Goal: Task Accomplishment & Management: Manage account settings

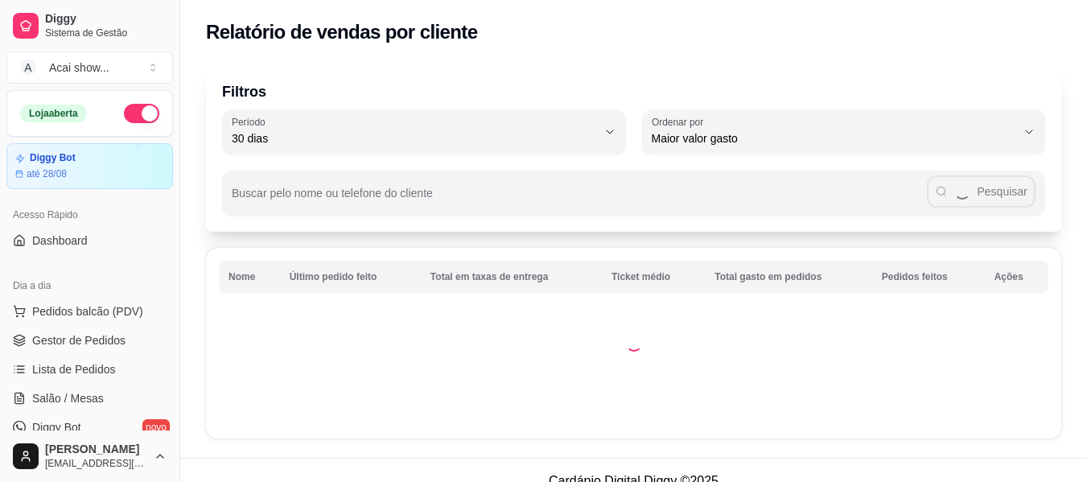
select select "30"
select select "HIGHEST_TOTAL_SPENT_WITH_ORDERS"
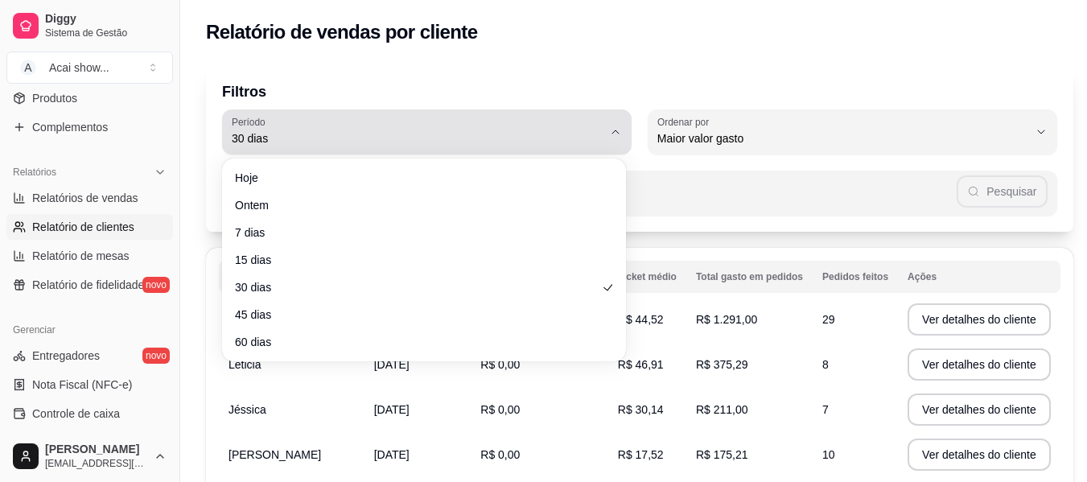
click at [603, 138] on button "Período 30 dias" at bounding box center [427, 131] width 410 height 45
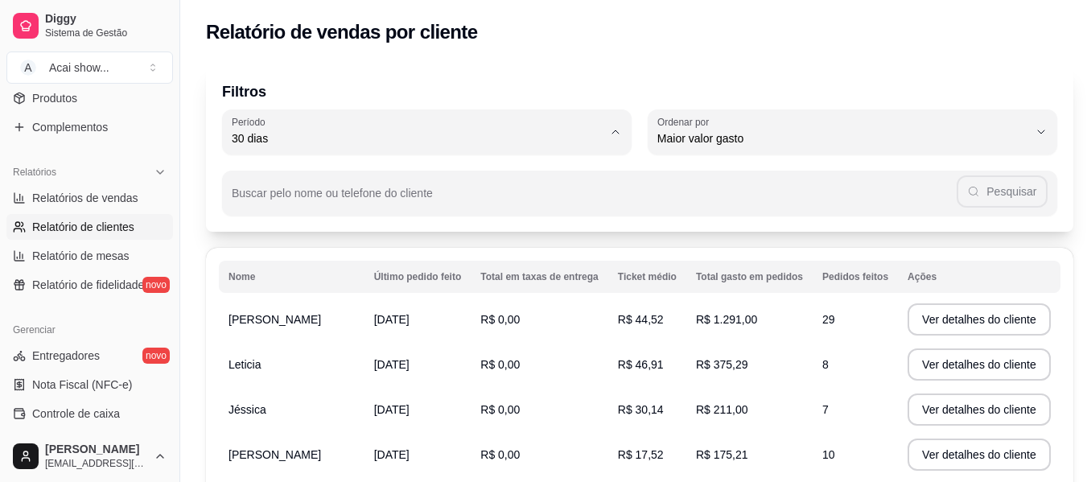
click at [329, 241] on li "7 dias" at bounding box center [424, 229] width 375 height 25
type input "7"
select select "7"
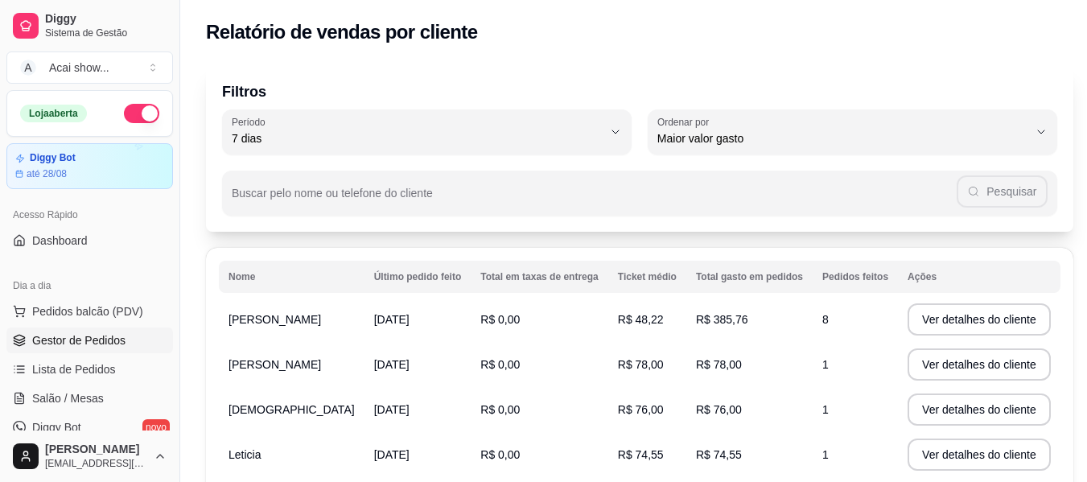
click at [80, 340] on span "Gestor de Pedidos" at bounding box center [78, 340] width 93 height 16
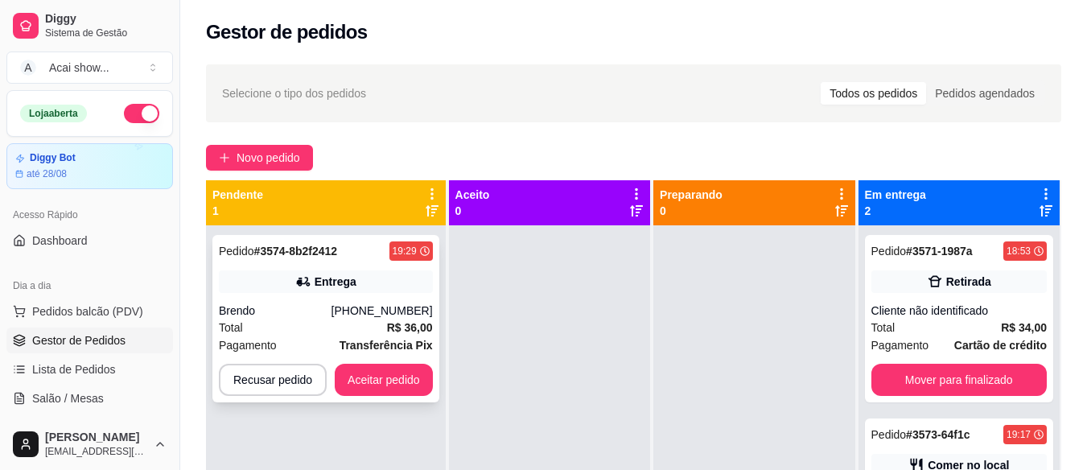
click at [306, 335] on div "Total R$ 36,00" at bounding box center [326, 328] width 214 height 18
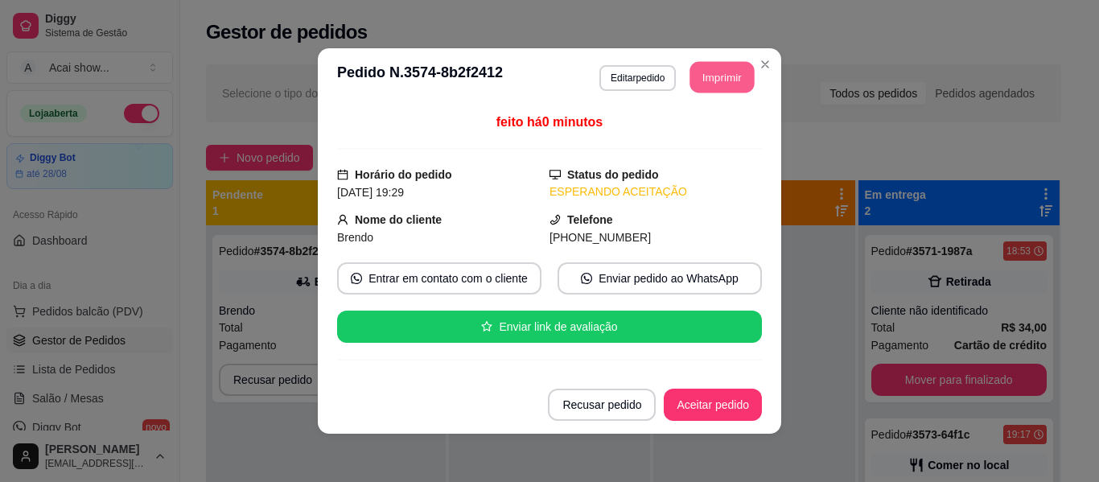
click at [707, 84] on button "Imprimir" at bounding box center [722, 77] width 64 height 31
click at [731, 405] on button "Aceitar pedido" at bounding box center [713, 404] width 95 height 31
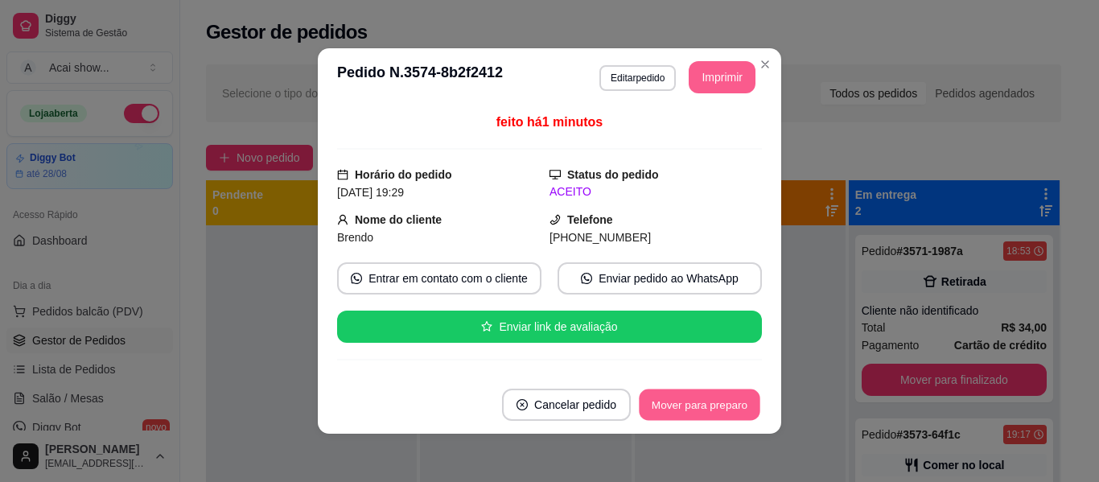
click at [705, 398] on button "Mover para preparo" at bounding box center [699, 404] width 121 height 31
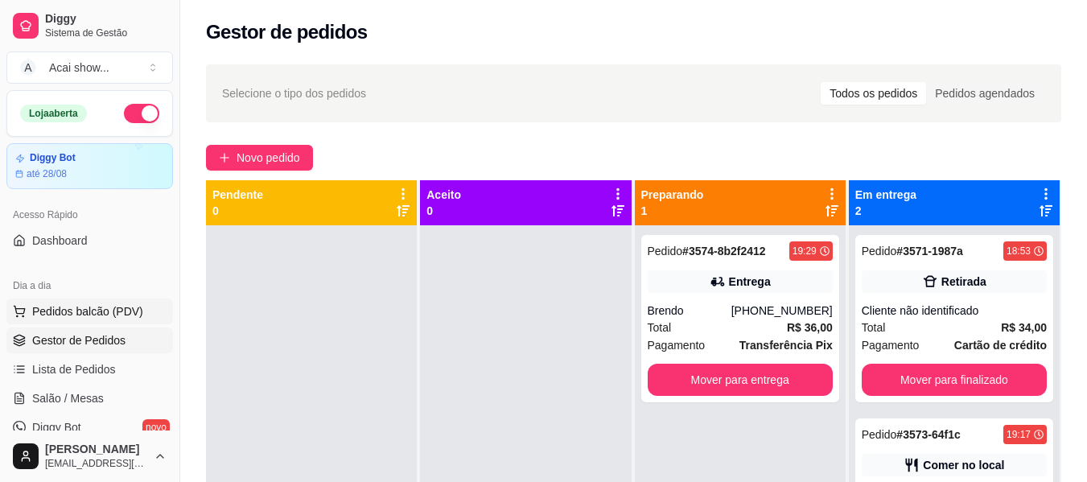
click at [71, 299] on button "Pedidos balcão (PDV)" at bounding box center [89, 312] width 167 height 26
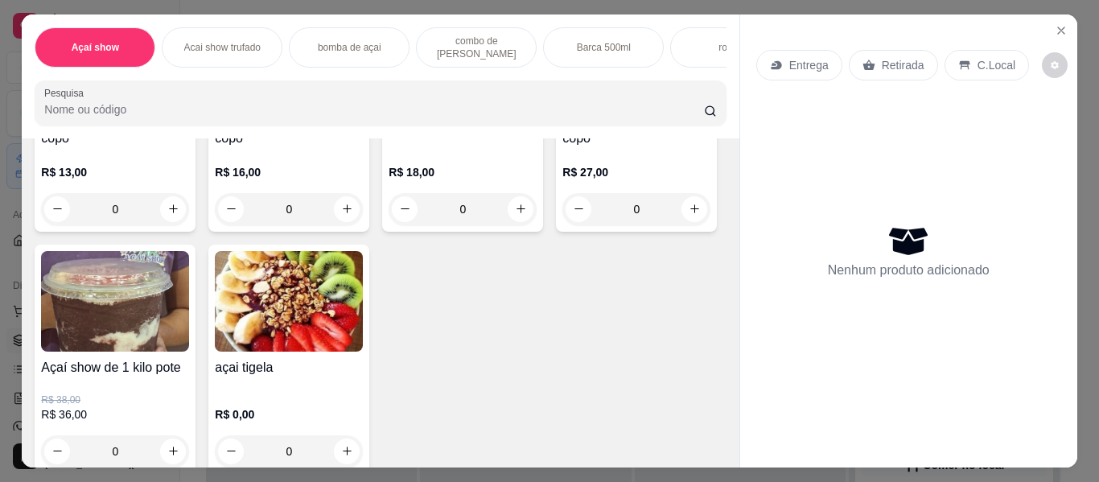
scroll to position [258, 0]
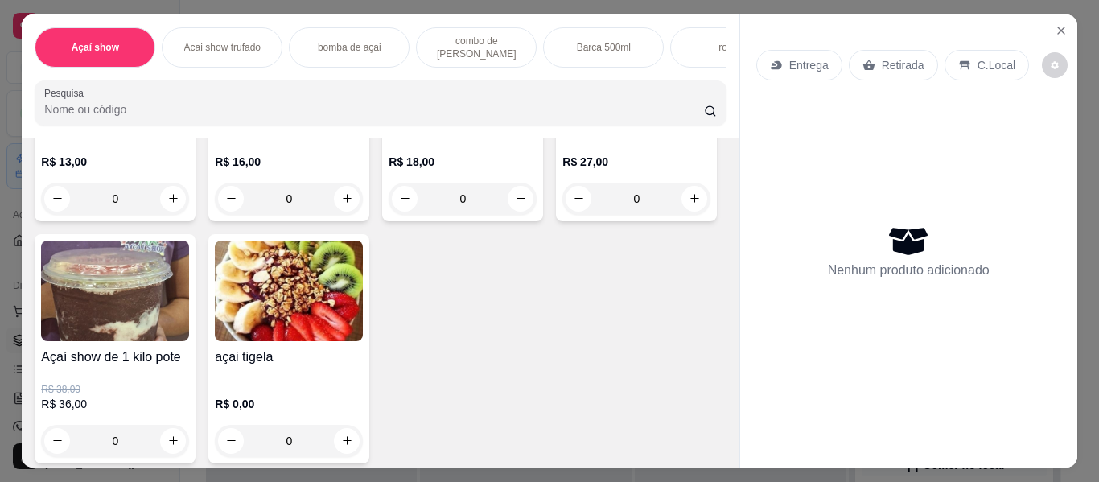
click at [363, 333] on img at bounding box center [289, 291] width 148 height 101
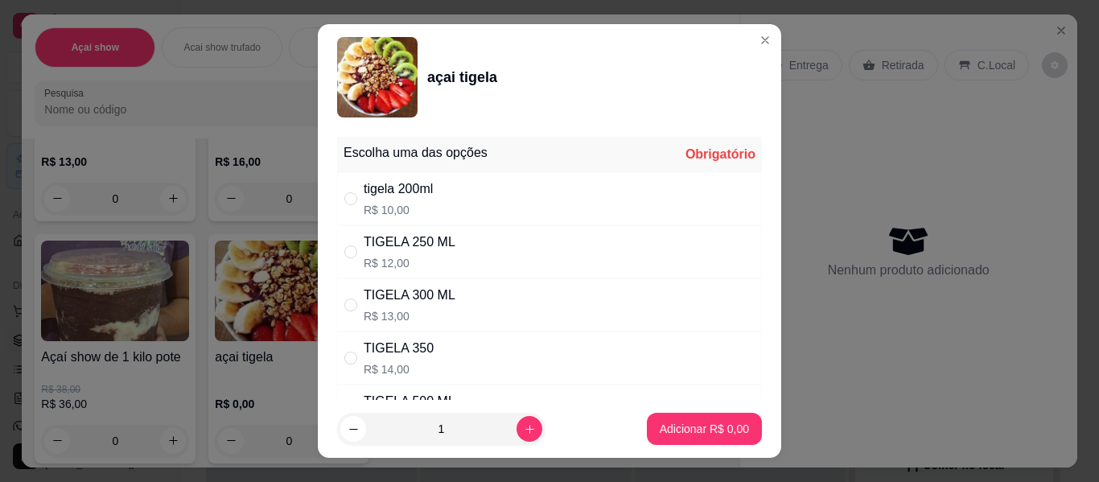
click at [749, 365] on div "Escolha uma das opções Obrigatório tigela 200ml R$ 10,00 TIGELA 250 ML R$ 12,00…" at bounding box center [550, 265] width 464 height 270
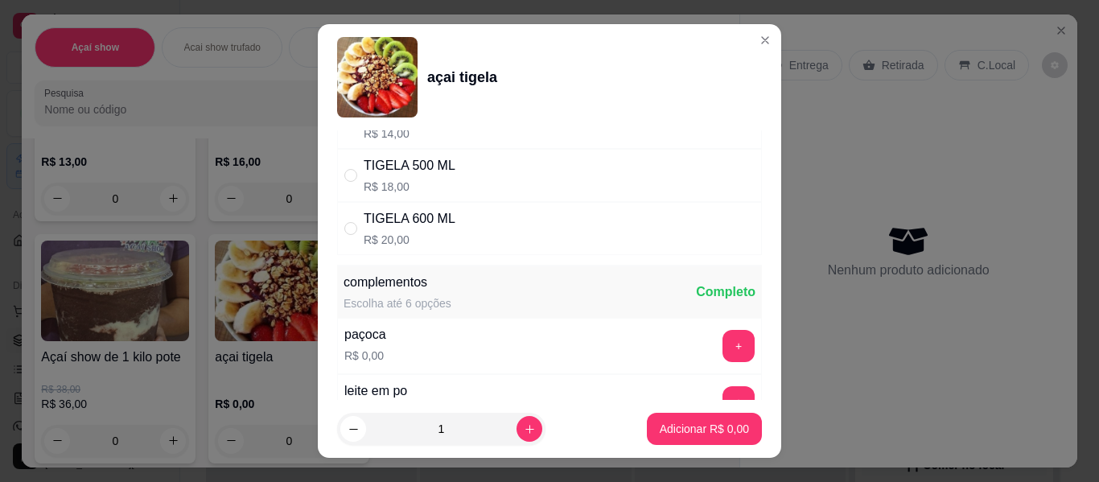
click at [337, 222] on div "TIGELA 600 ML R$ 20,00" at bounding box center [549, 228] width 425 height 53
radio input "true"
click at [518, 427] on button "increase-product-quantity" at bounding box center [529, 429] width 25 height 25
type input "3"
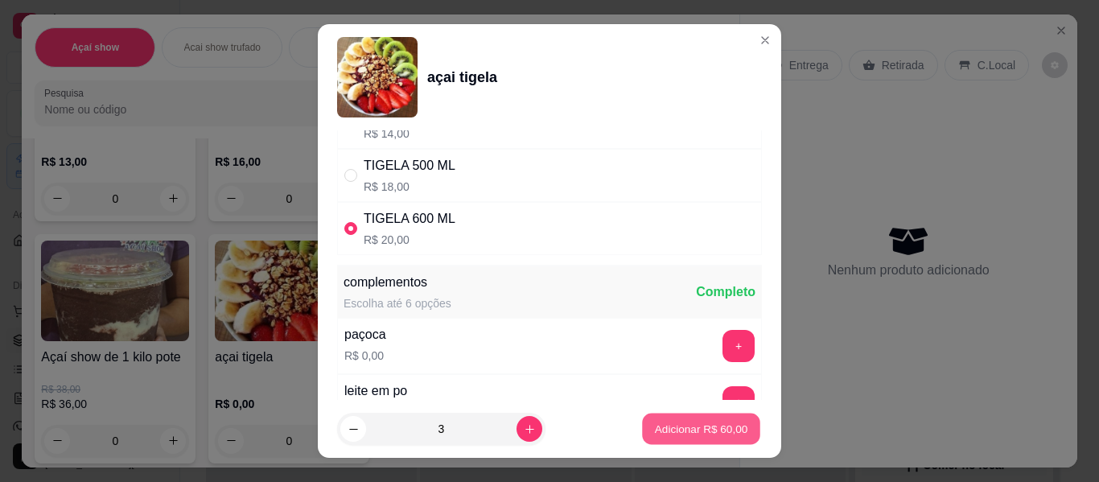
click at [666, 425] on p "Adicionar R$ 60,00" at bounding box center [701, 428] width 93 height 15
type input "3"
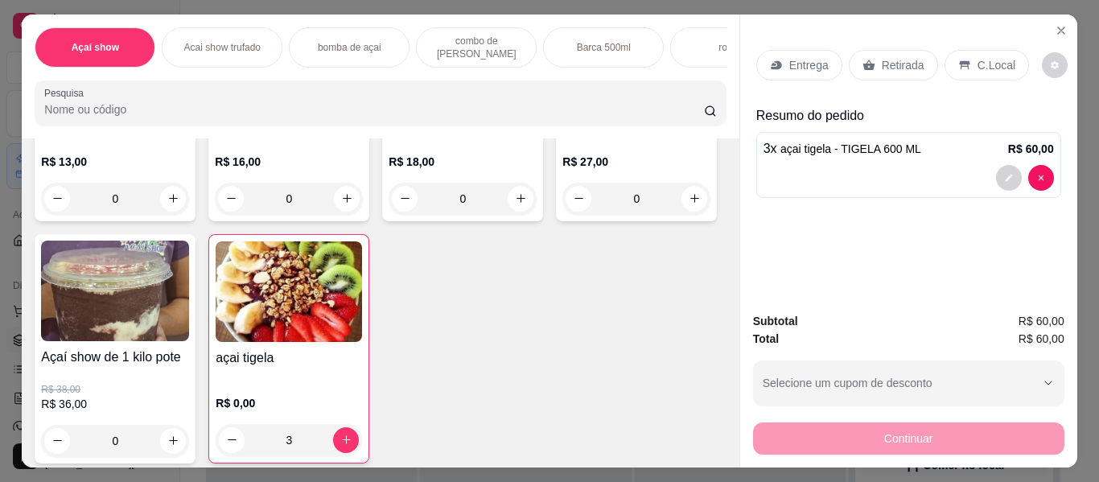
click at [362, 365] on h4 "açai tigela" at bounding box center [289, 357] width 146 height 19
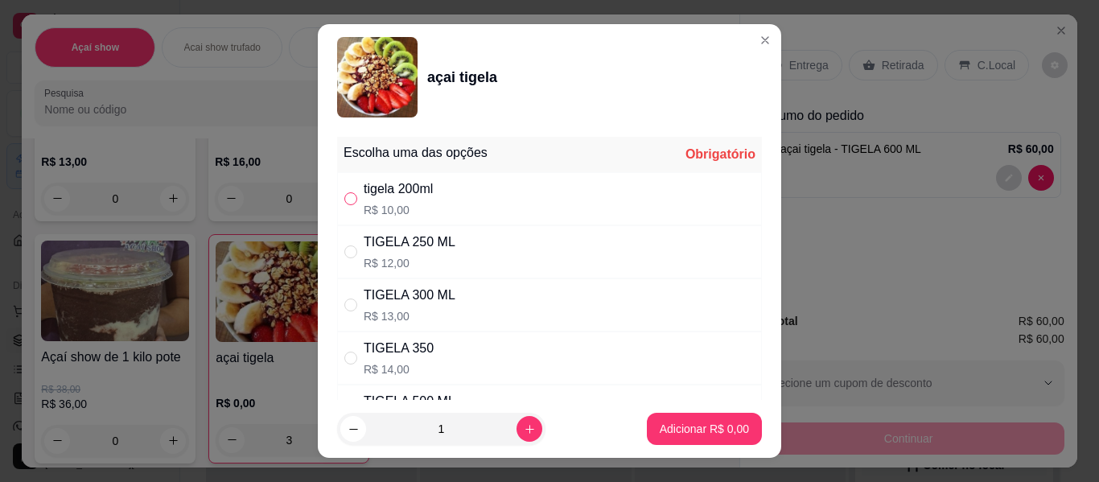
click at [344, 191] on label "" at bounding box center [350, 199] width 13 height 18
click at [344, 192] on input "" at bounding box center [350, 198] width 13 height 13
click at [346, 196] on input "" at bounding box center [350, 198] width 13 height 13
radio input "true"
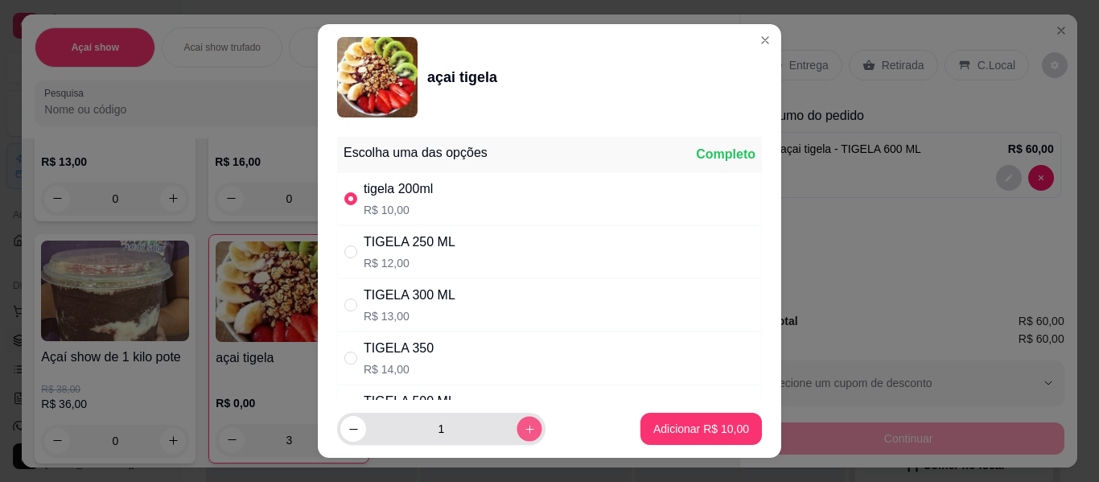
click at [524, 423] on icon "increase-product-quantity" at bounding box center [530, 429] width 12 height 12
type input "2"
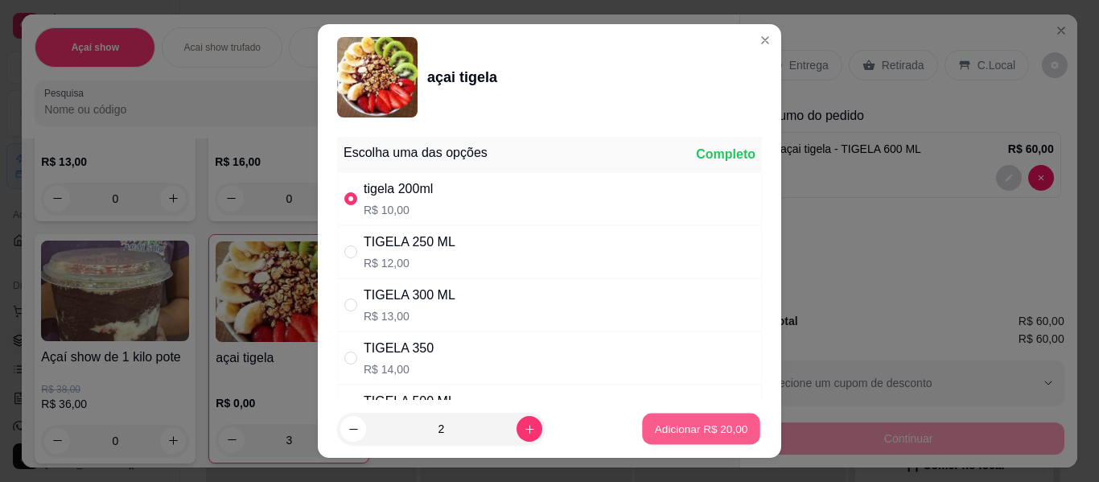
click at [655, 422] on p "Adicionar R$ 20,00" at bounding box center [701, 428] width 93 height 15
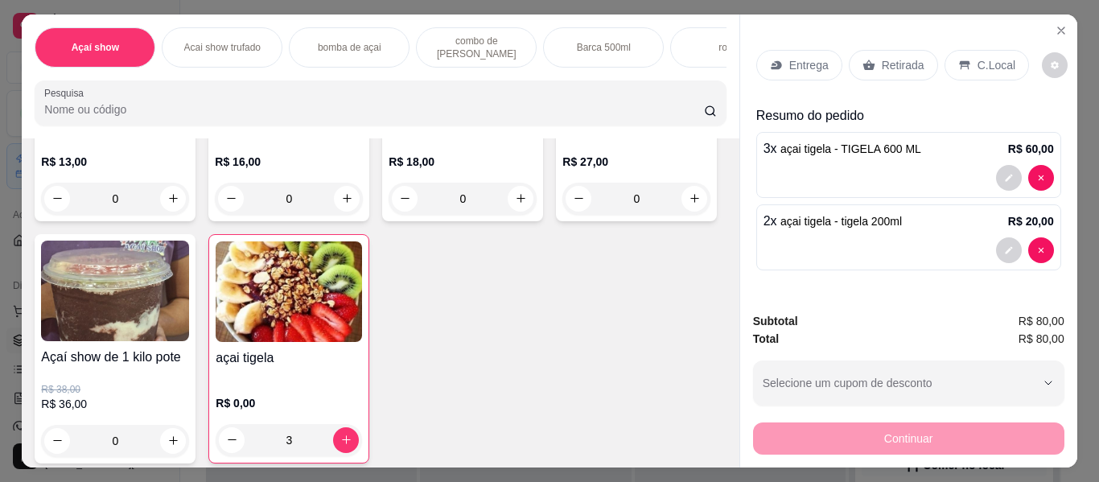
click at [362, 281] on img at bounding box center [289, 291] width 146 height 101
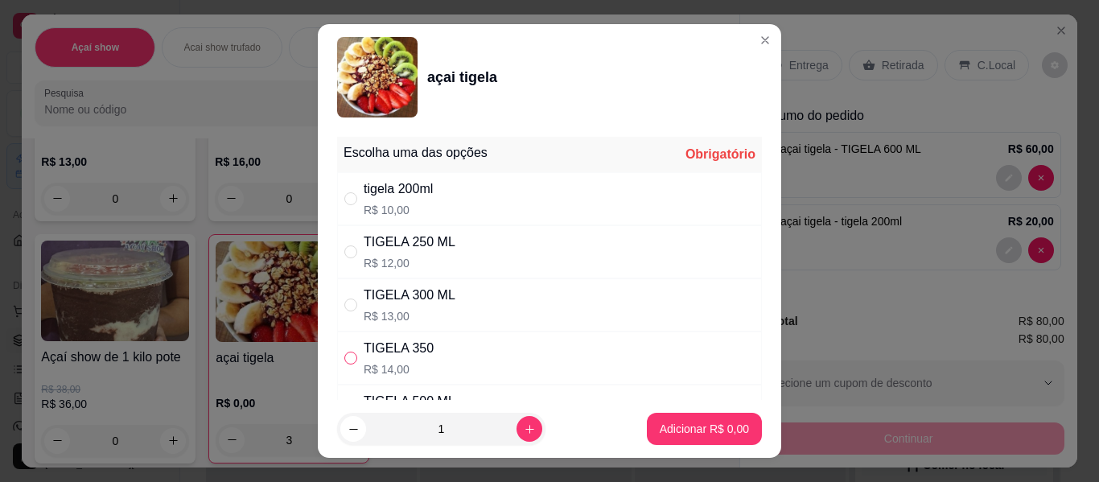
click at [348, 364] on input "" at bounding box center [350, 358] width 13 height 13
radio input "true"
click at [673, 423] on p "Adicionar R$ 14,00" at bounding box center [701, 428] width 93 height 15
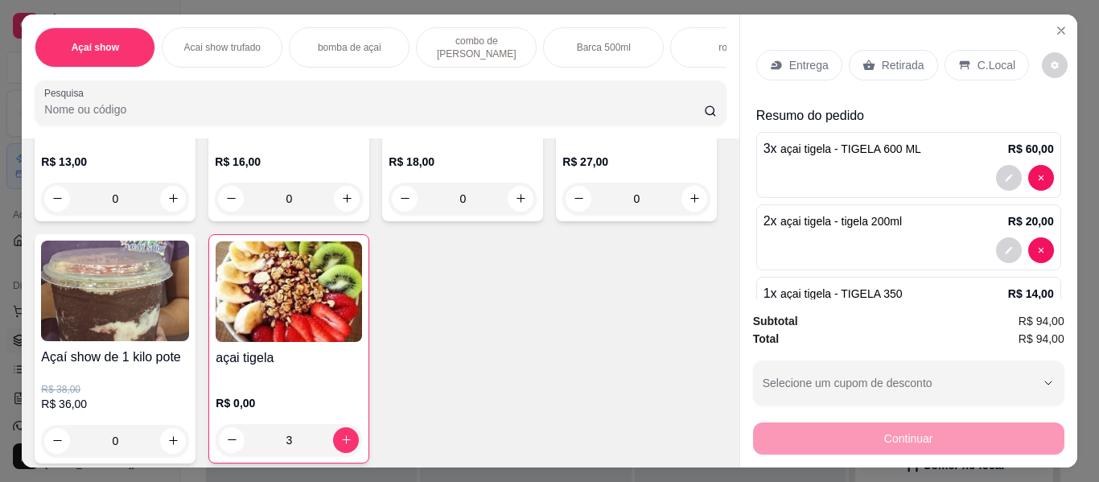
click at [727, 138] on div "Açaí show Acai show trufado bomba de açai combo de açai Barca 500ml roleta Porç…" at bounding box center [380, 76] width 717 height 124
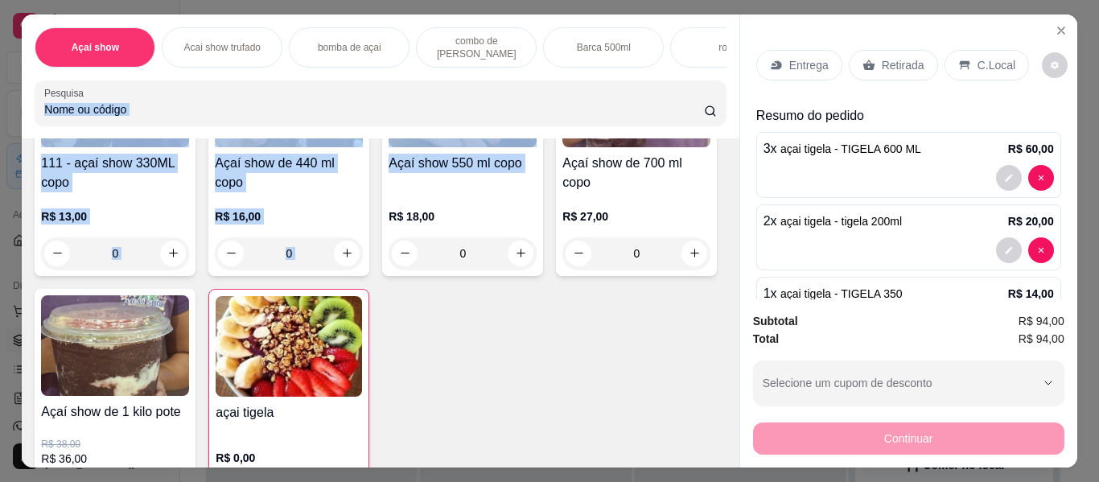
drag, startPoint x: 727, startPoint y: 143, endPoint x: 725, endPoint y: 155, distance: 12.3
click at [725, 155] on div "Açaí show Acai show trufado bomba de açai combo de açai Barca 500ml roleta Porç…" at bounding box center [380, 240] width 717 height 453
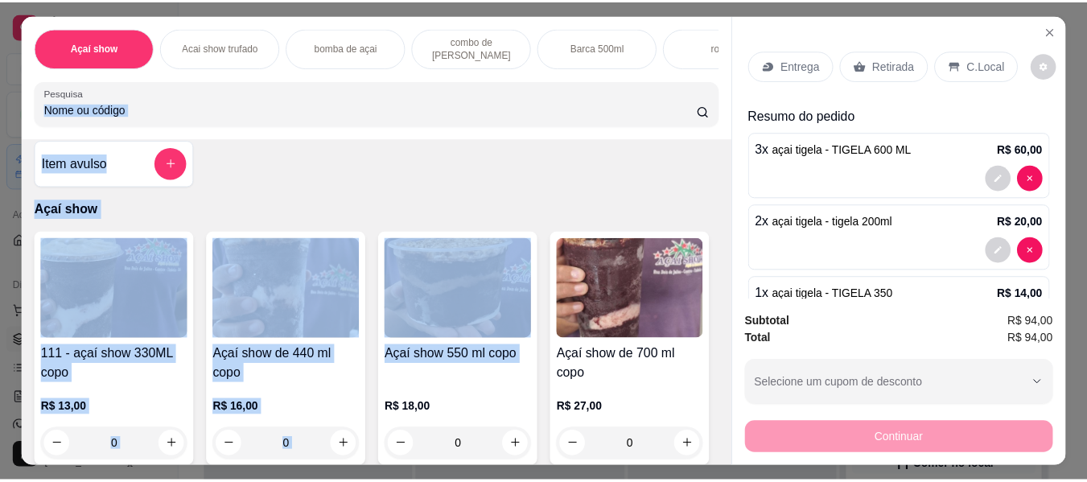
scroll to position [0, 0]
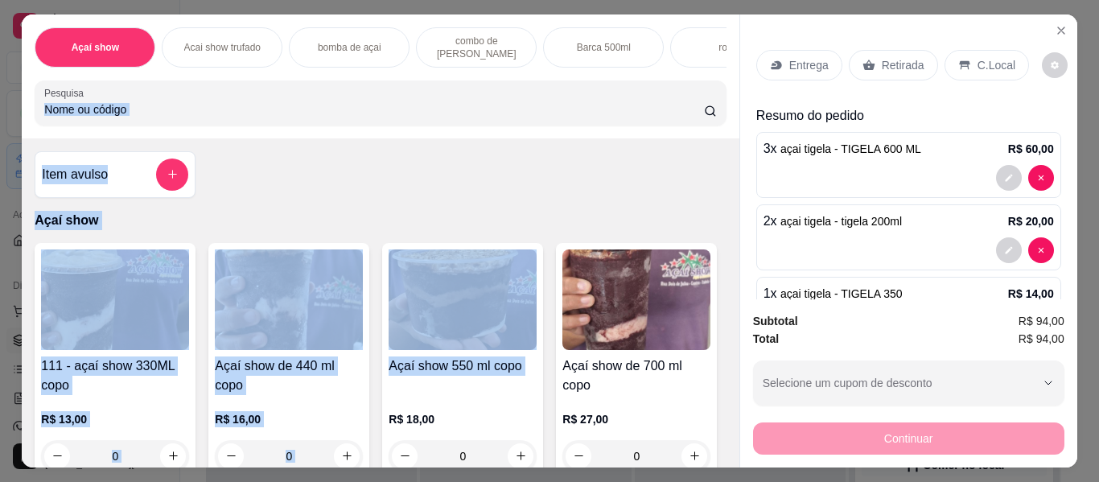
click at [631, 266] on div "111 - açaí show 330ML copo R$ 13,00 0 Açaí show de 440 ml copo R$ 16,00 0 Açaí …" at bounding box center [380, 482] width 691 height 478
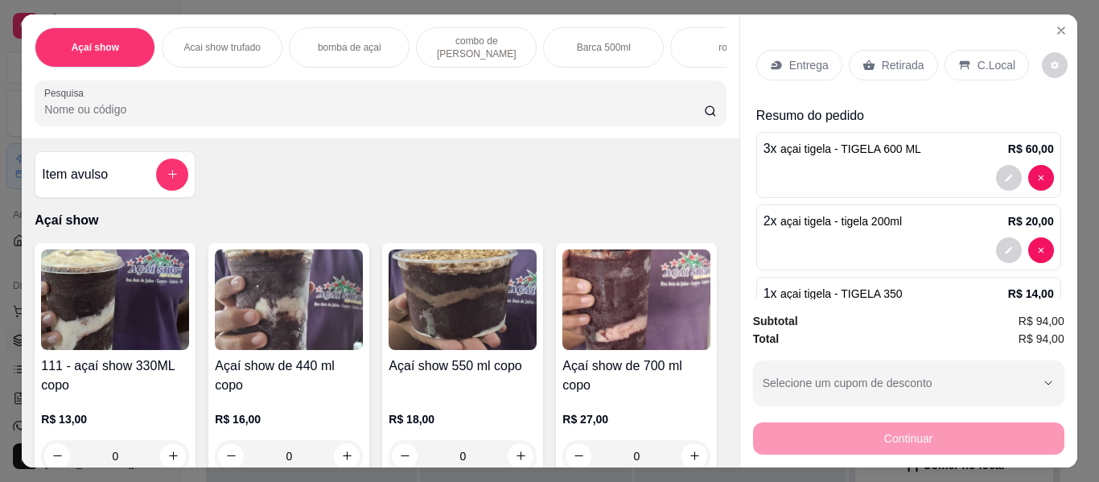
click at [631, 266] on div "111 - açaí show 330ML copo R$ 13,00 0 Açaí show de 440 ml copo R$ 16,00 0 Açaí …" at bounding box center [380, 482] width 691 height 478
click at [167, 340] on img at bounding box center [115, 299] width 148 height 101
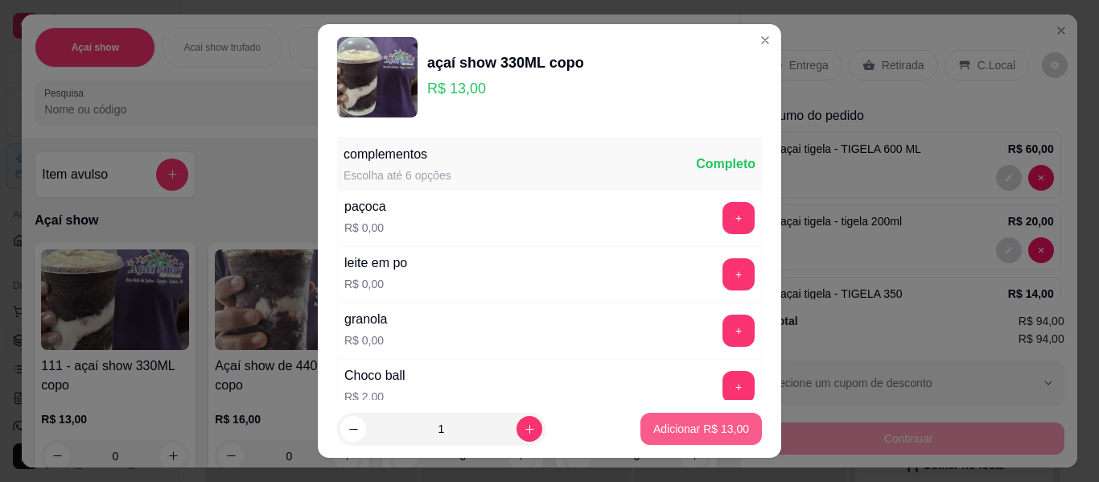
click at [698, 440] on button "Adicionar R$ 13,00" at bounding box center [702, 429] width 122 height 32
type input "1"
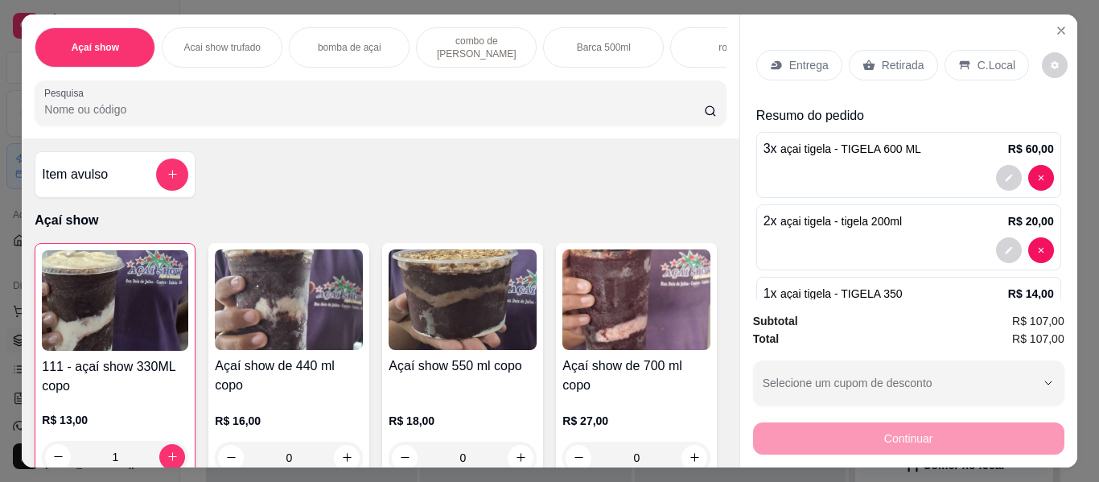
click at [985, 57] on p "C.Local" at bounding box center [997, 65] width 38 height 16
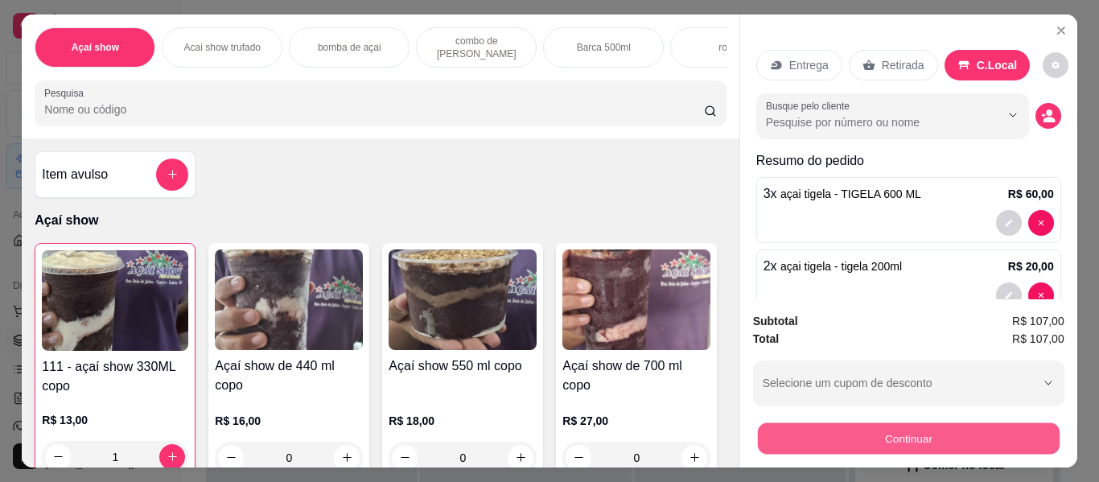
click at [888, 437] on button "Continuar" at bounding box center [908, 438] width 302 height 31
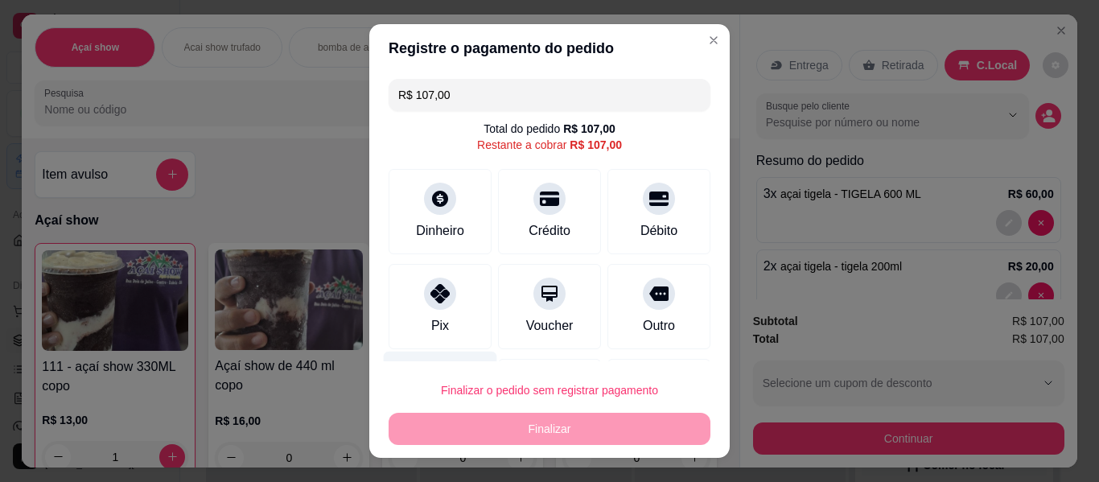
click at [464, 360] on div "Desconto" at bounding box center [440, 399] width 113 height 94
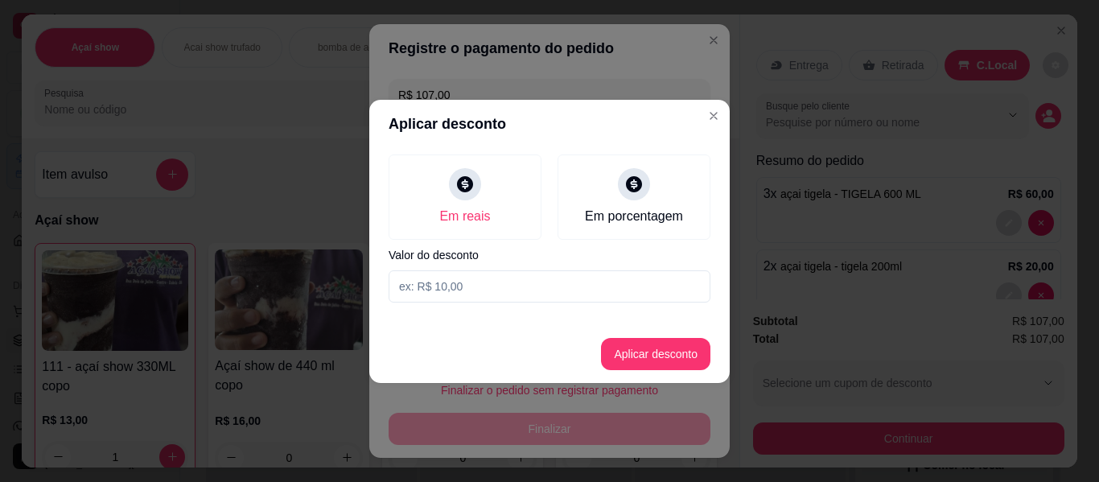
click at [542, 283] on input at bounding box center [550, 286] width 322 height 32
type input "1,00"
click at [644, 352] on button "Aplicar desconto" at bounding box center [656, 353] width 105 height 31
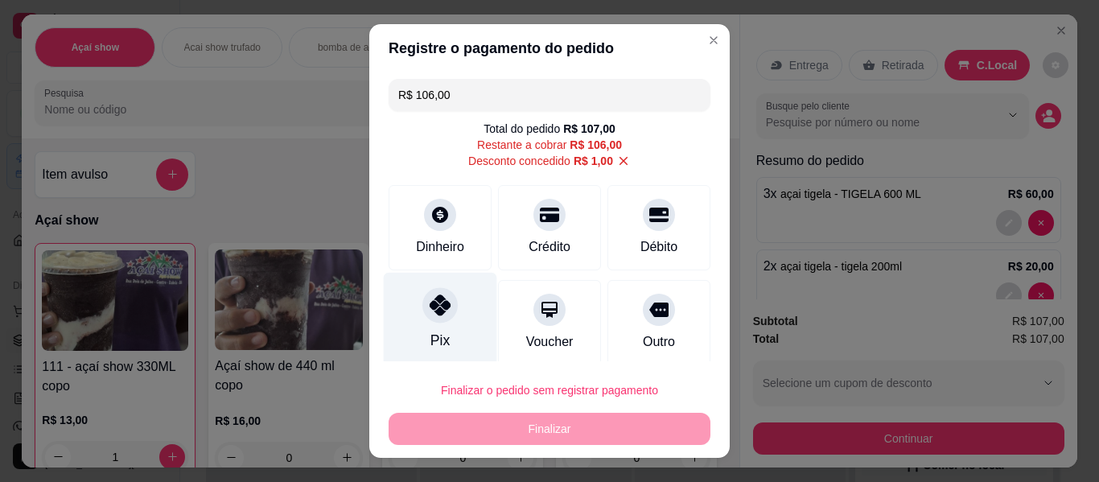
click at [431, 327] on div "Pix" at bounding box center [440, 320] width 113 height 94
type input "R$ 0,00"
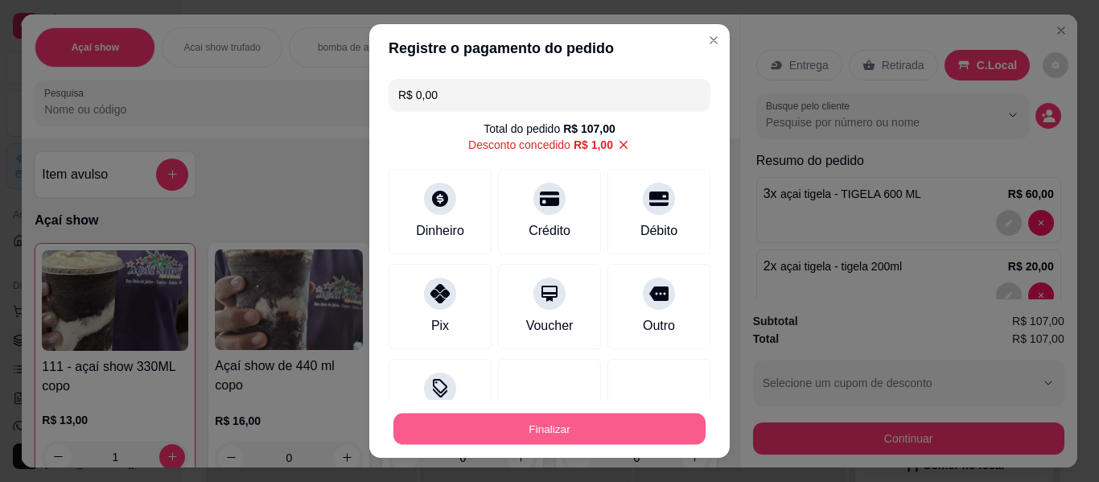
click at [604, 414] on button "Finalizar" at bounding box center [550, 429] width 312 height 31
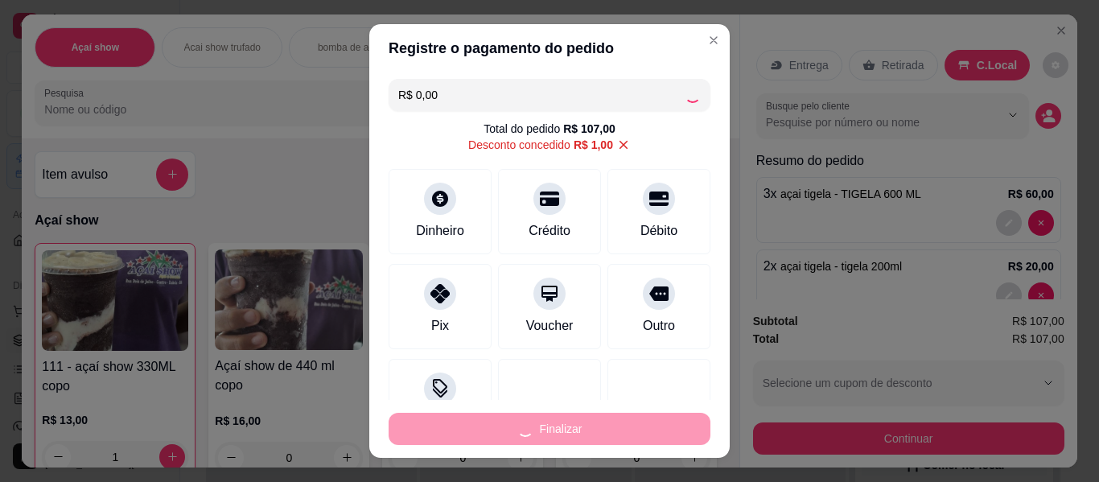
type input "0"
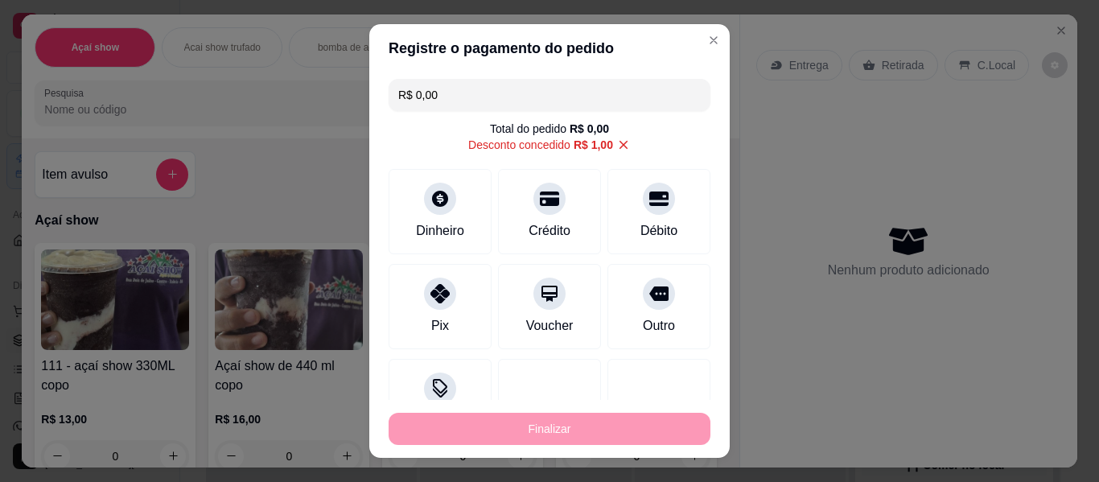
type input "-R$ 107,00"
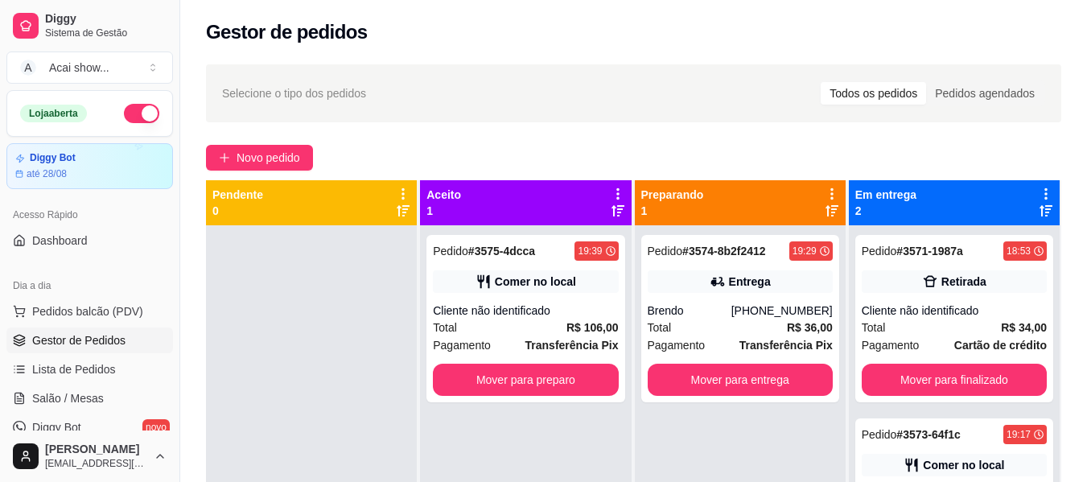
click at [514, 163] on div "Novo pedido" at bounding box center [633, 158] width 855 height 26
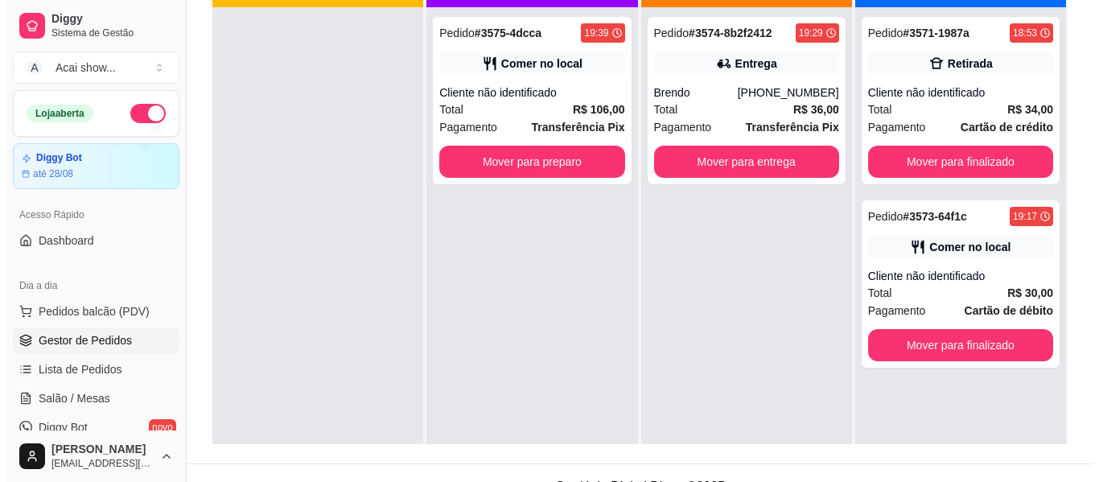
scroll to position [245, 0]
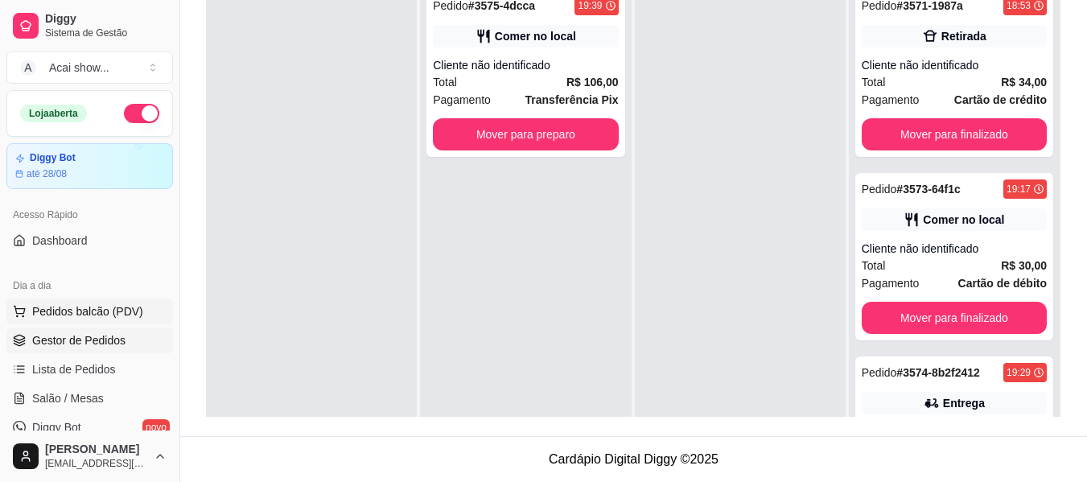
click at [137, 304] on span "Pedidos balcão (PDV)" at bounding box center [87, 311] width 111 height 16
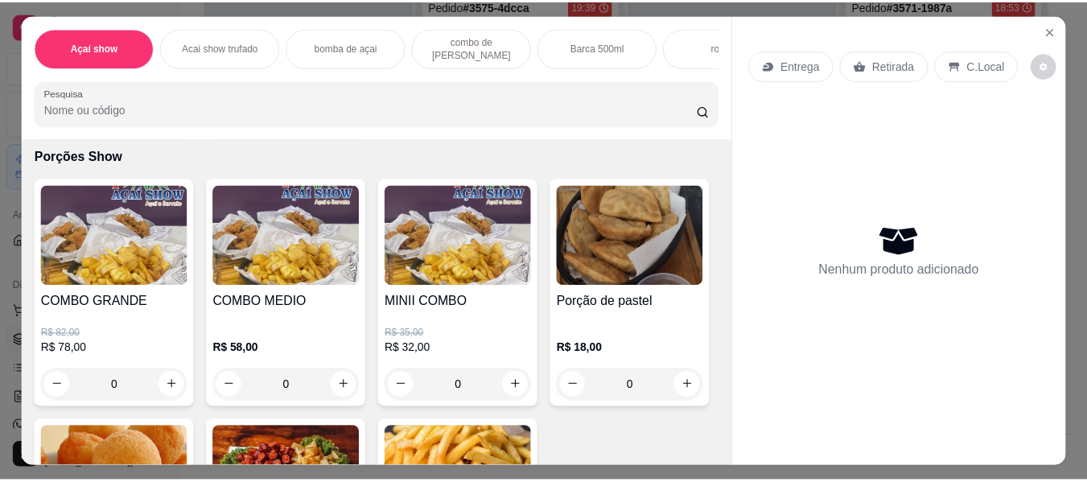
scroll to position [2225, 0]
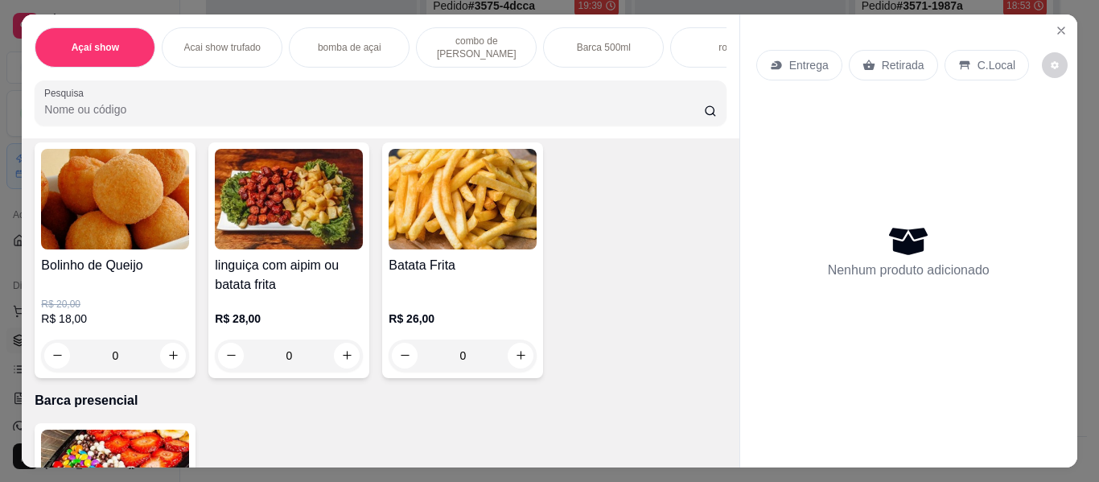
click at [189, 204] on img at bounding box center [115, 199] width 148 height 101
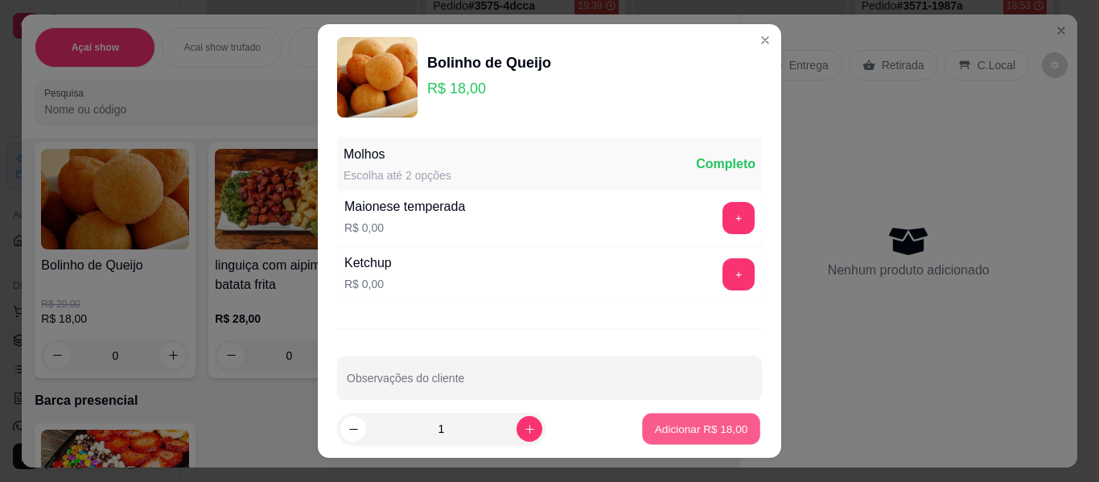
click at [731, 431] on button "Adicionar R$ 18,00" at bounding box center [701, 429] width 118 height 31
type input "1"
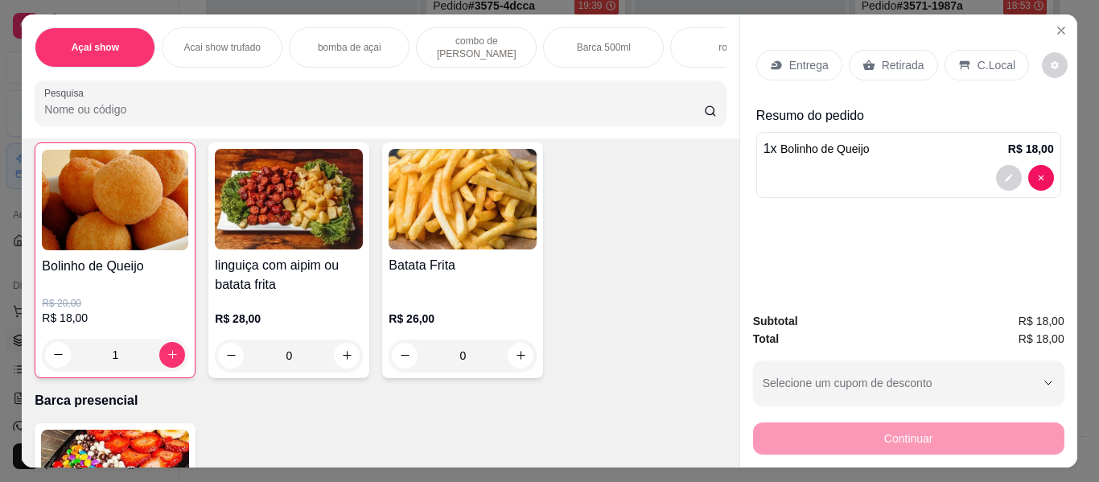
click at [895, 50] on div "Retirada" at bounding box center [893, 65] width 89 height 31
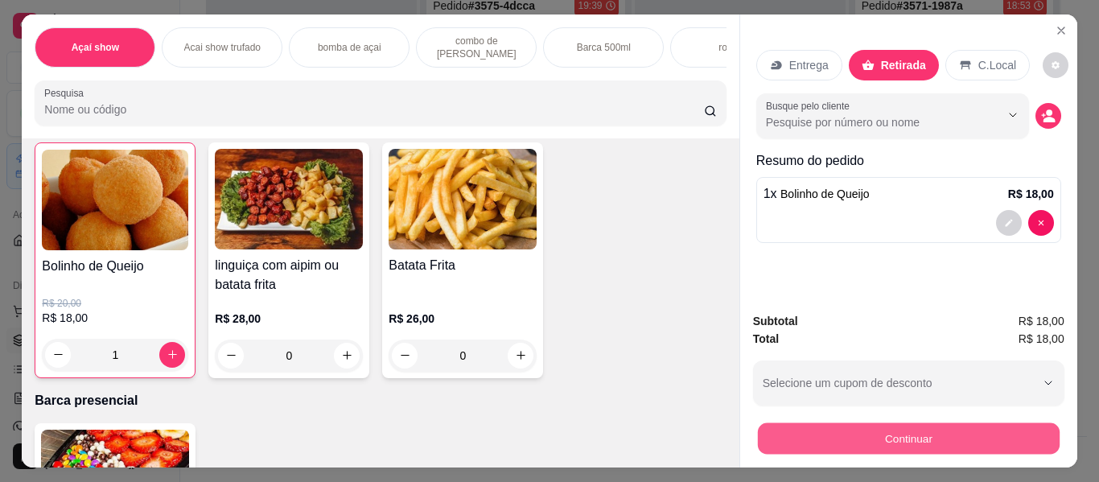
click at [929, 424] on button "Continuar" at bounding box center [908, 438] width 302 height 31
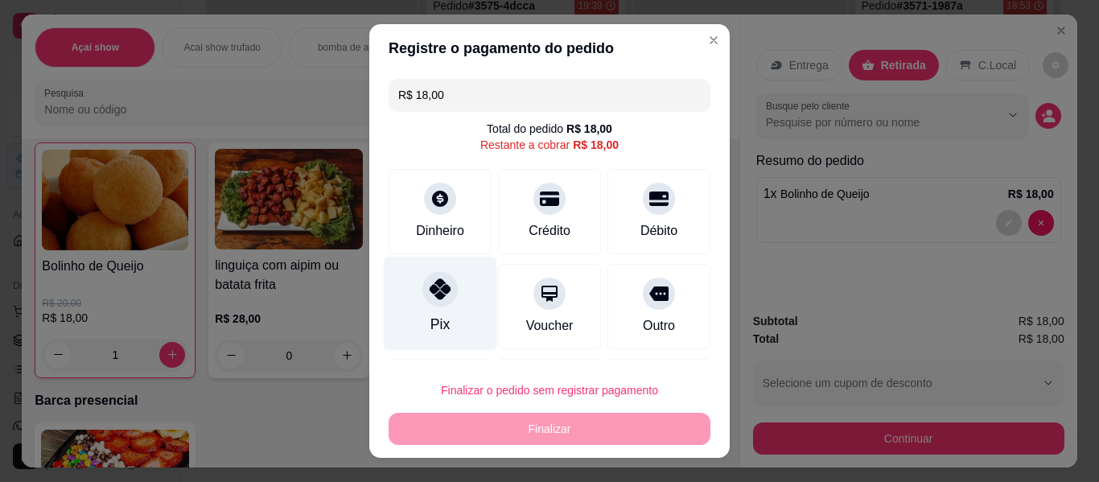
click at [415, 310] on div "Pix" at bounding box center [440, 304] width 113 height 94
type input "R$ 0,00"
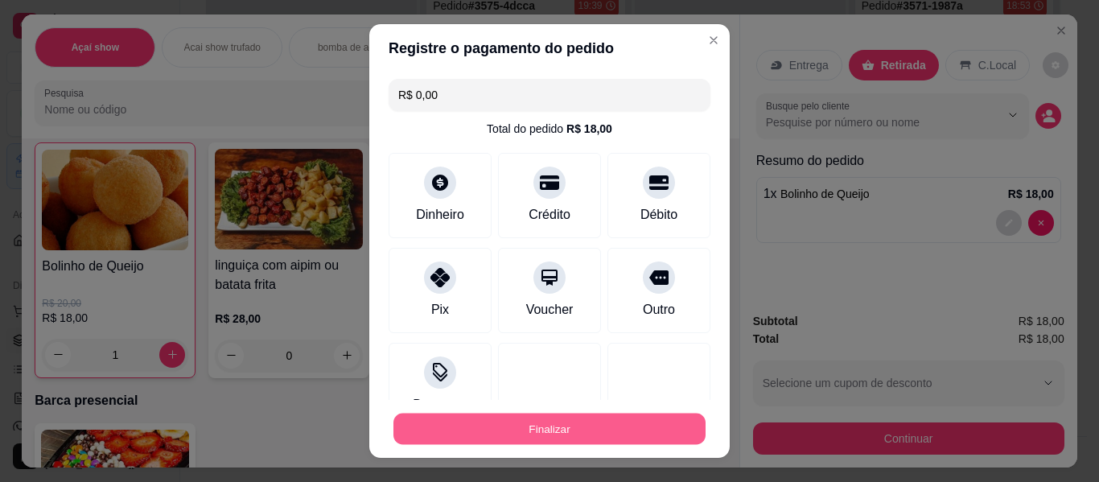
click at [497, 425] on button "Finalizar" at bounding box center [550, 429] width 312 height 31
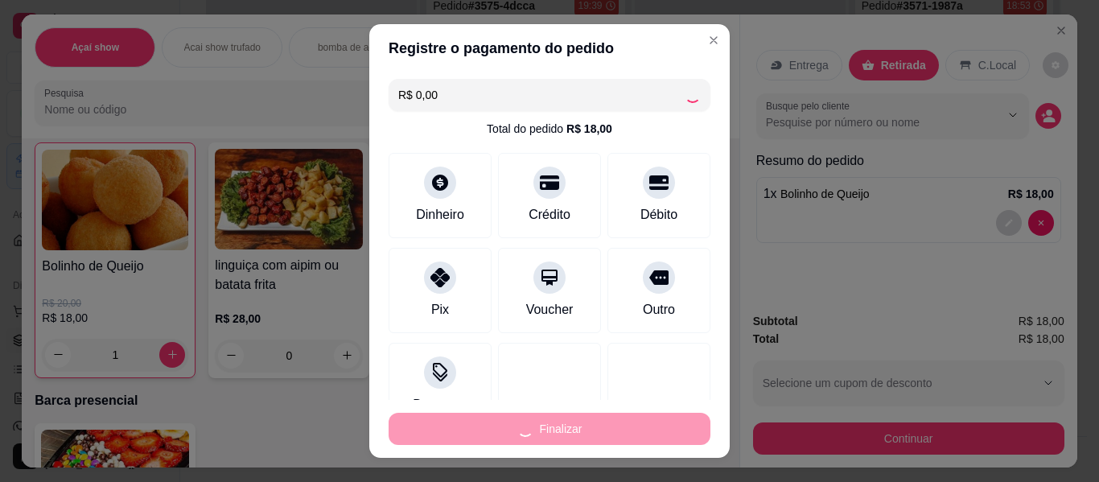
type input "0"
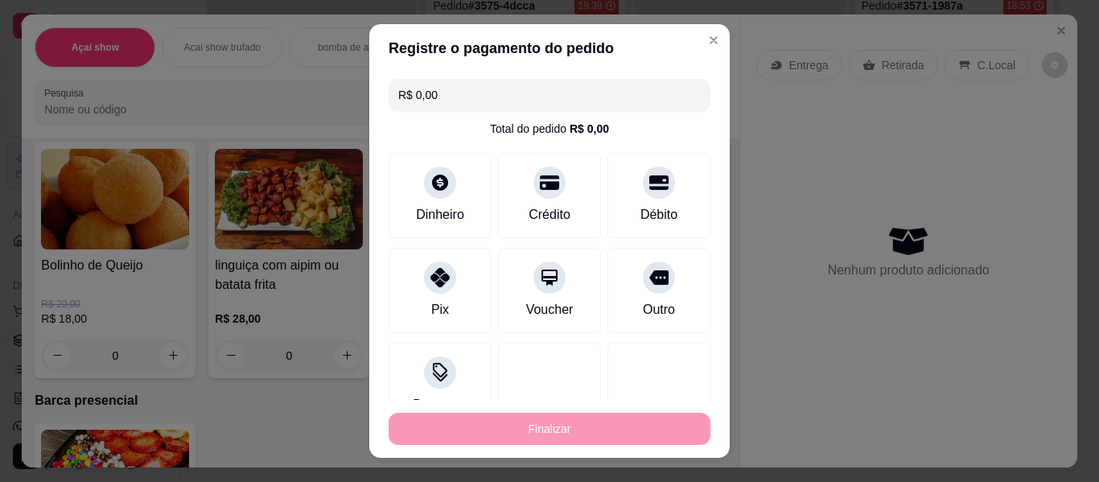
type input "-R$ 18,00"
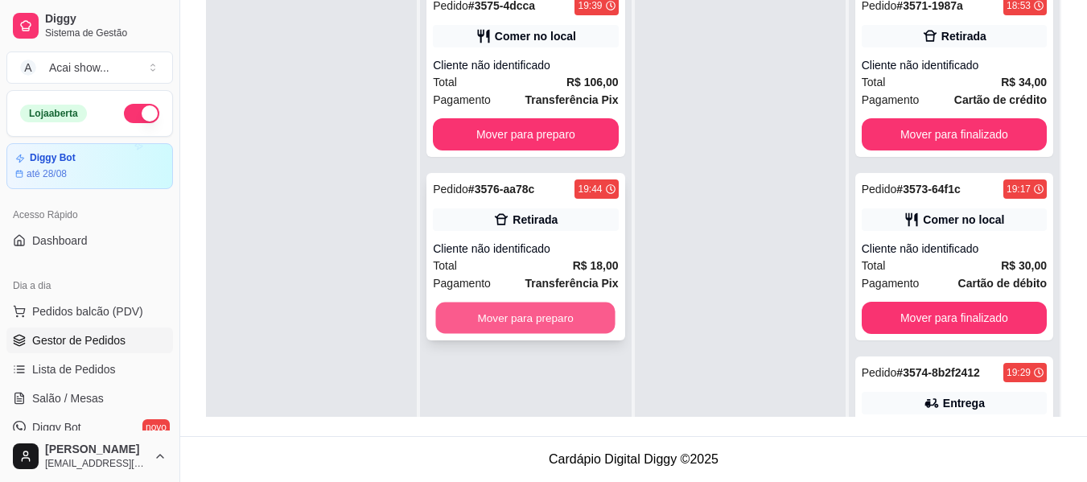
click at [570, 303] on button "Mover para preparo" at bounding box center [525, 318] width 179 height 31
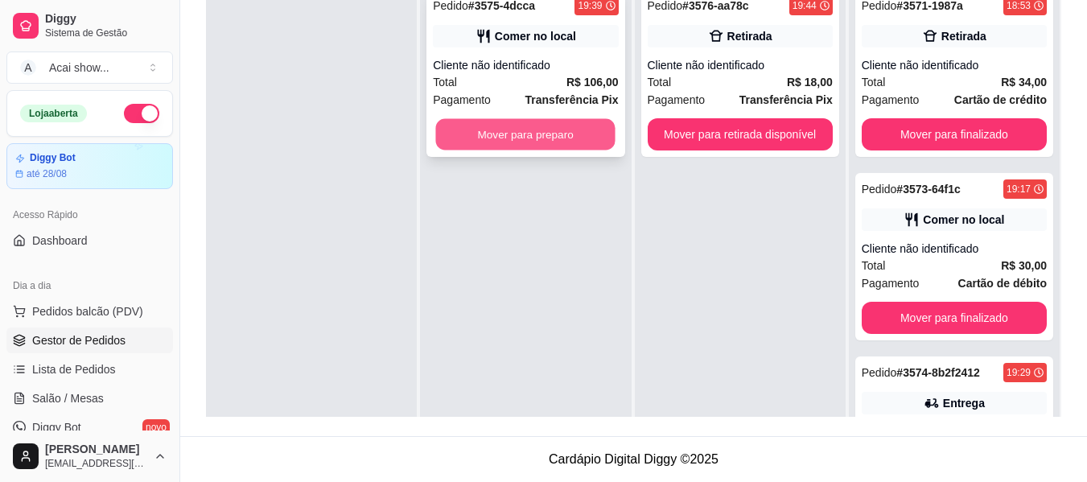
click at [484, 139] on button "Mover para preparo" at bounding box center [525, 134] width 179 height 31
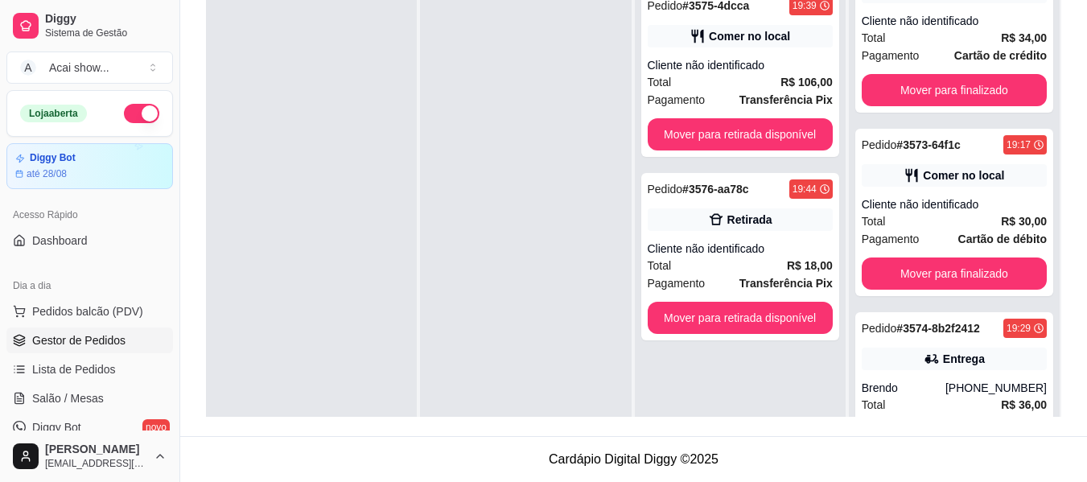
scroll to position [84, 0]
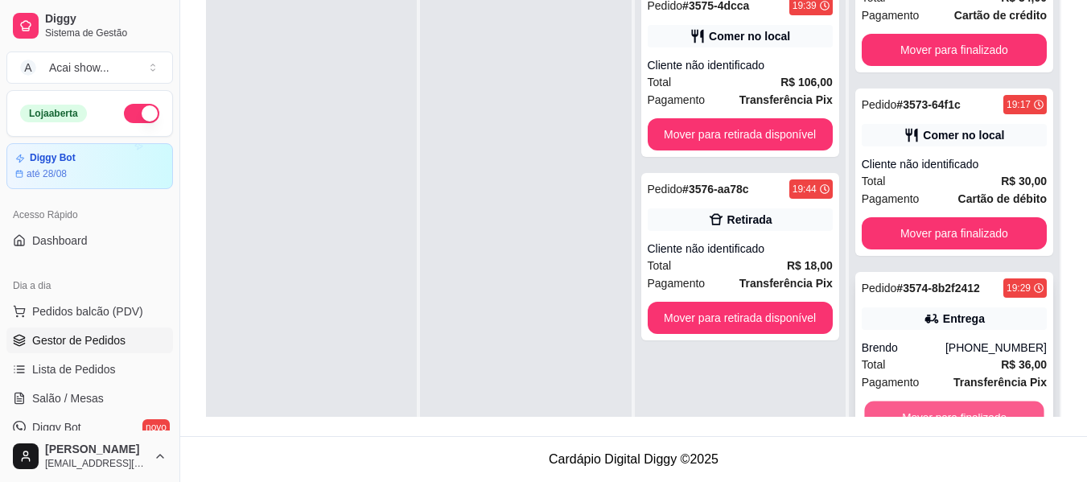
click at [982, 405] on button "Mover para finalizado" at bounding box center [953, 417] width 179 height 31
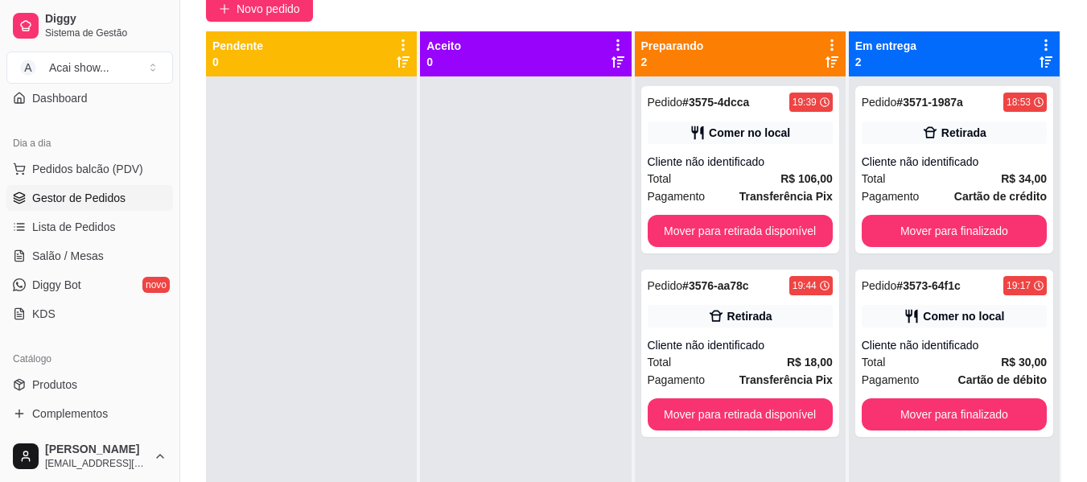
scroll to position [161, 0]
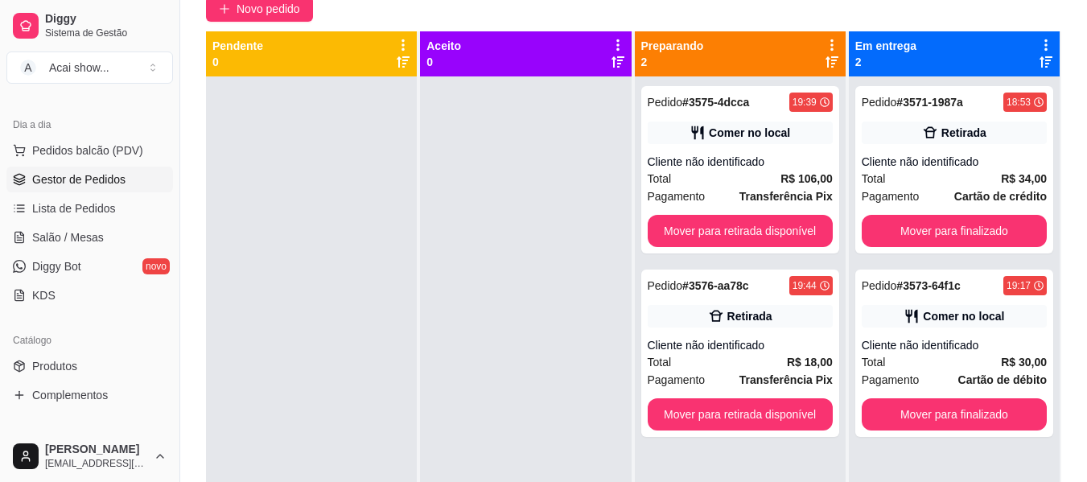
click at [170, 436] on div "[PERSON_NAME][EMAIL_ADDRESS][DOMAIN_NAME]" at bounding box center [89, 457] width 179 height 52
click at [91, 363] on link "Produtos" at bounding box center [89, 366] width 167 height 26
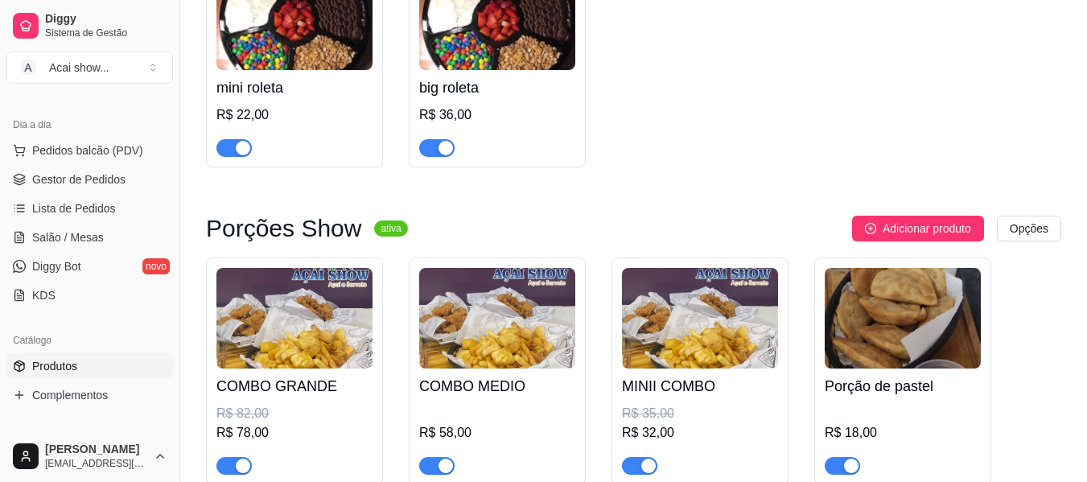
scroll to position [2952, 0]
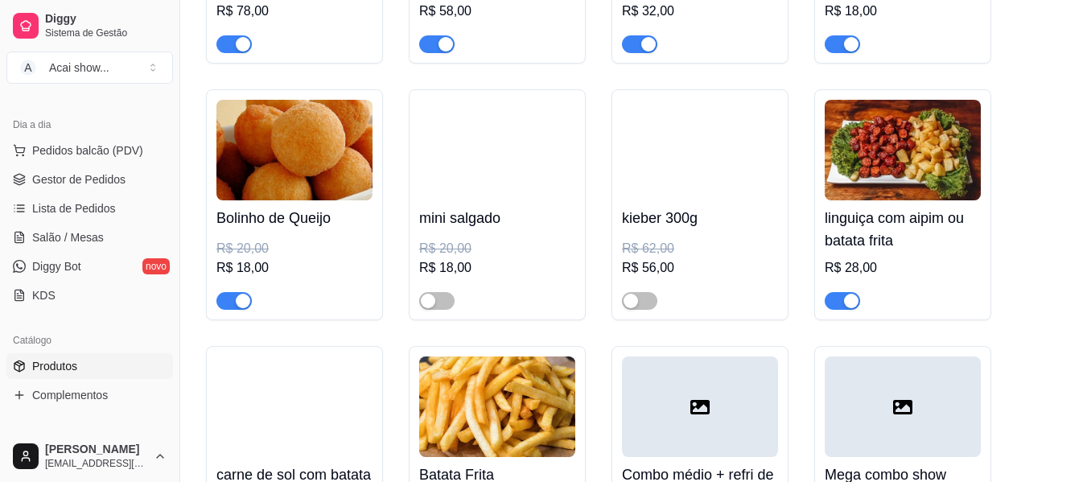
click at [451, 295] on div at bounding box center [497, 294] width 156 height 32
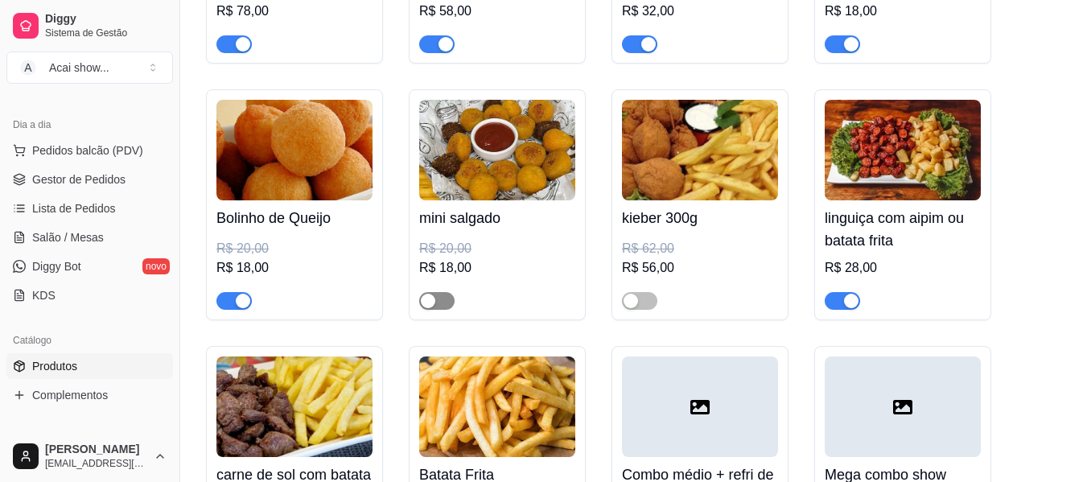
click at [439, 310] on span "button" at bounding box center [436, 301] width 35 height 18
click at [104, 183] on span "Gestor de Pedidos" at bounding box center [78, 179] width 93 height 16
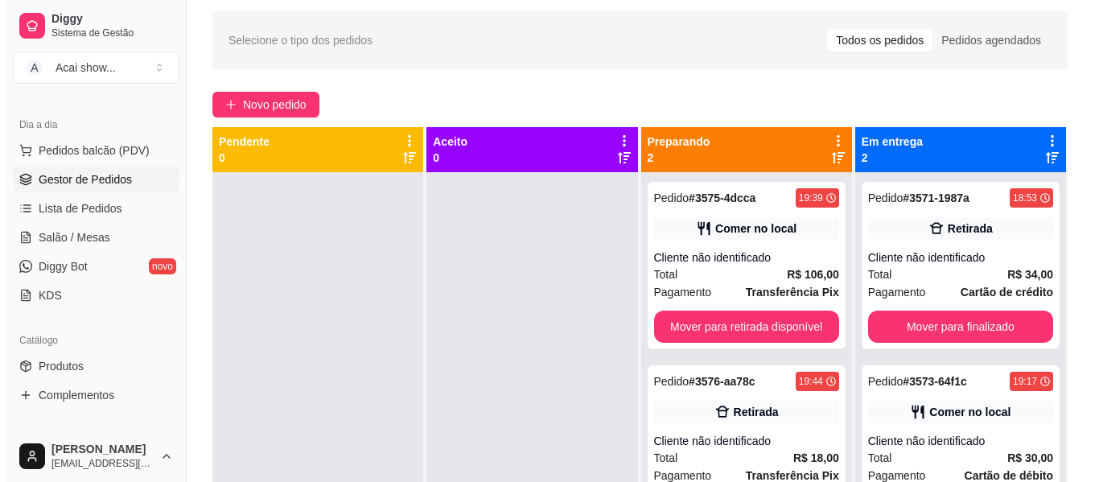
scroll to position [64, 0]
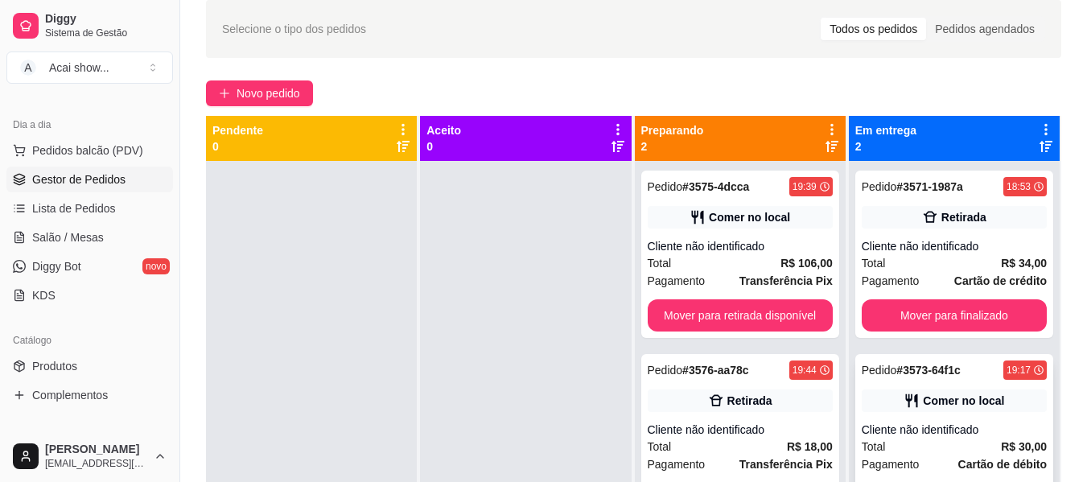
click at [990, 435] on div "Cliente não identificado" at bounding box center [954, 430] width 185 height 16
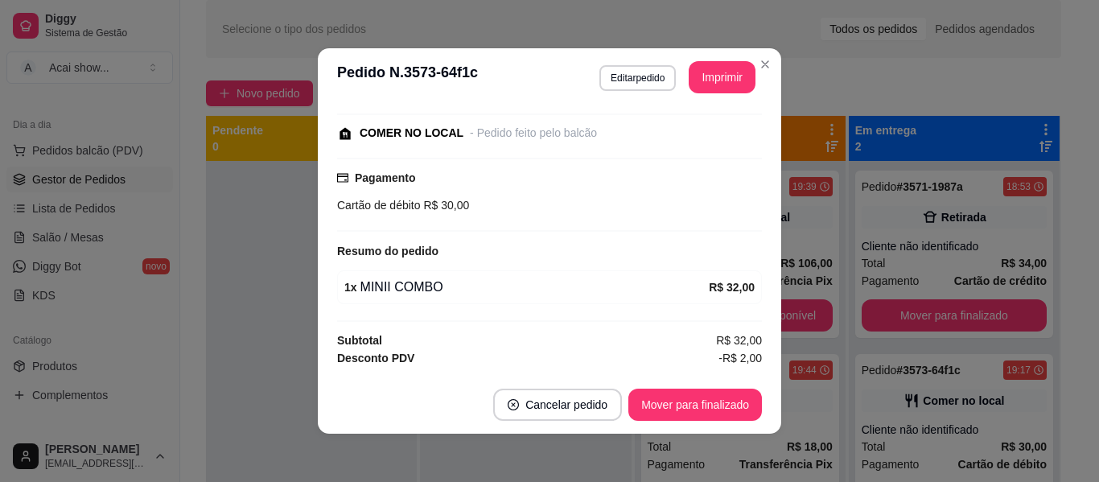
scroll to position [177, 0]
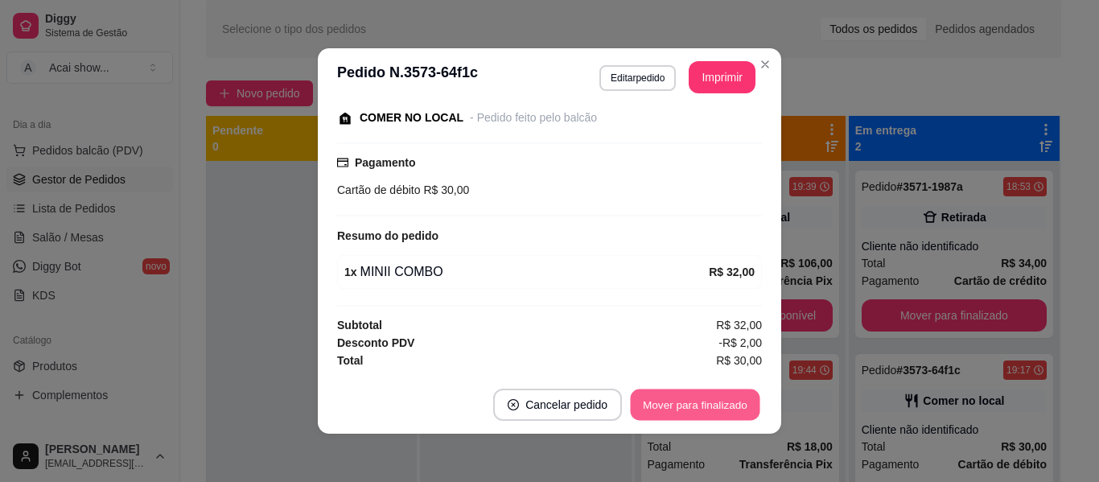
click at [705, 398] on button "Mover para finalizado" at bounding box center [696, 404] width 130 height 31
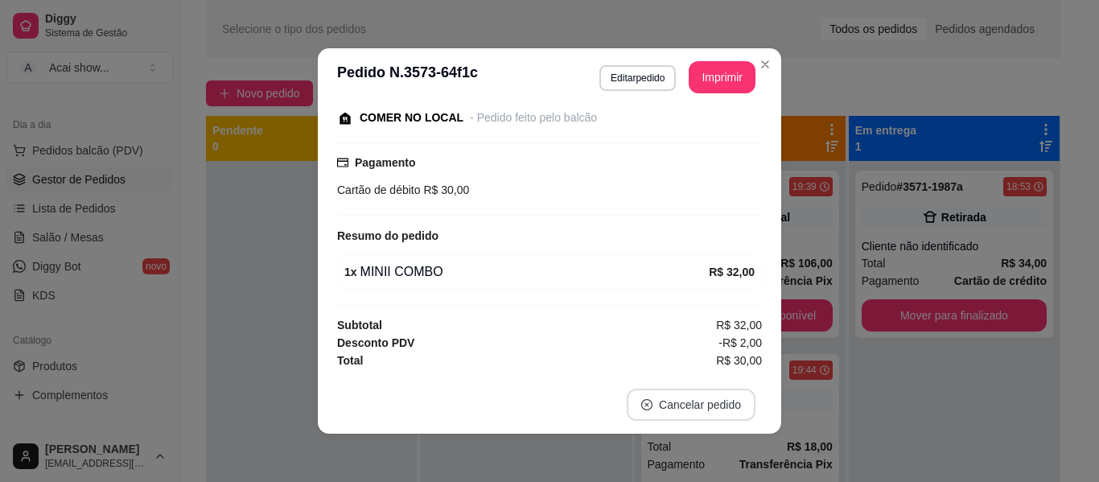
scroll to position [108, 0]
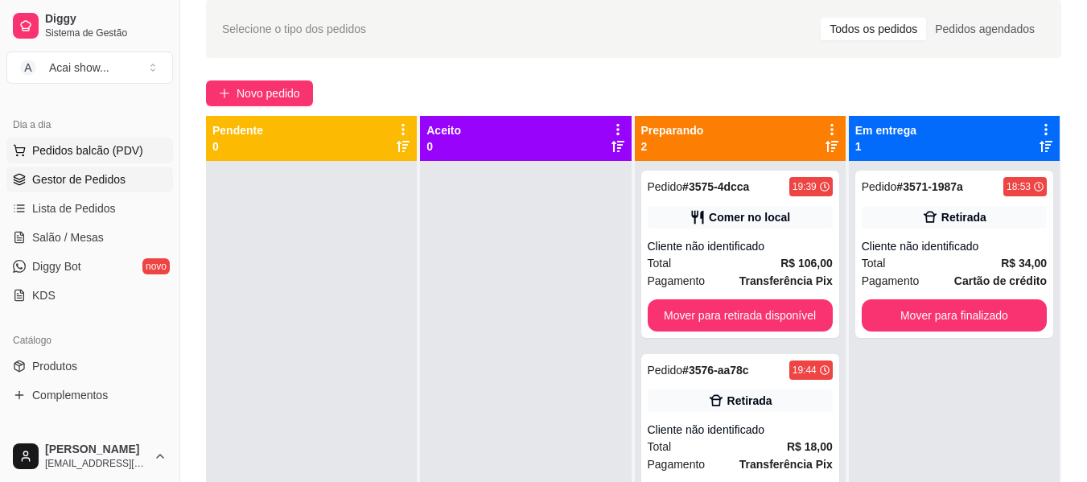
click at [140, 154] on button "Pedidos balcão (PDV)" at bounding box center [89, 151] width 167 height 26
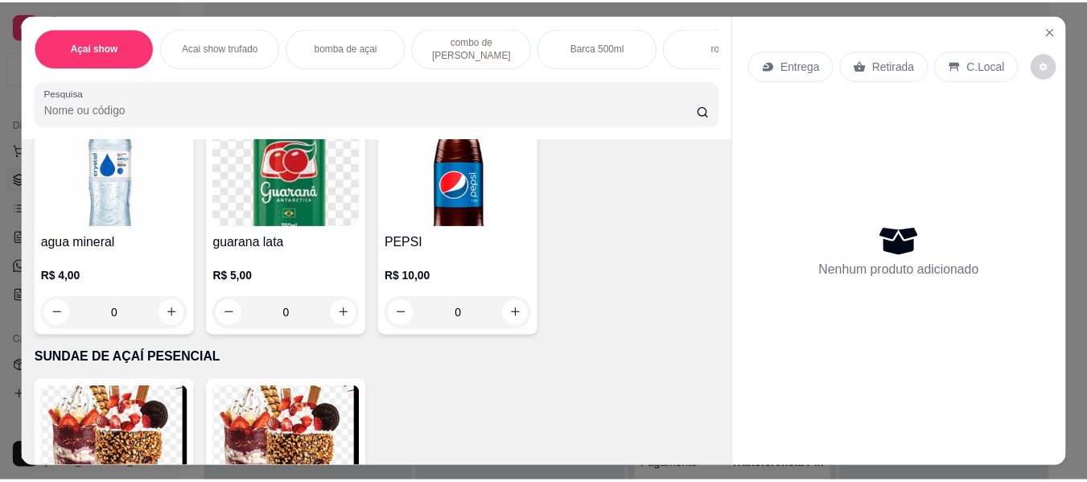
scroll to position [3060, 0]
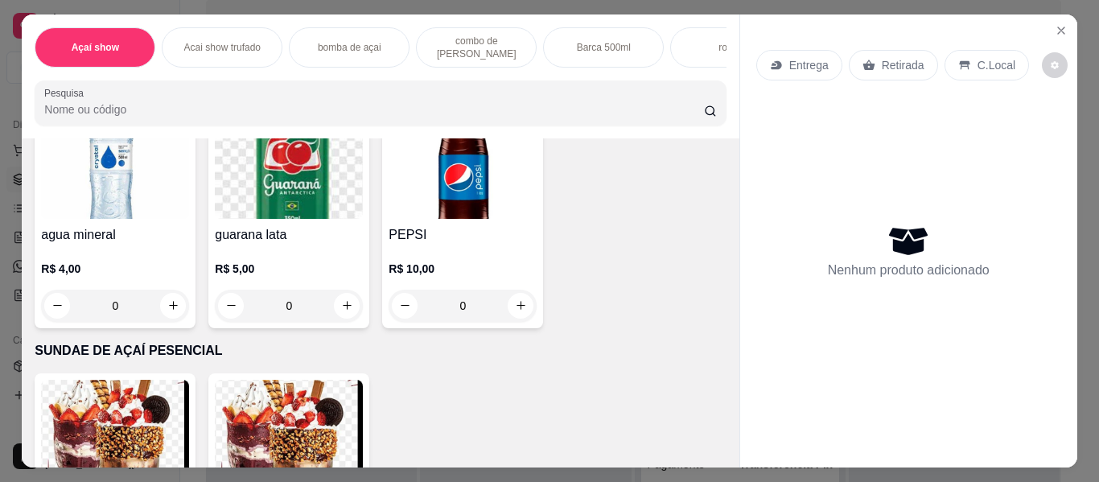
click at [308, 219] on img at bounding box center [289, 168] width 148 height 101
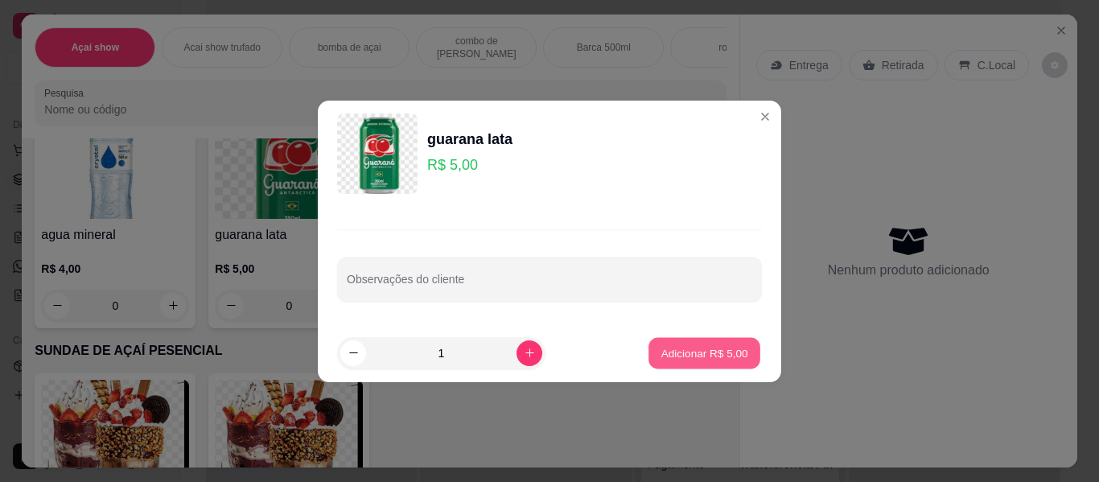
click at [696, 343] on button "Adicionar R$ 5,00" at bounding box center [705, 352] width 112 height 31
type input "1"
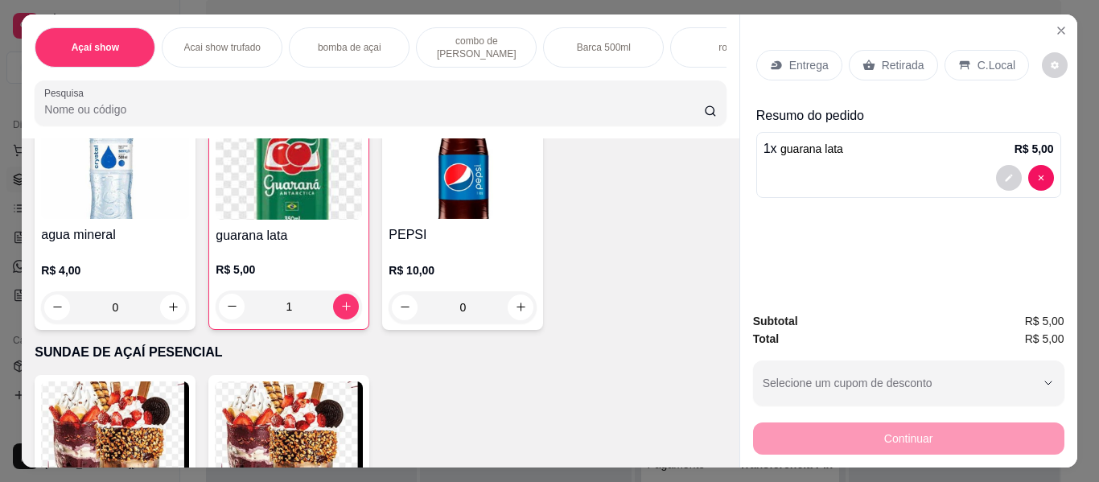
click at [977, 78] on div "Entrega Retirada C.Local" at bounding box center [908, 65] width 305 height 56
click at [985, 71] on div "C.Local" at bounding box center [987, 65] width 84 height 31
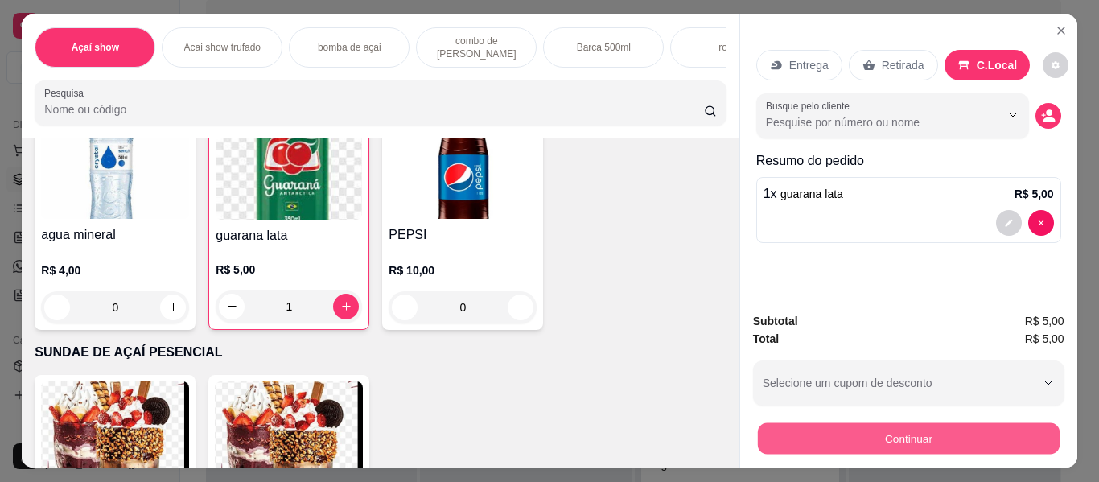
click at [873, 431] on button "Continuar" at bounding box center [908, 438] width 302 height 31
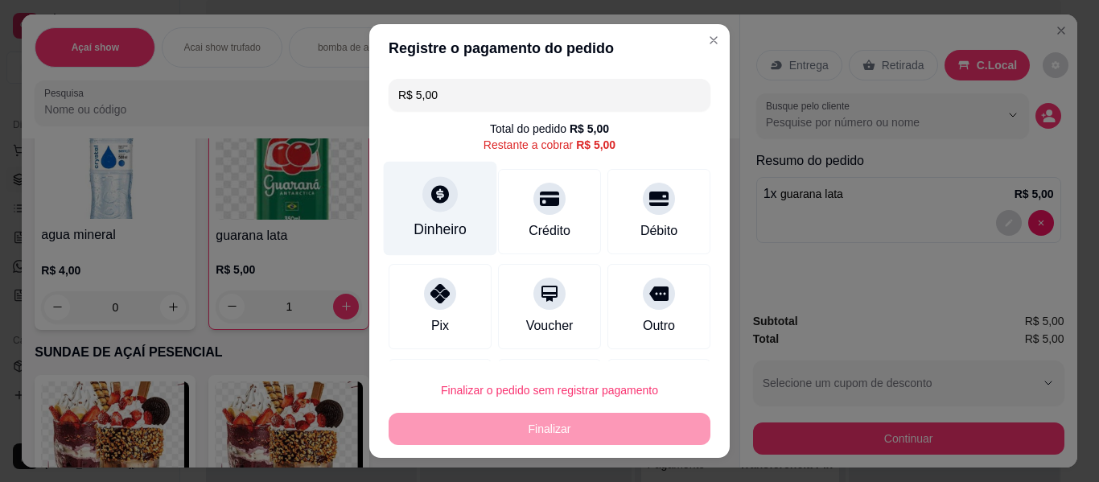
click at [422, 230] on div "Dinheiro" at bounding box center [440, 229] width 53 height 21
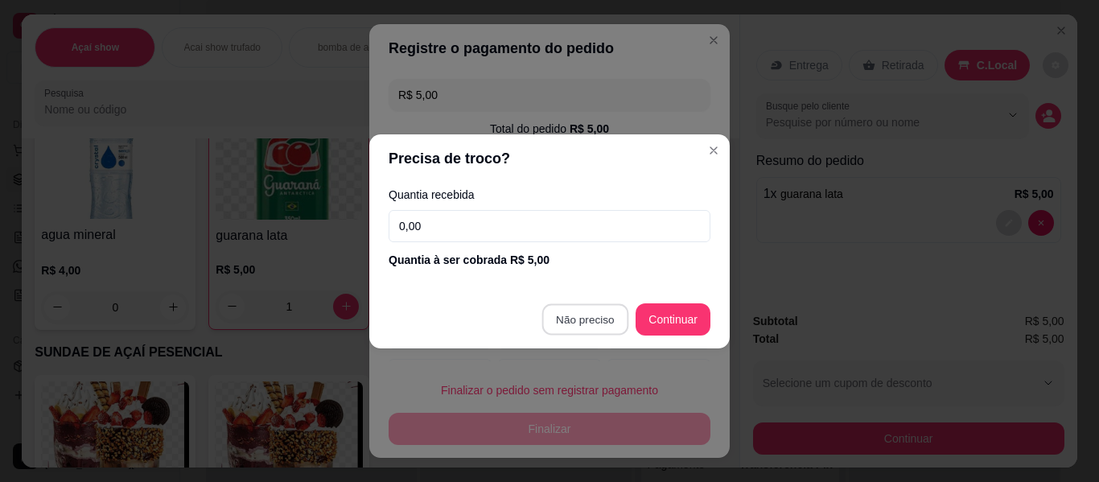
type input "R$ 0,00"
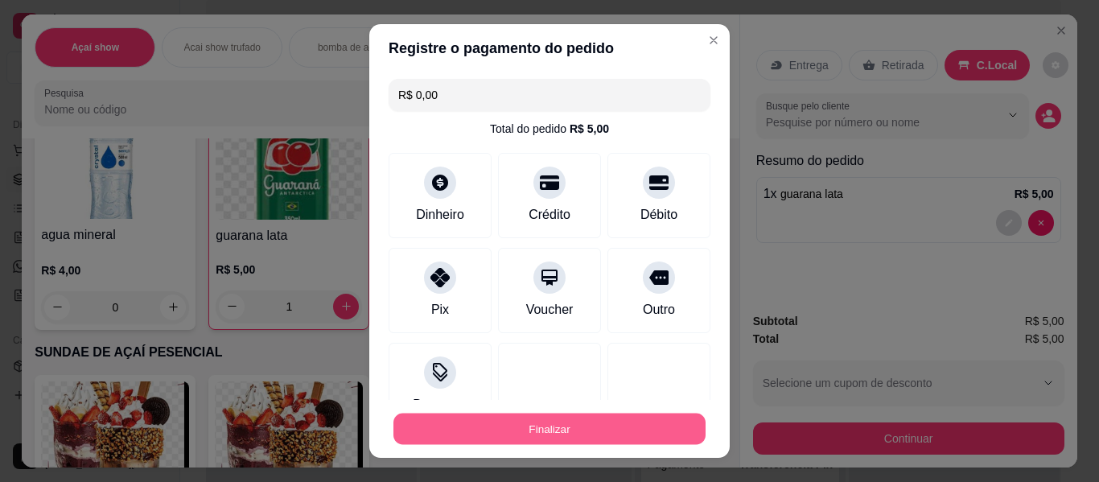
click at [612, 417] on button "Finalizar" at bounding box center [550, 429] width 312 height 31
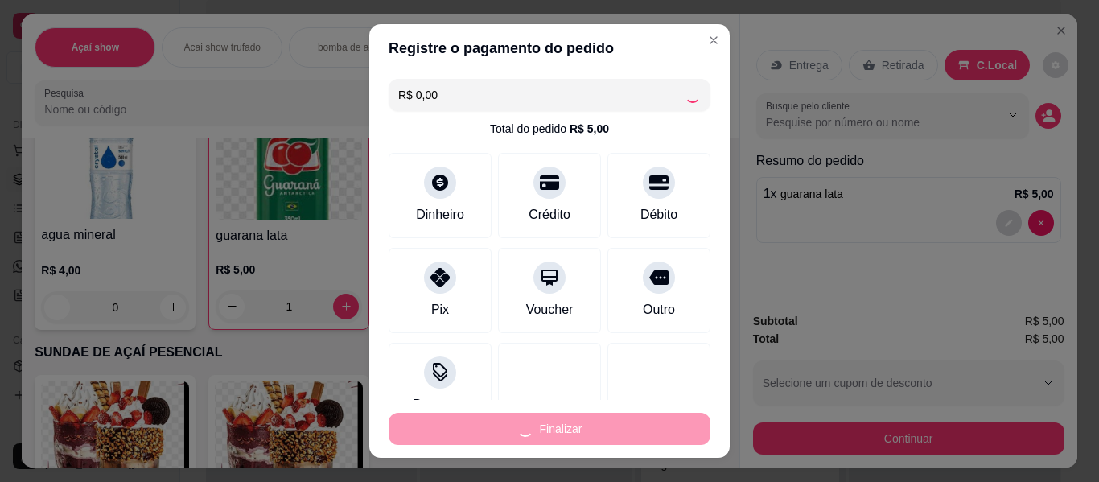
type input "0"
type input "-R$ 5,00"
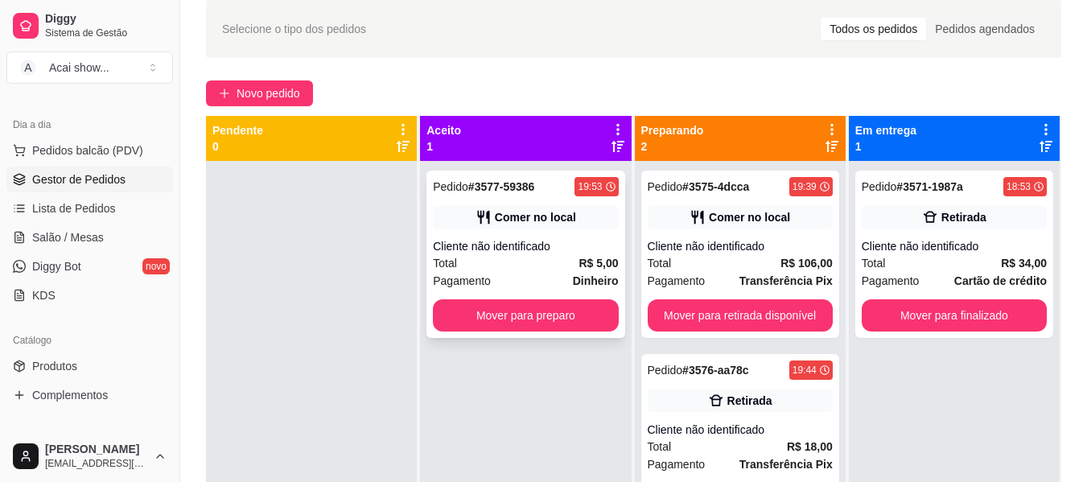
click at [535, 227] on div "Comer no local" at bounding box center [525, 217] width 185 height 23
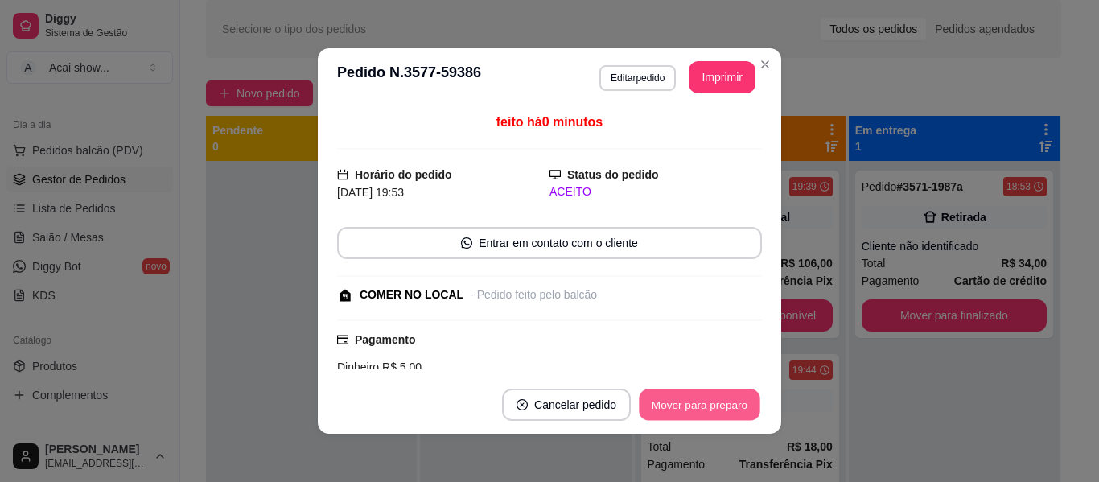
click at [697, 410] on button "Mover para preparo" at bounding box center [699, 404] width 121 height 31
click at [697, 410] on div "Mover para preparo" at bounding box center [688, 405] width 147 height 32
click at [697, 410] on button "Mover para retirada disponível" at bounding box center [673, 405] width 178 height 32
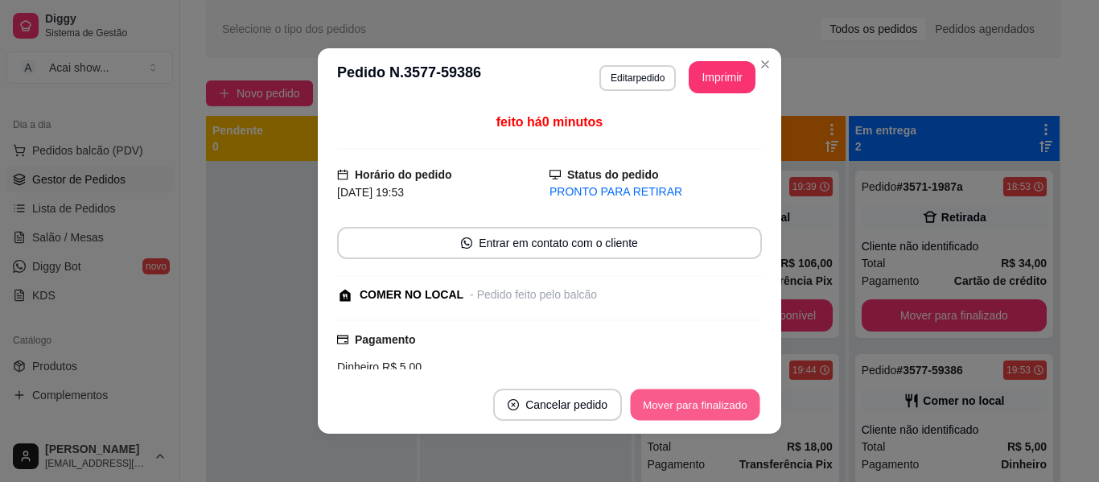
click at [697, 410] on button "Mover para finalizado" at bounding box center [696, 404] width 130 height 31
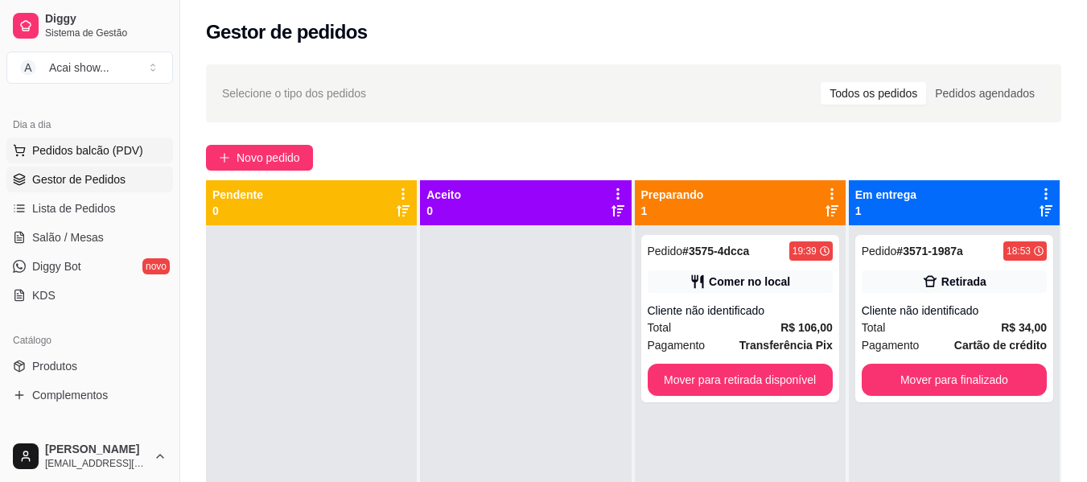
click at [127, 148] on span "Pedidos balcão (PDV)" at bounding box center [87, 150] width 111 height 16
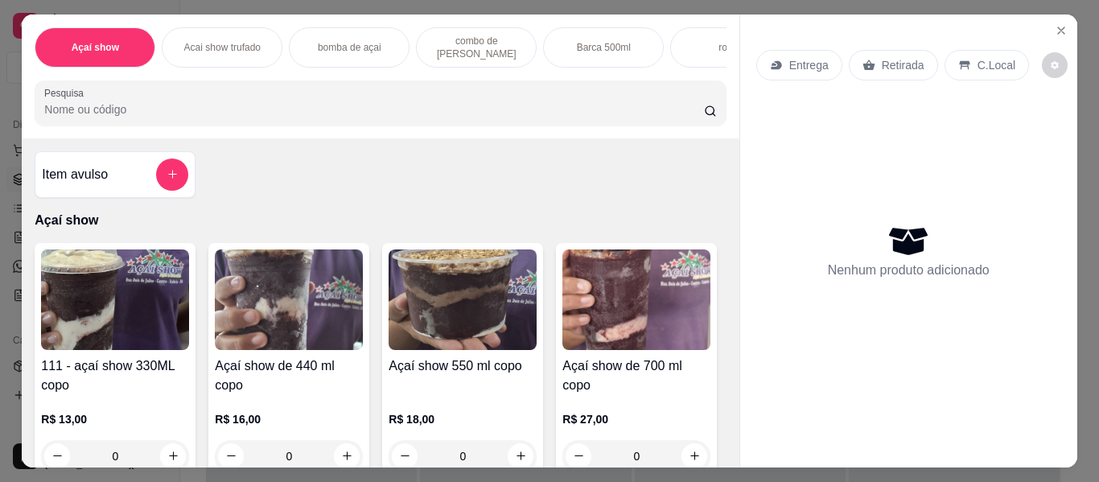
click at [498, 374] on h4 "Açaí show 550 ml copo" at bounding box center [463, 365] width 148 height 19
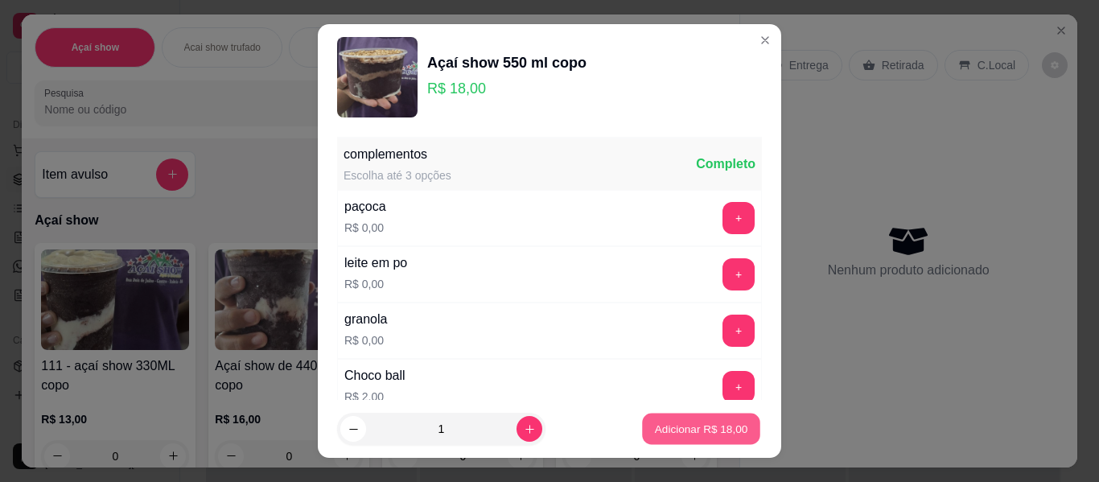
click at [714, 427] on p "Adicionar R$ 18,00" at bounding box center [701, 428] width 93 height 15
type input "1"
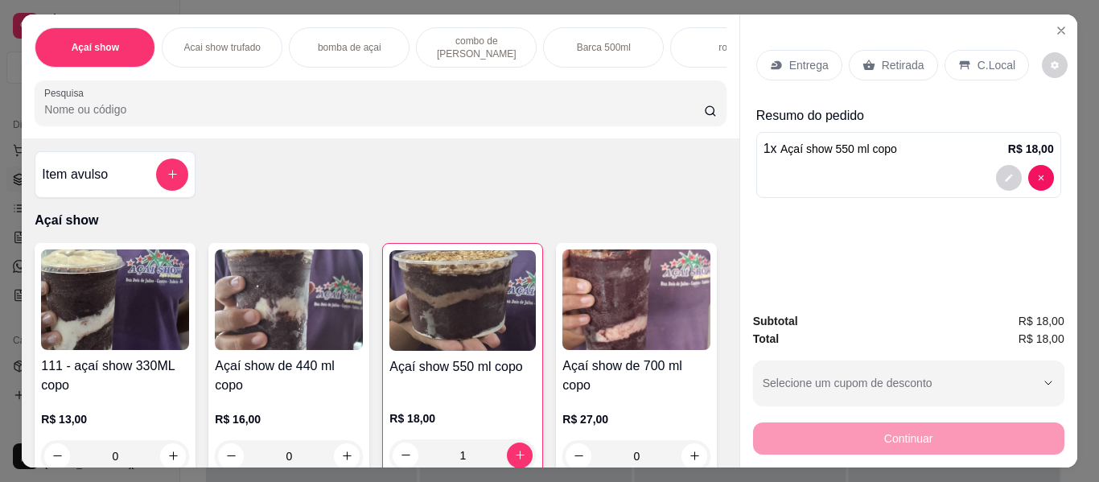
click at [884, 50] on div "Retirada" at bounding box center [893, 65] width 89 height 31
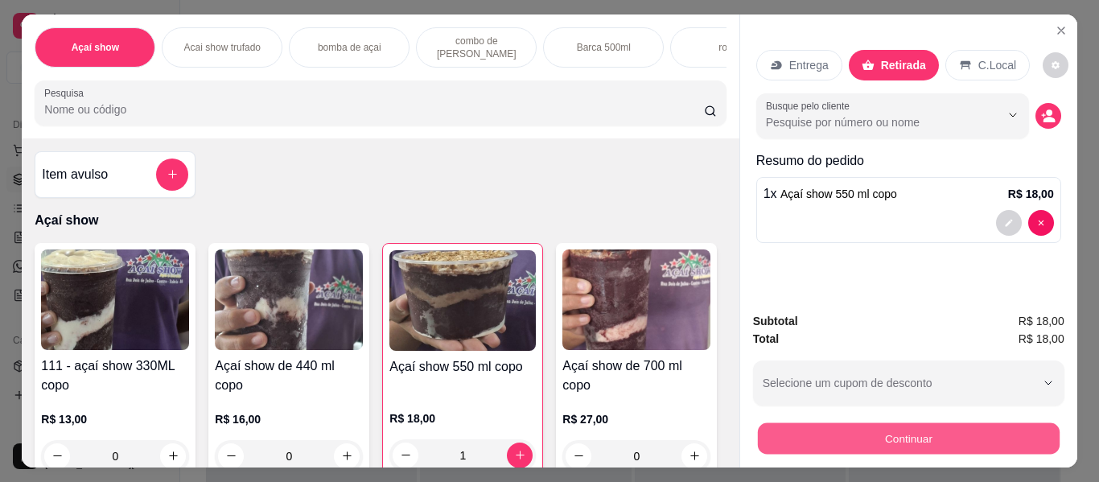
click at [913, 447] on button "Continuar" at bounding box center [908, 438] width 302 height 31
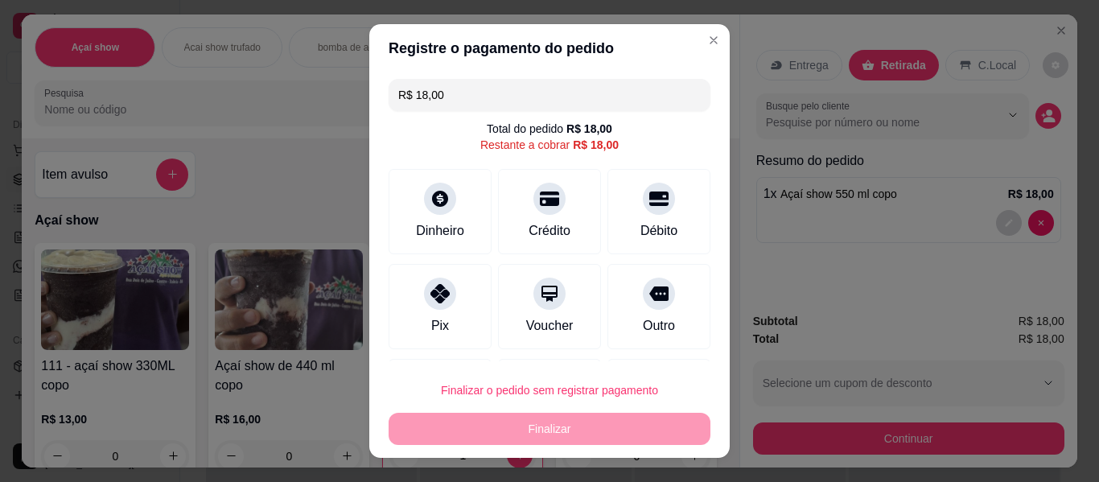
click at [383, 373] on footer "Finalizar o pedido sem registrar pagamento Finalizar" at bounding box center [549, 409] width 361 height 97
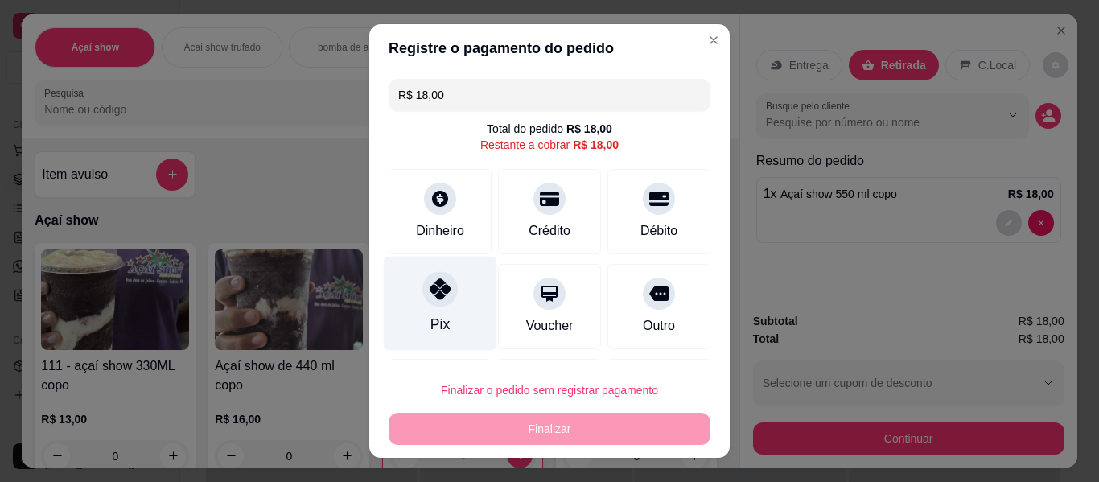
click at [456, 310] on div "Pix" at bounding box center [440, 304] width 113 height 94
type input "R$ 0,00"
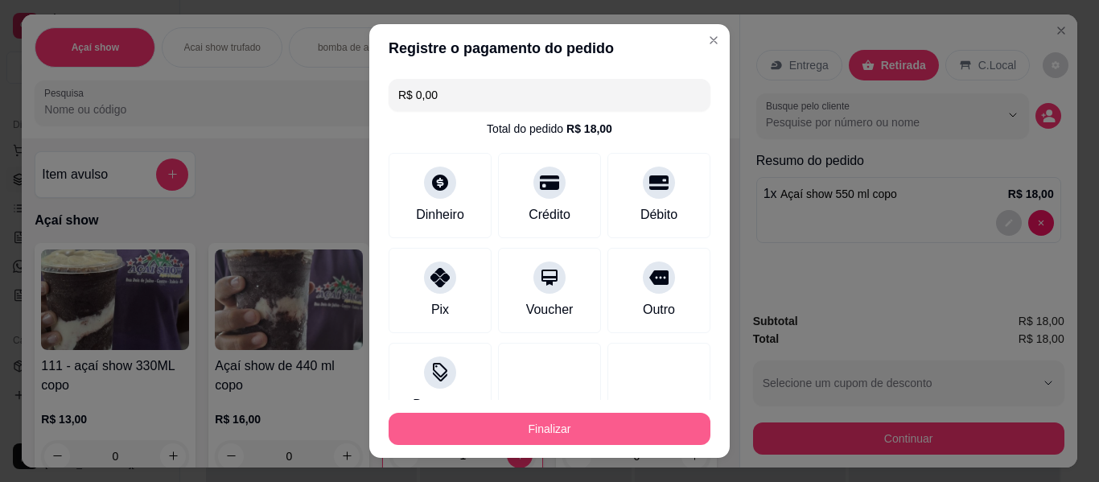
click at [546, 439] on button "Finalizar" at bounding box center [550, 429] width 322 height 32
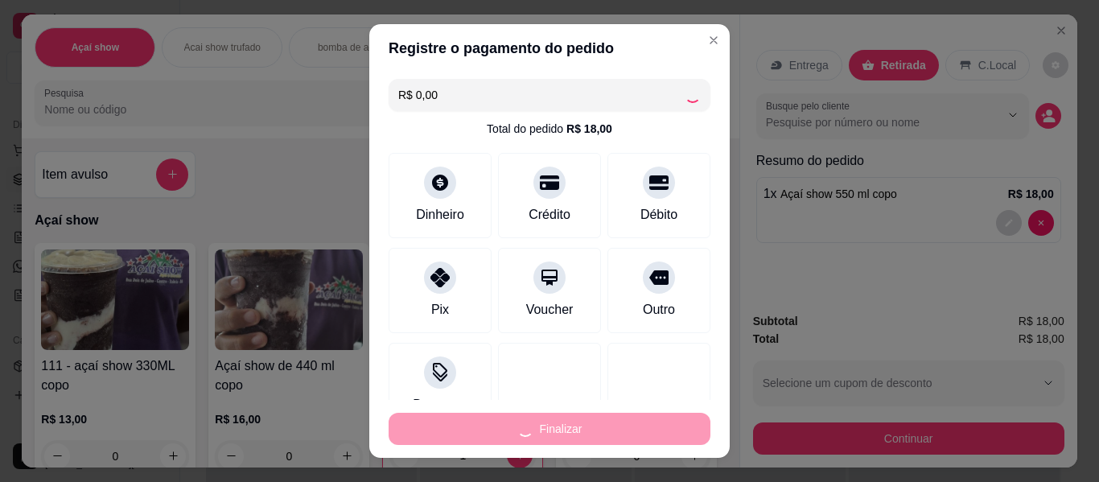
type input "0"
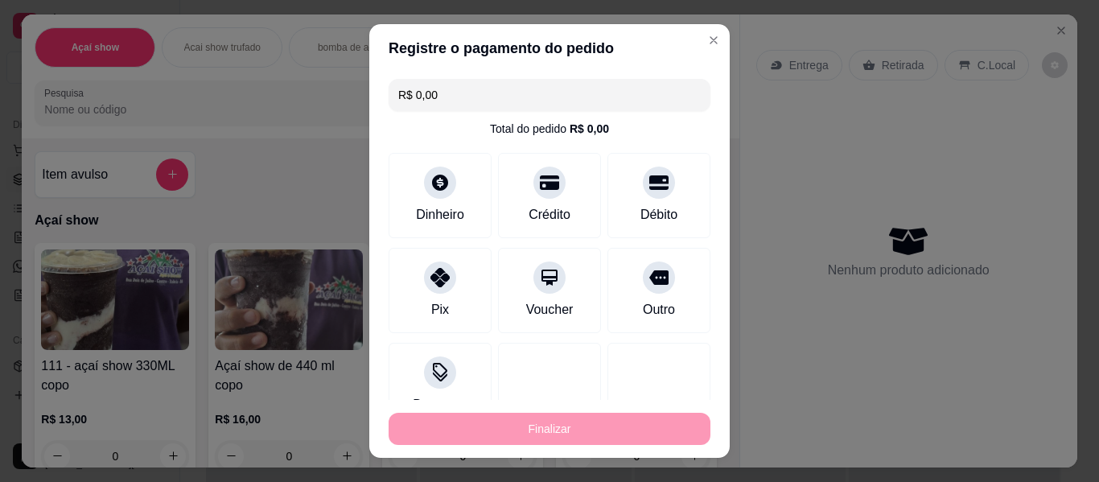
type input "-R$ 18,00"
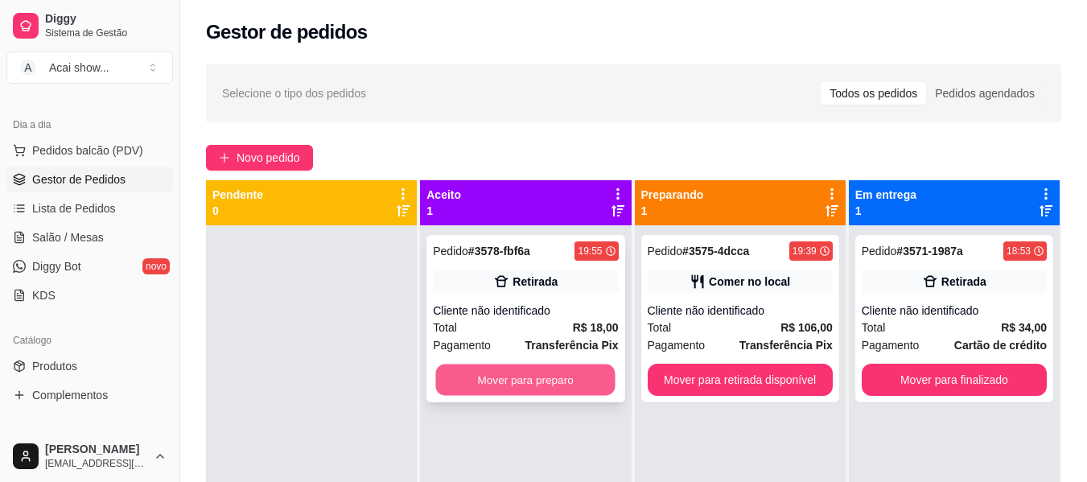
click at [594, 377] on button "Mover para preparo" at bounding box center [525, 380] width 179 height 31
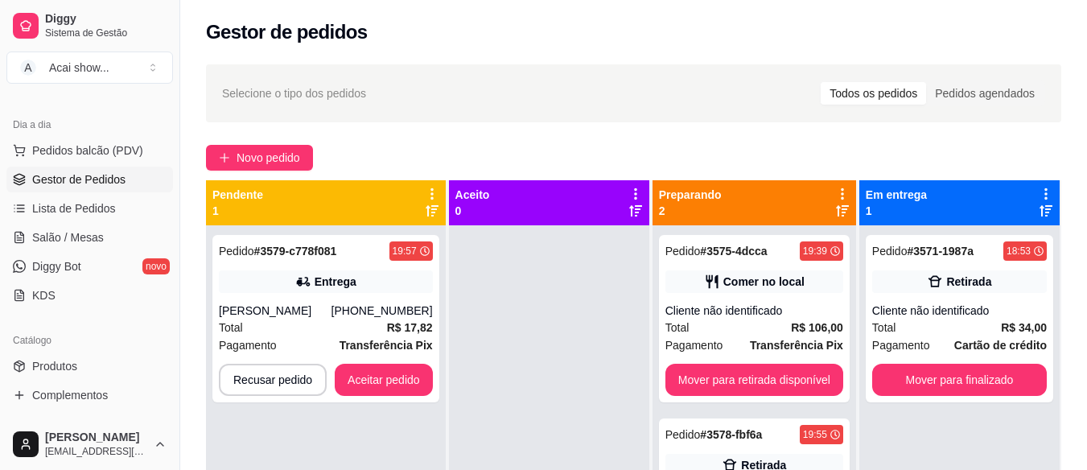
click at [439, 336] on div "Pedido # 3579-c778f081 19:57 Entrega [PERSON_NAME] [PHONE_NUMBER] Total R$ 17,8…" at bounding box center [326, 460] width 240 height 470
click at [372, 339] on strong "Transferência Pix" at bounding box center [386, 345] width 93 height 13
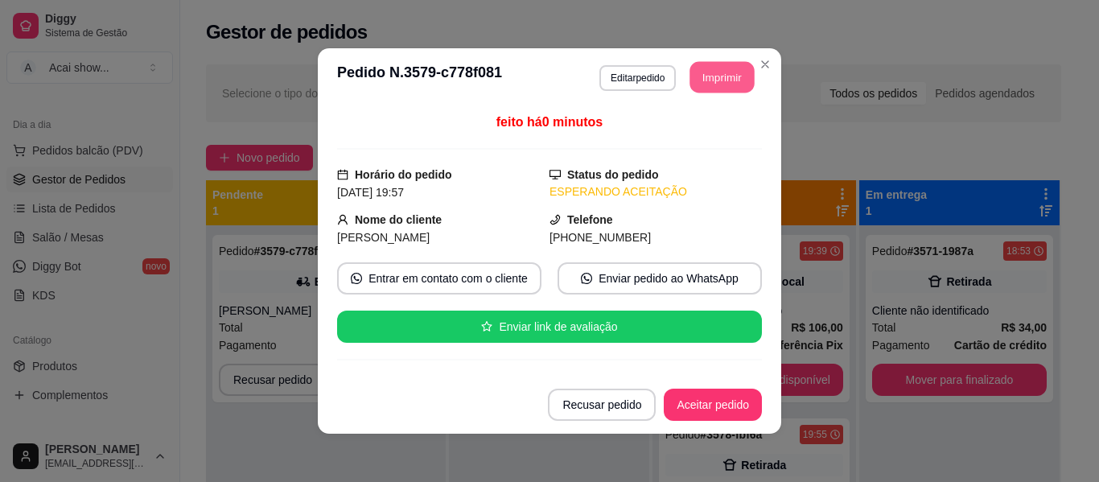
click at [719, 78] on button "Imprimir" at bounding box center [722, 77] width 64 height 31
click at [707, 404] on button "Aceitar pedido" at bounding box center [713, 404] width 95 height 31
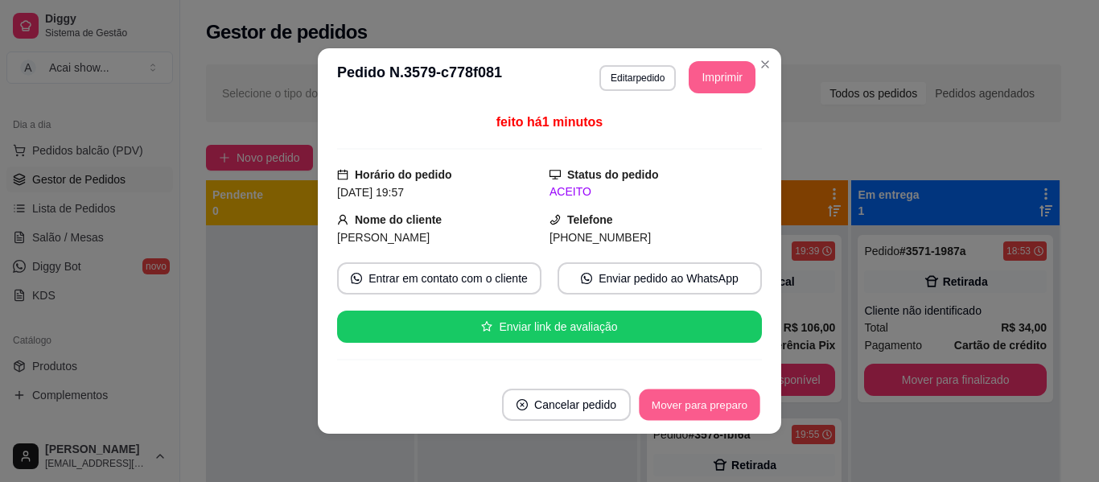
click at [707, 404] on button "Mover para preparo" at bounding box center [699, 404] width 121 height 31
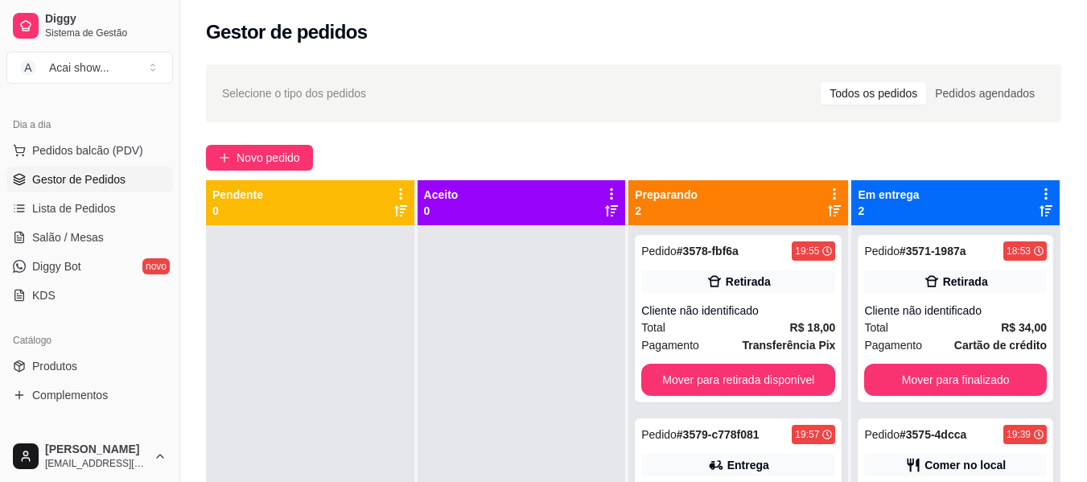
click at [760, 72] on div "Selecione o tipo dos pedidos Todos os pedidos Pedidos agendados" at bounding box center [633, 93] width 855 height 58
click at [130, 138] on button "Pedidos balcão (PDV)" at bounding box center [89, 151] width 167 height 26
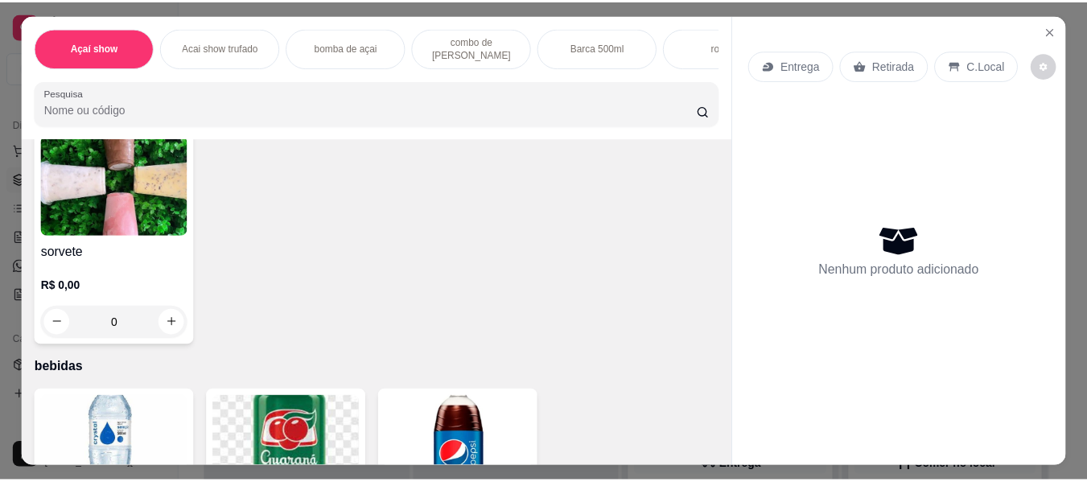
scroll to position [3060, 0]
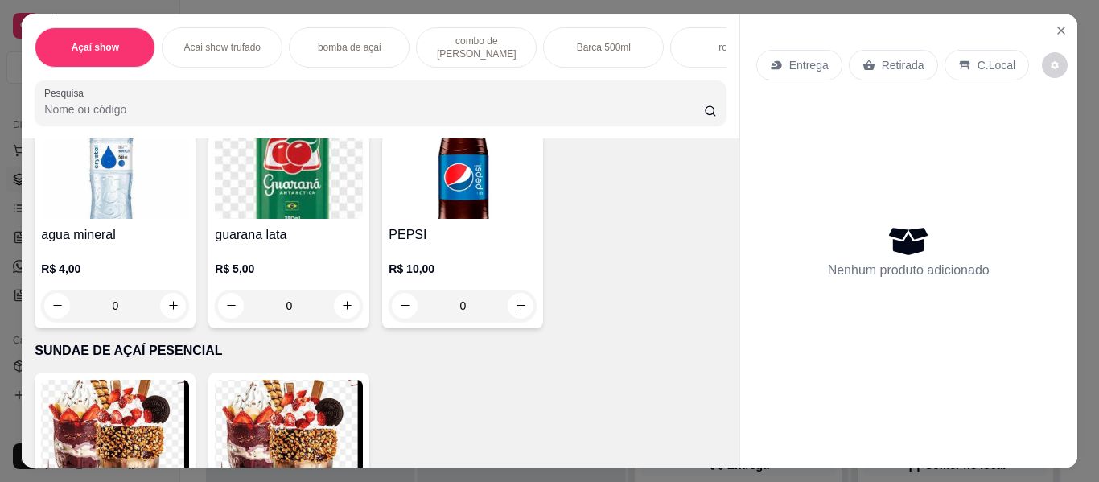
click at [99, 219] on img at bounding box center [115, 168] width 148 height 101
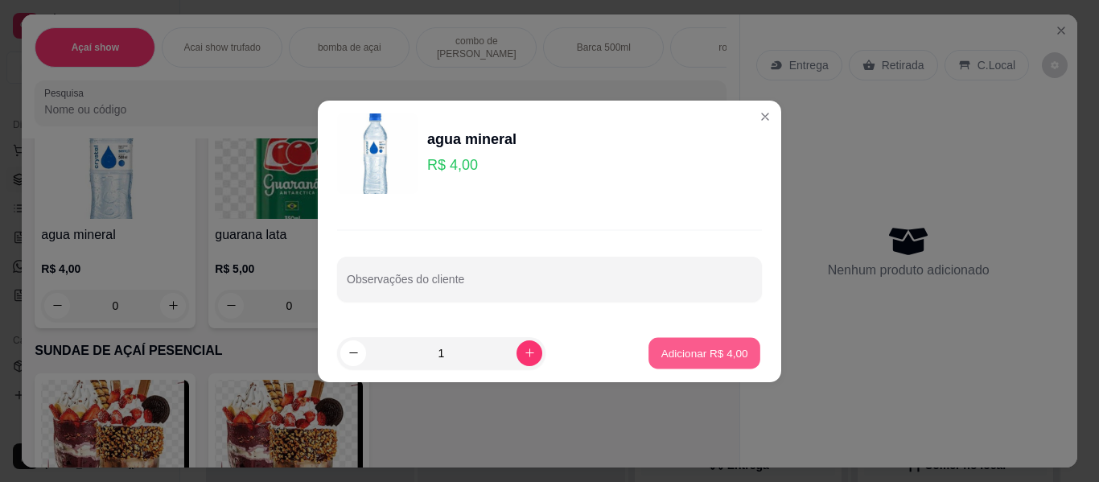
click at [658, 341] on button "Adicionar R$ 4,00" at bounding box center [705, 352] width 112 height 31
type input "1"
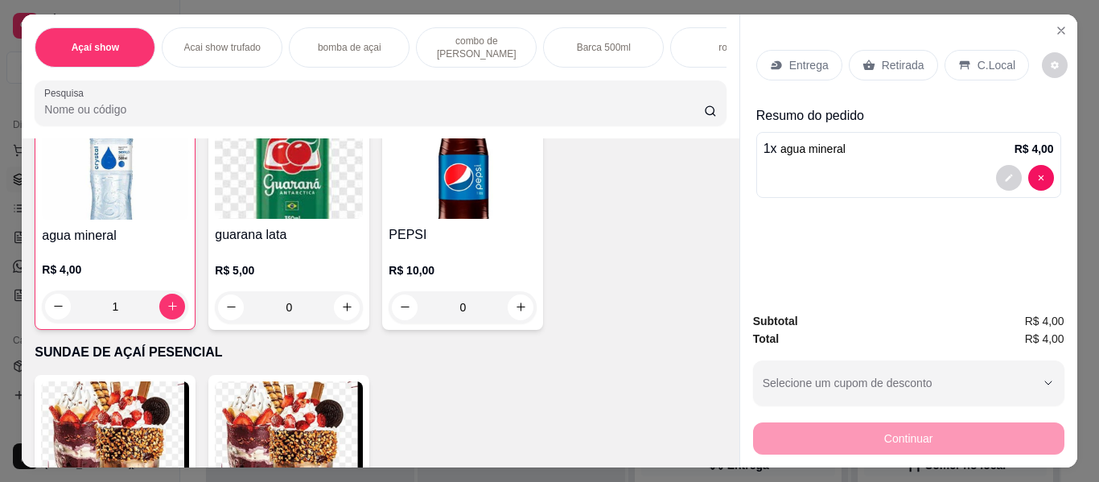
click at [918, 64] on div "Retirada" at bounding box center [893, 65] width 89 height 31
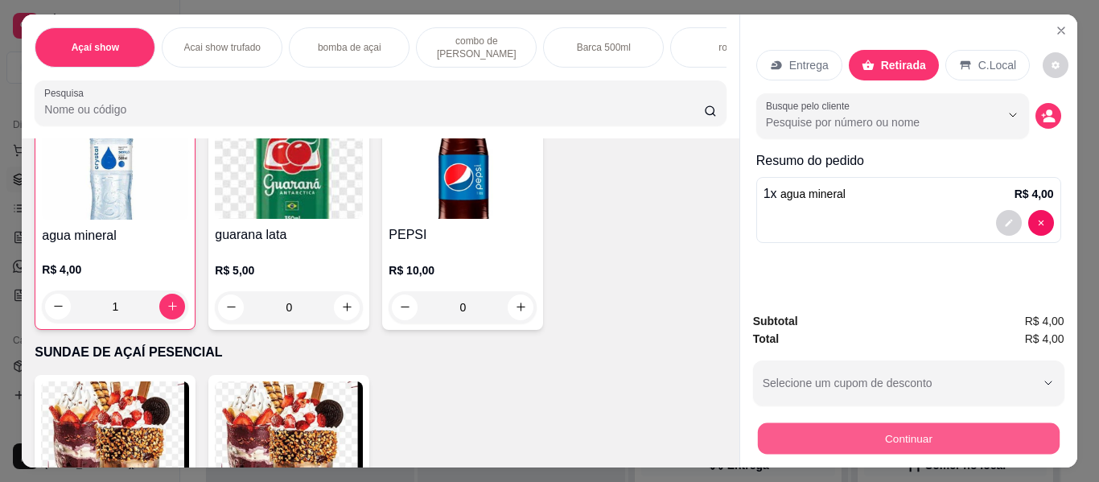
click at [774, 436] on button "Continuar" at bounding box center [908, 438] width 302 height 31
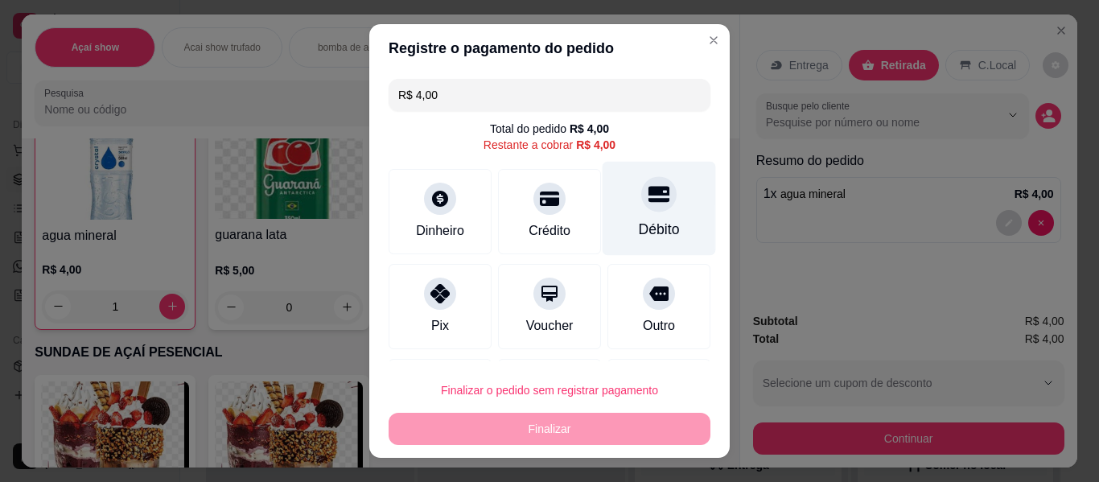
click at [649, 192] on icon at bounding box center [659, 194] width 21 height 16
type input "R$ 0,00"
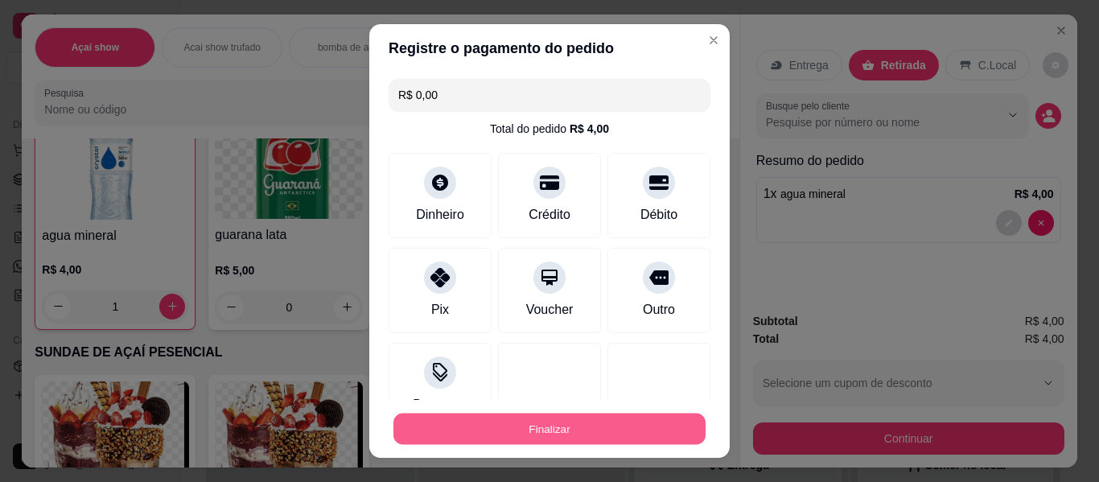
click at [587, 422] on button "Finalizar" at bounding box center [550, 429] width 312 height 31
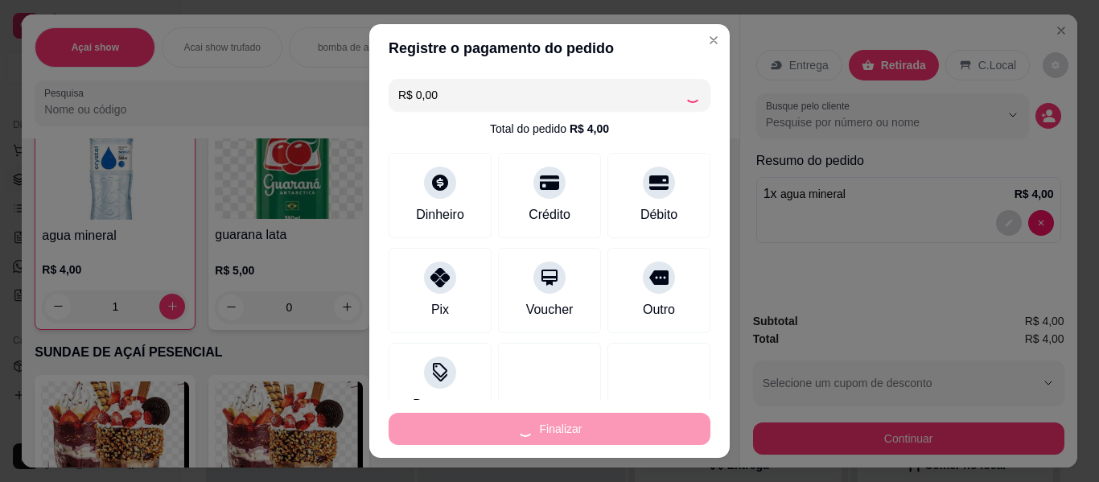
type input "0"
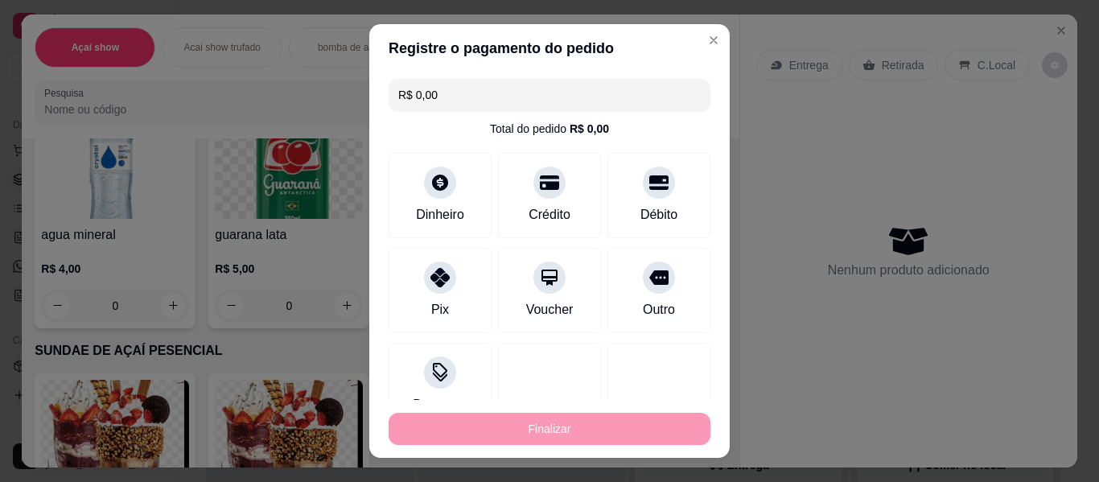
type input "-R$ 4,00"
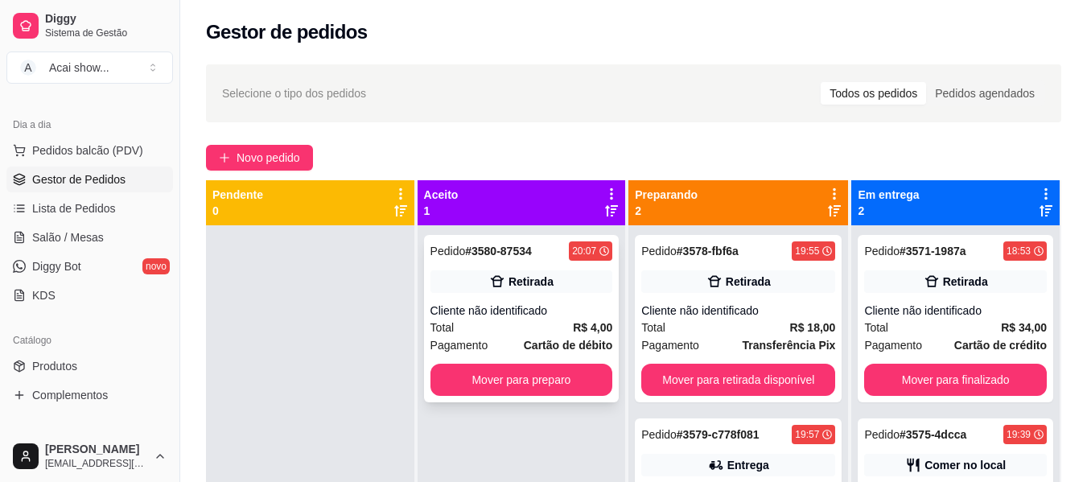
click at [535, 259] on div "Pedido # 3580-87534 20:07" at bounding box center [522, 250] width 183 height 19
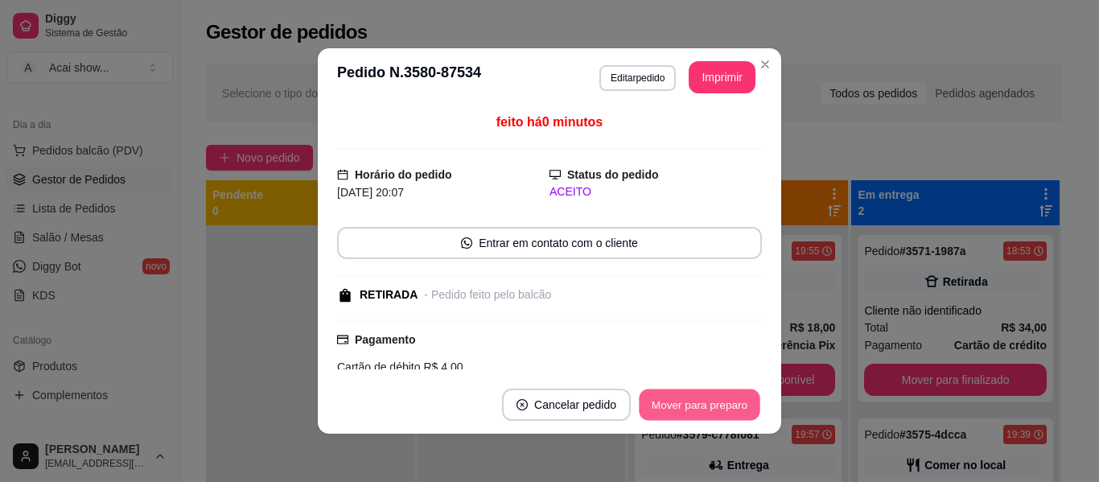
click at [699, 398] on button "Mover para preparo" at bounding box center [699, 404] width 121 height 31
click at [699, 398] on button "Mover para retirada disponível" at bounding box center [673, 404] width 172 height 31
click at [699, 398] on button "Mover para finalizado" at bounding box center [696, 404] width 130 height 31
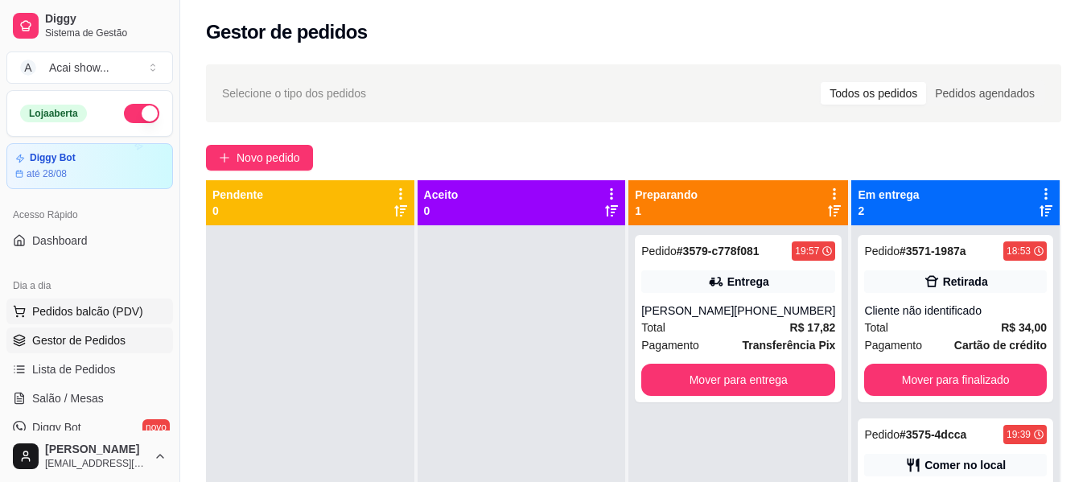
click at [150, 315] on button "Pedidos balcão (PDV)" at bounding box center [89, 312] width 167 height 26
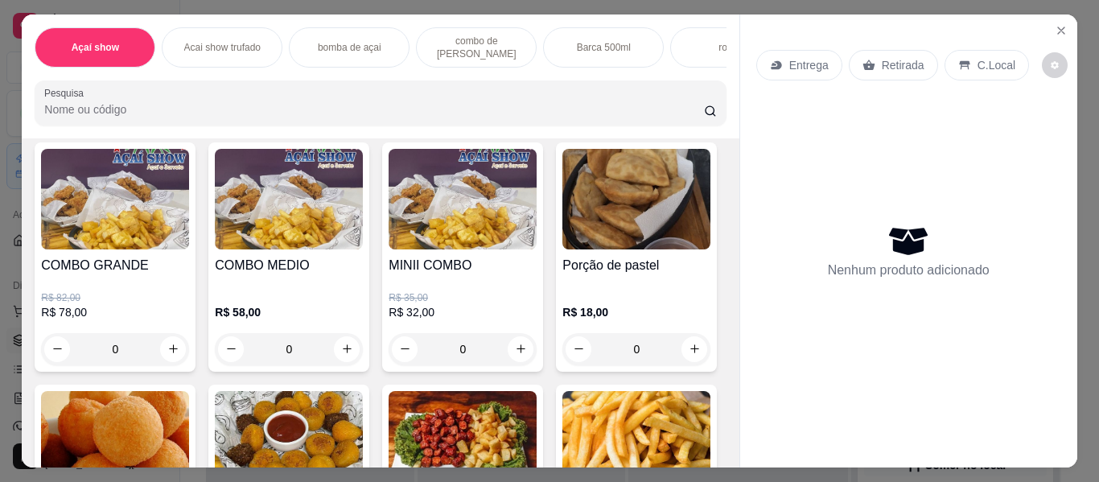
scroll to position [1947, 0]
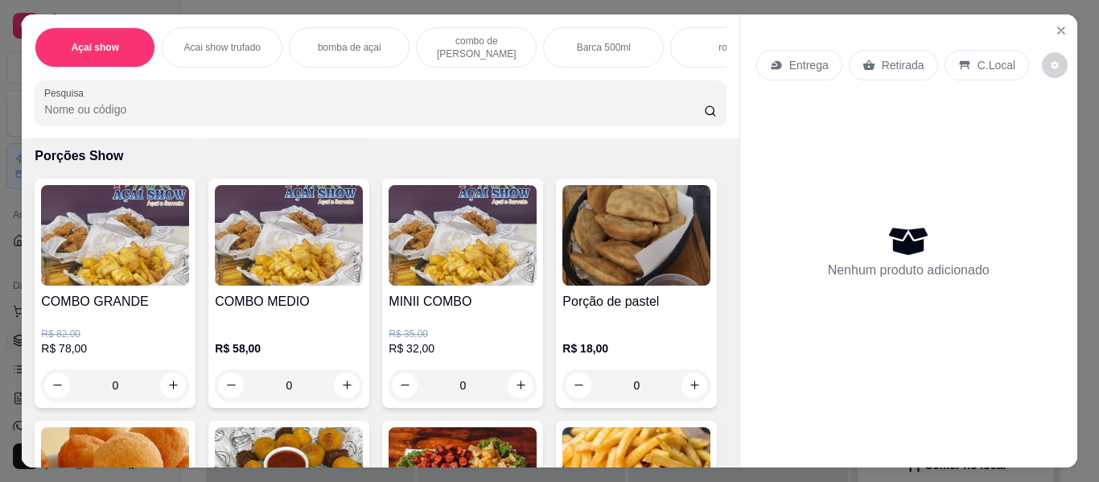
click at [511, 395] on div "0" at bounding box center [463, 385] width 148 height 32
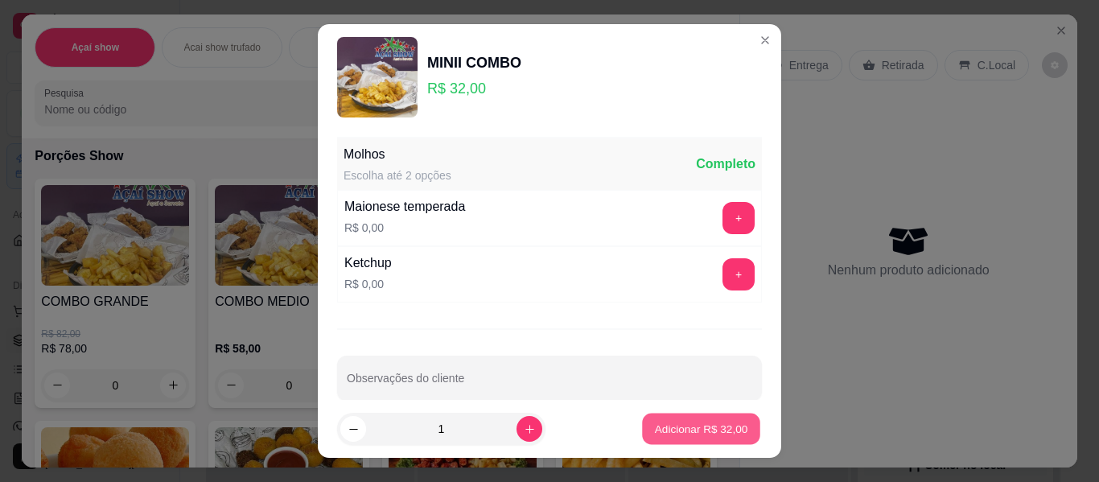
click at [694, 443] on button "Adicionar R$ 32,00" at bounding box center [701, 429] width 118 height 31
type input "1"
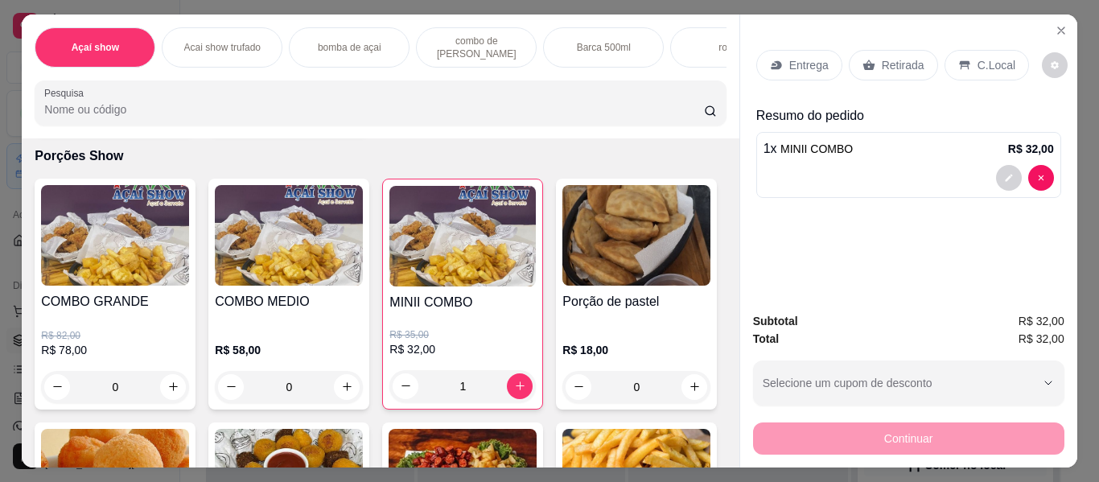
click at [817, 50] on div "Entrega" at bounding box center [799, 65] width 86 height 31
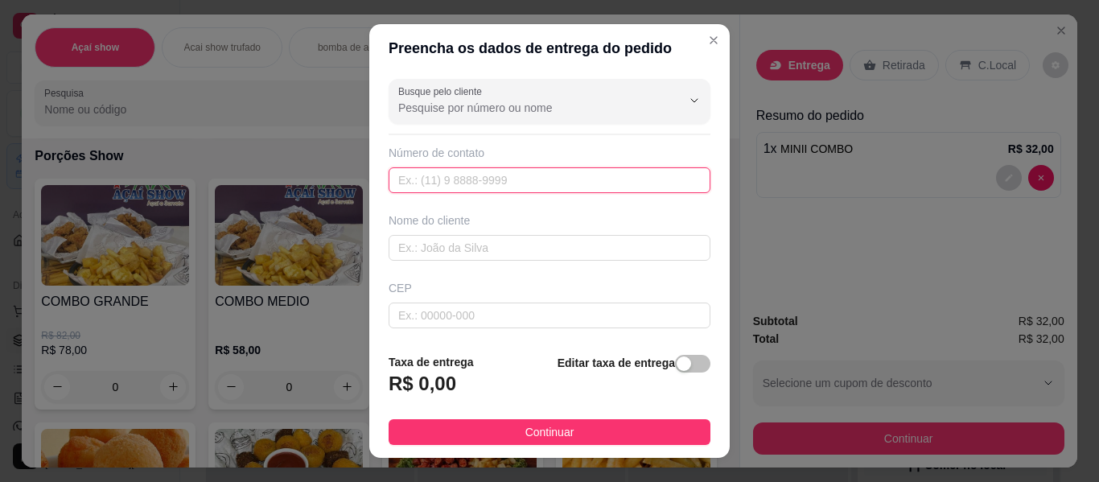
click at [620, 190] on input "text" at bounding box center [550, 180] width 322 height 26
type input "[PHONE_NUMBER]"
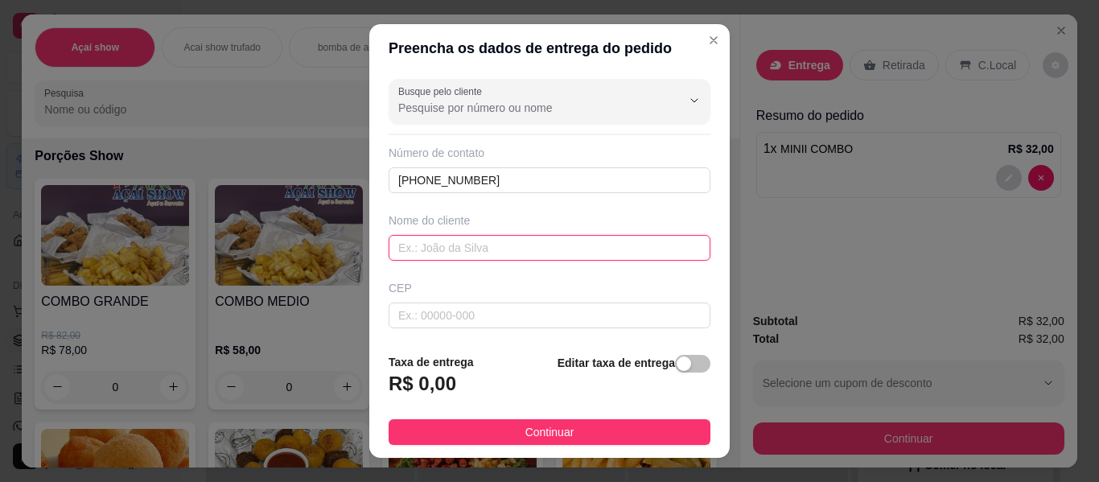
click at [525, 255] on input "text" at bounding box center [550, 248] width 322 height 26
type input "JHULIVAN"
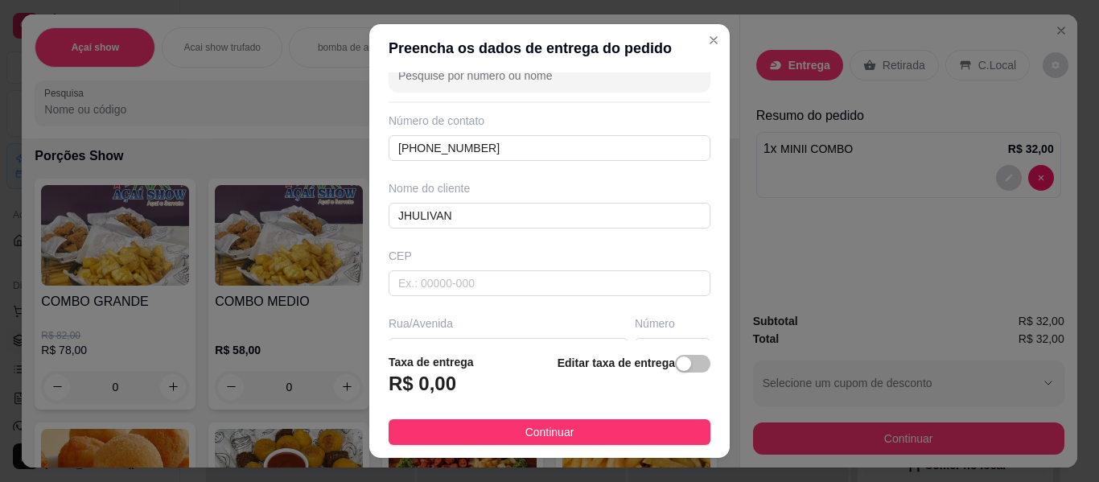
scroll to position [64, 0]
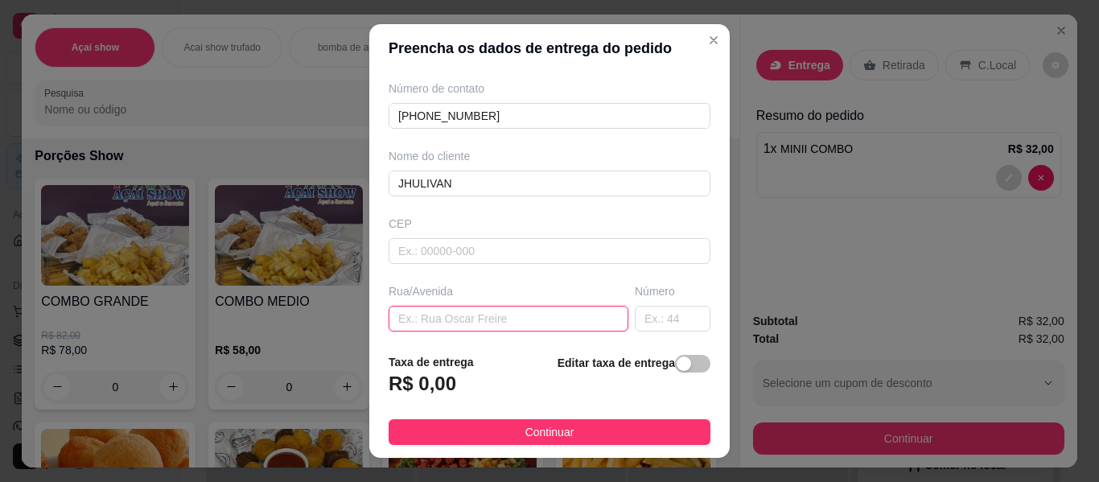
click at [569, 323] on input "text" at bounding box center [509, 319] width 240 height 26
type input "E"
type input "RUA; D"
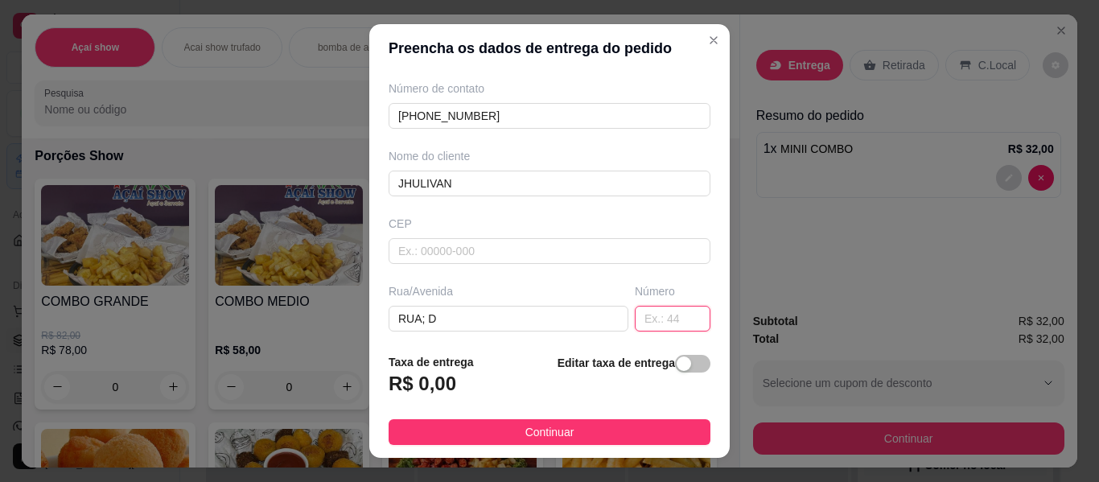
click at [635, 321] on input "text" at bounding box center [673, 319] width 76 height 26
type input "203"
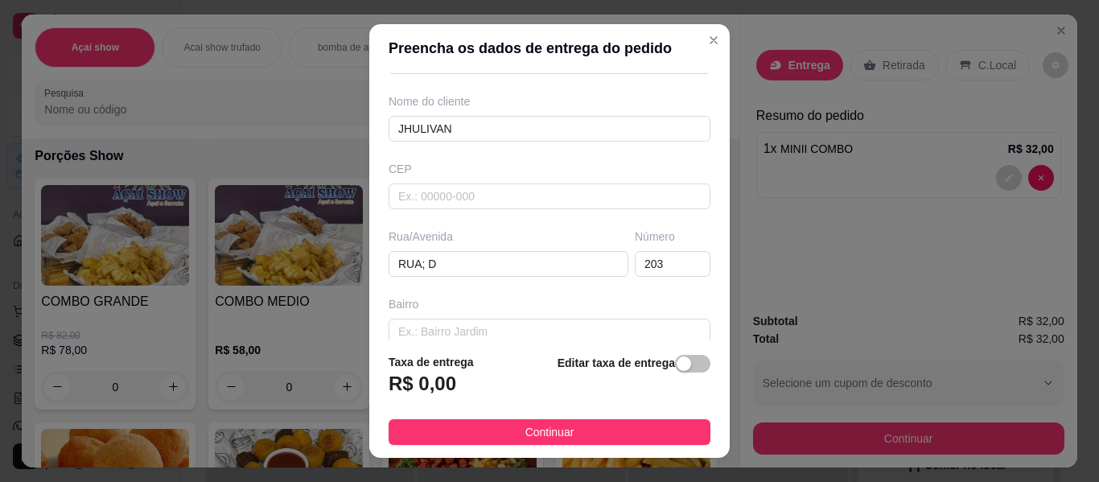
scroll to position [129, 0]
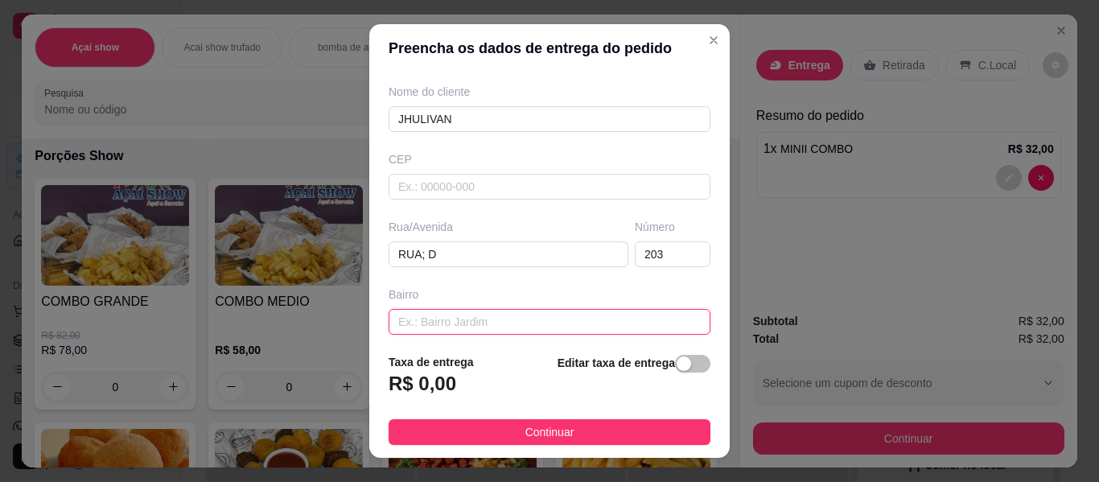
click at [604, 331] on input "text" at bounding box center [550, 322] width 322 height 26
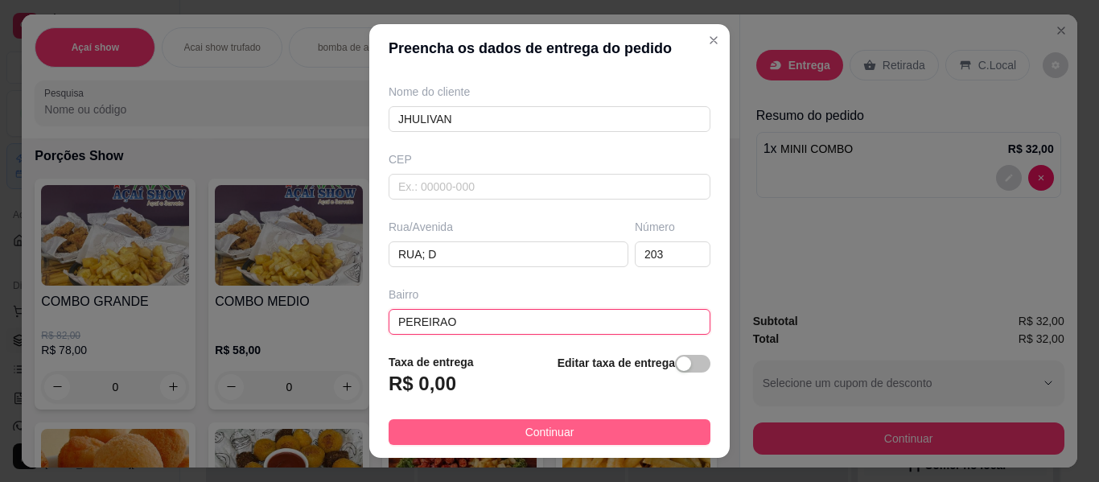
type input "PEREIRAO"
click at [650, 435] on button "Continuar" at bounding box center [550, 432] width 322 height 26
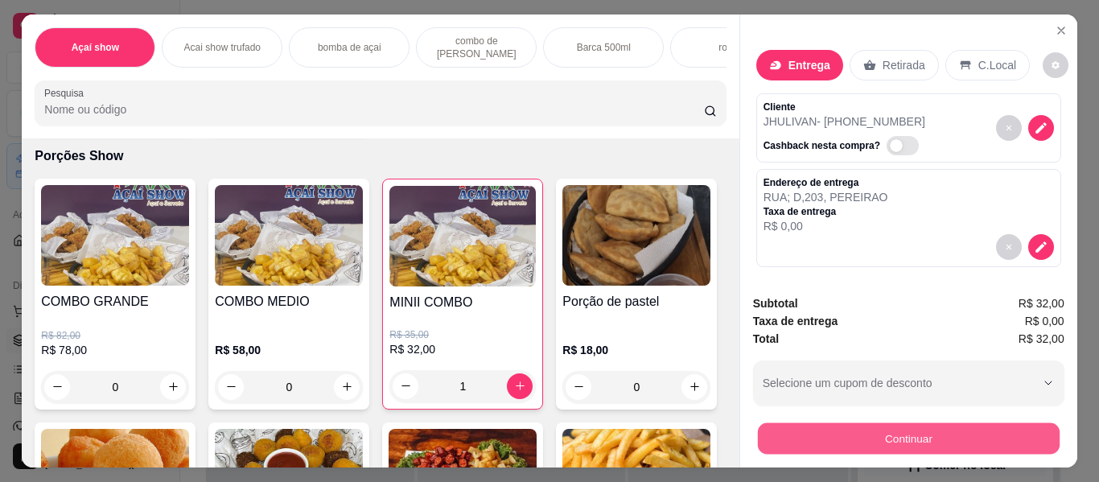
click at [880, 423] on button "Continuar" at bounding box center [908, 438] width 302 height 31
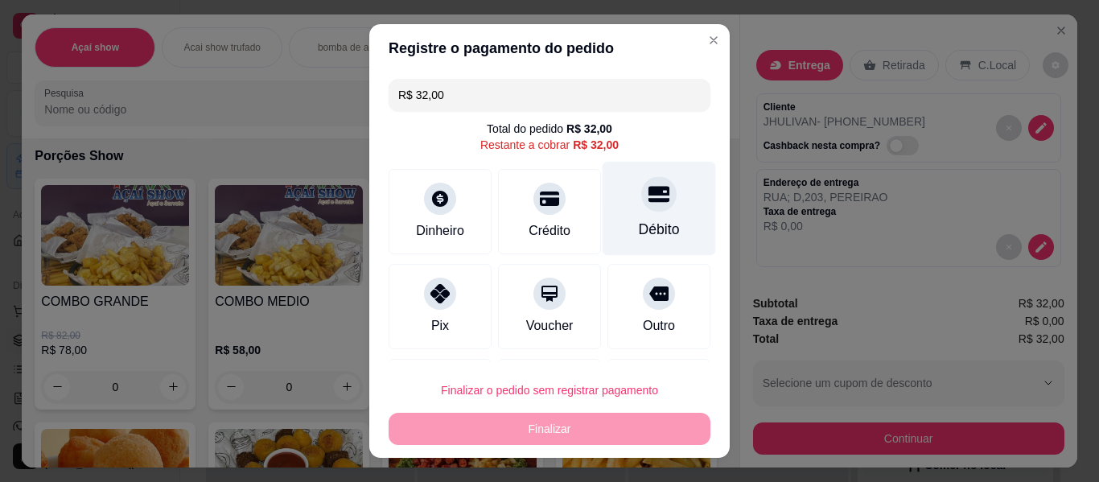
click at [637, 214] on div "Débito" at bounding box center [659, 209] width 113 height 94
type input "R$ 0,00"
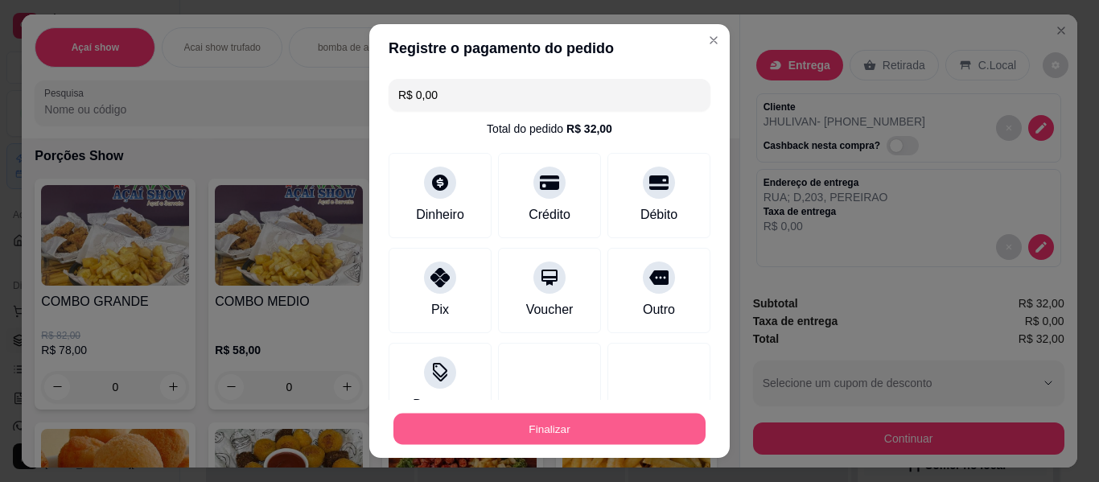
click at [636, 426] on button "Finalizar" at bounding box center [550, 429] width 312 height 31
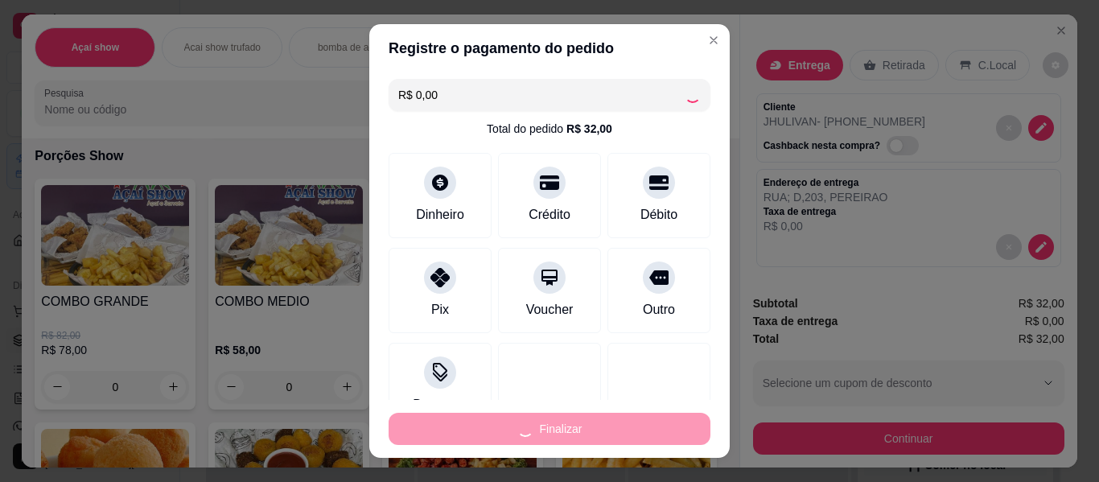
type input "0"
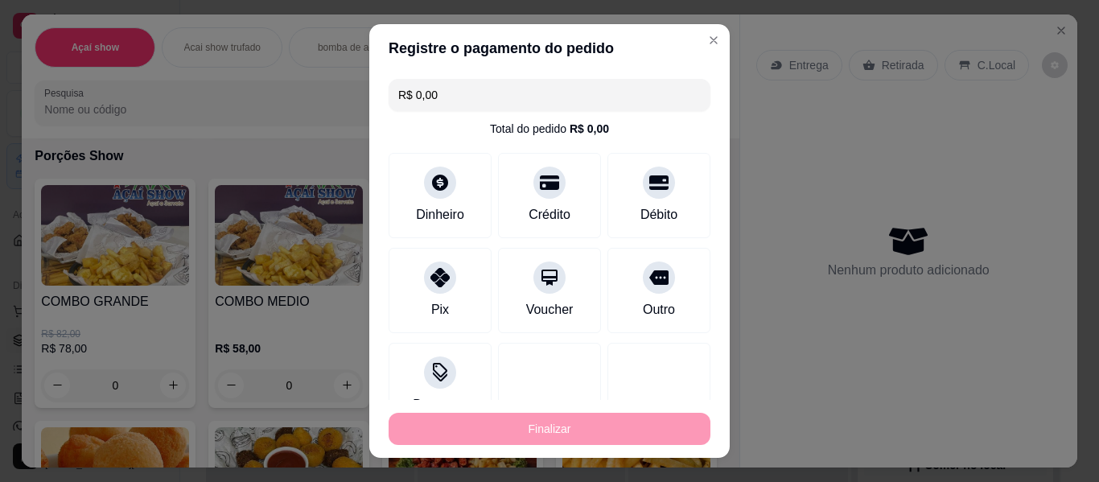
type input "-R$ 32,00"
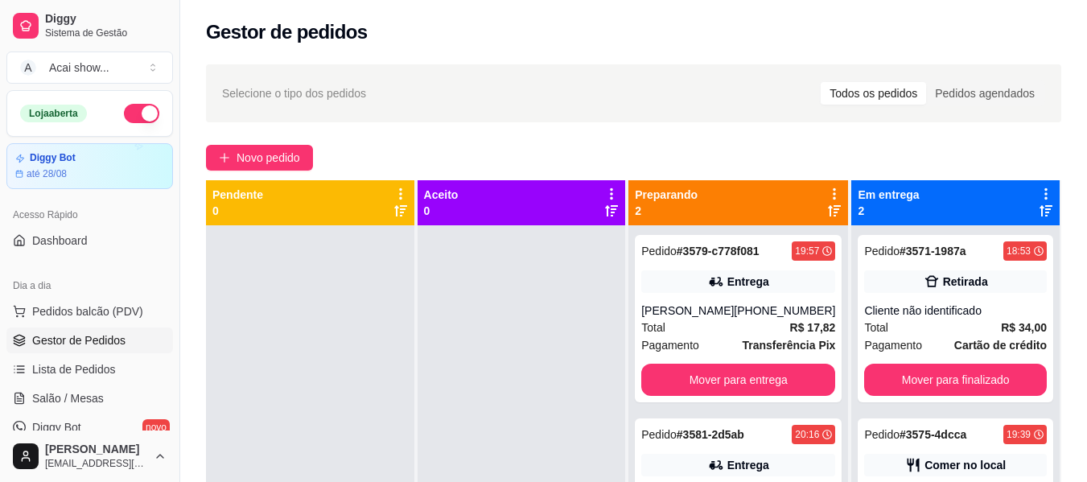
click at [557, 383] on div at bounding box center [522, 466] width 208 height 482
click at [134, 311] on span "Pedidos balcão (PDV)" at bounding box center [87, 311] width 111 height 16
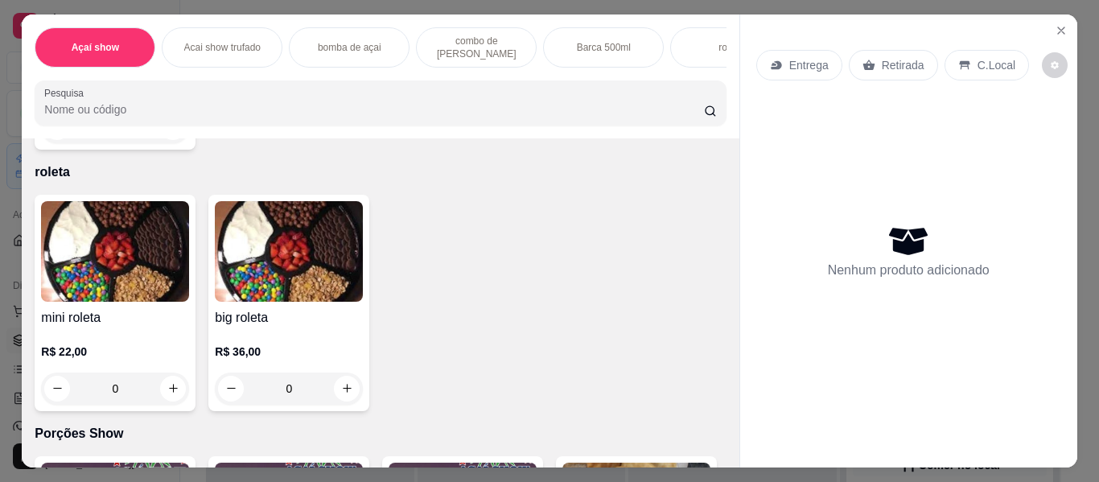
scroll to position [1947, 0]
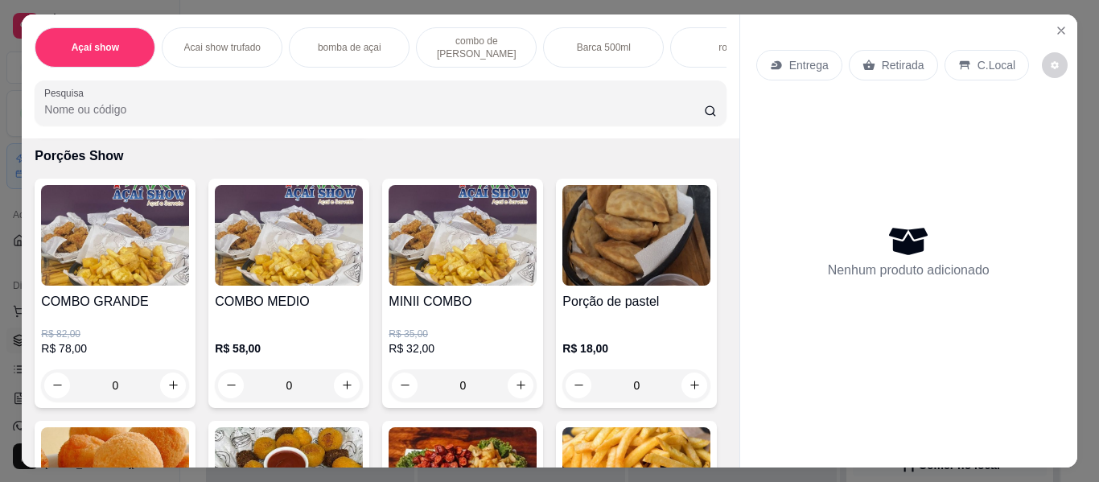
click at [433, 286] on img at bounding box center [463, 235] width 148 height 101
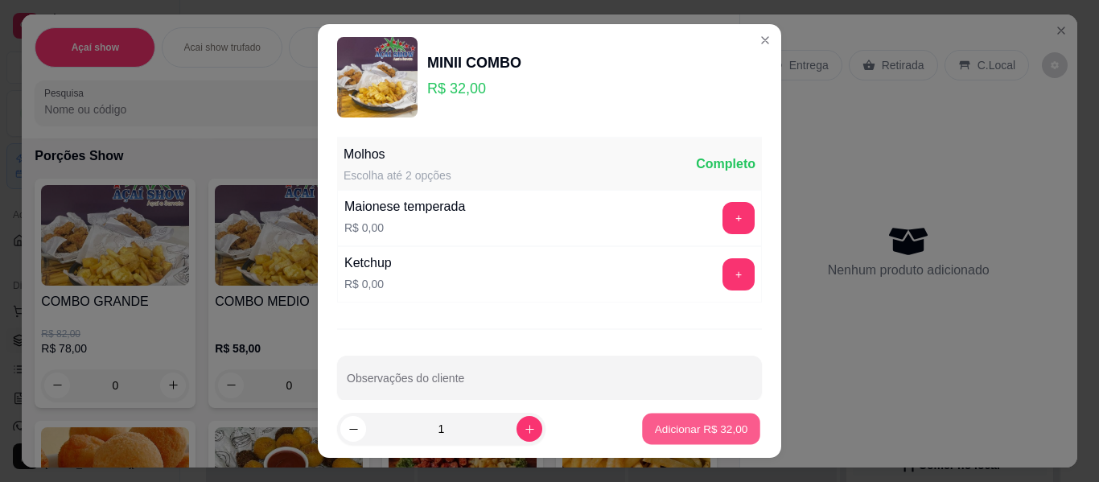
click at [708, 437] on button "Adicionar R$ 32,00" at bounding box center [701, 429] width 118 height 31
type input "1"
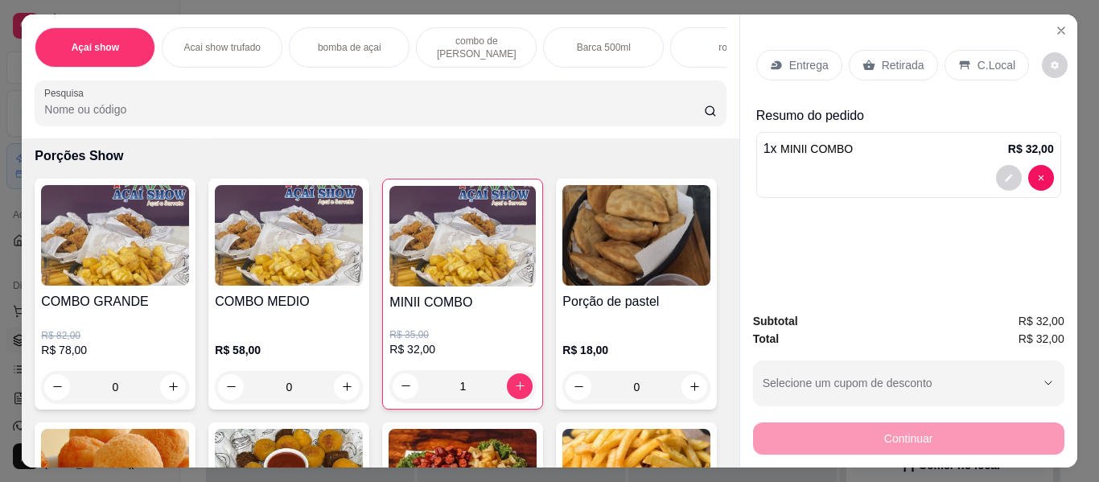
click at [818, 57] on p "Entrega" at bounding box center [808, 65] width 39 height 16
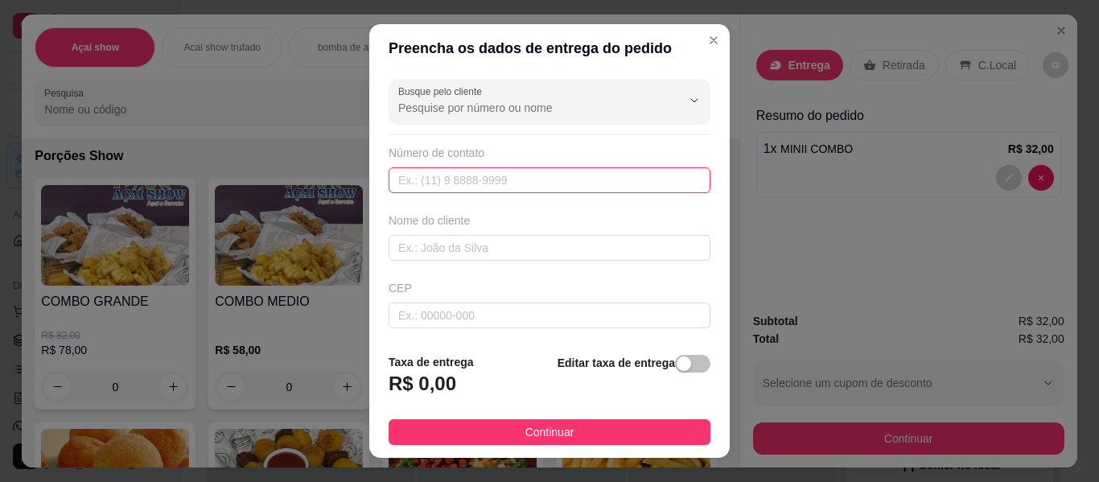
click at [570, 171] on input "text" at bounding box center [550, 180] width 322 height 26
type input "[PHONE_NUMBER]"
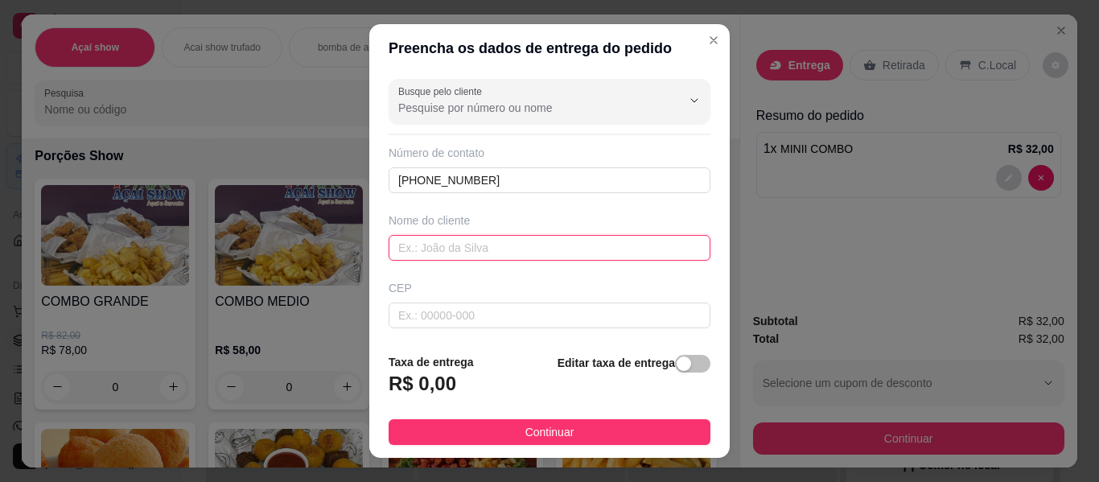
click at [572, 258] on input "text" at bounding box center [550, 248] width 322 height 26
type input "[PERSON_NAME]"
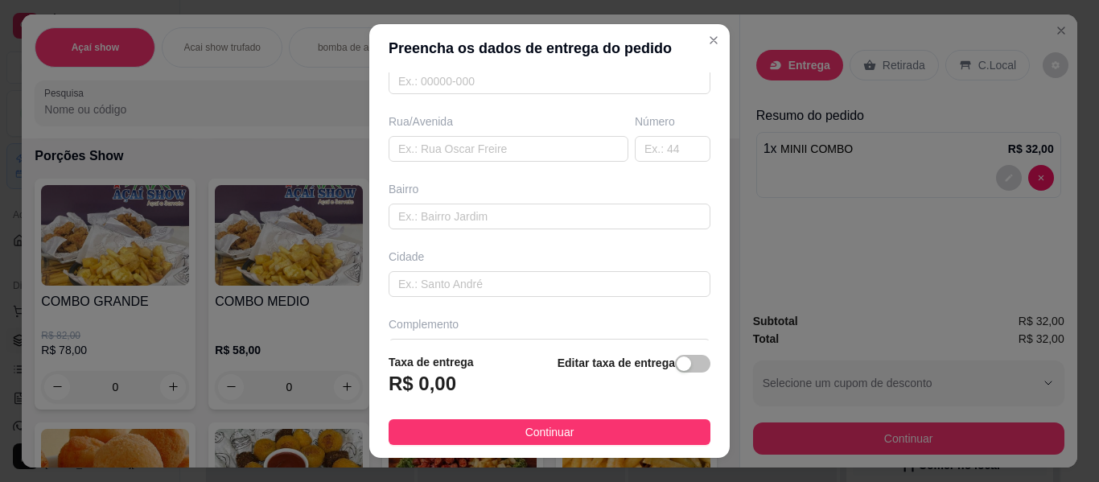
scroll to position [274, 0]
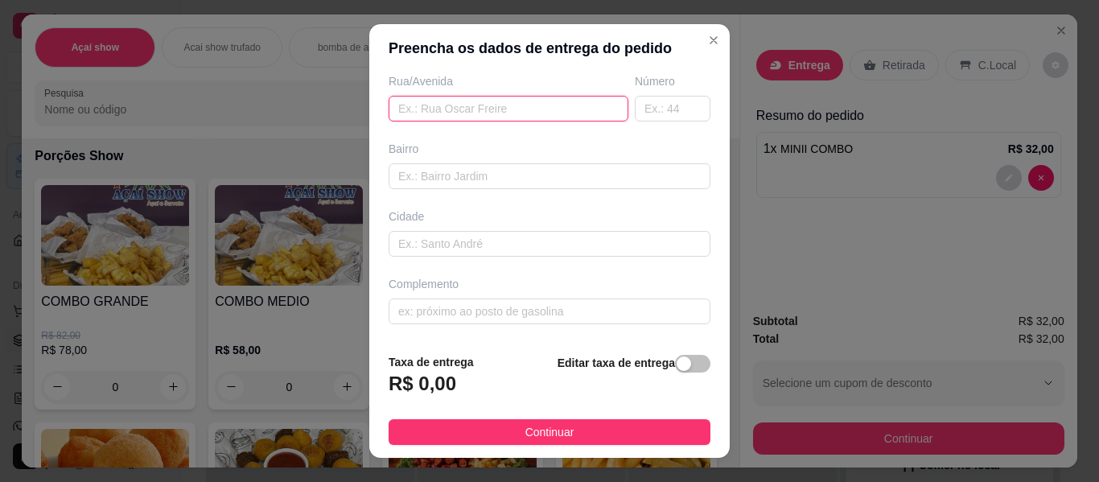
click at [486, 109] on input "text" at bounding box center [509, 109] width 240 height 26
type input "RUA AMARALINA"
click at [645, 105] on input "text" at bounding box center [673, 109] width 76 height 26
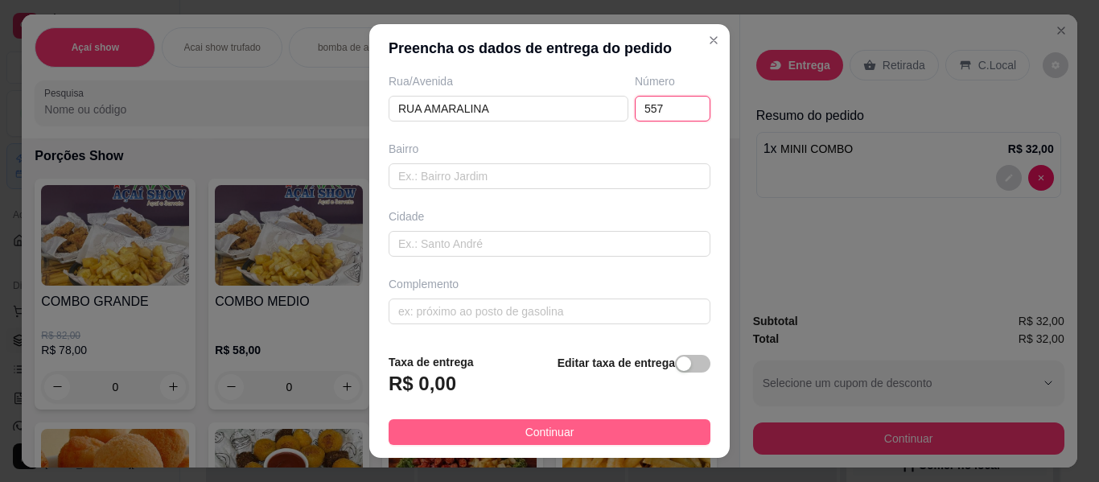
type input "557"
click at [578, 431] on button "Continuar" at bounding box center [550, 432] width 322 height 26
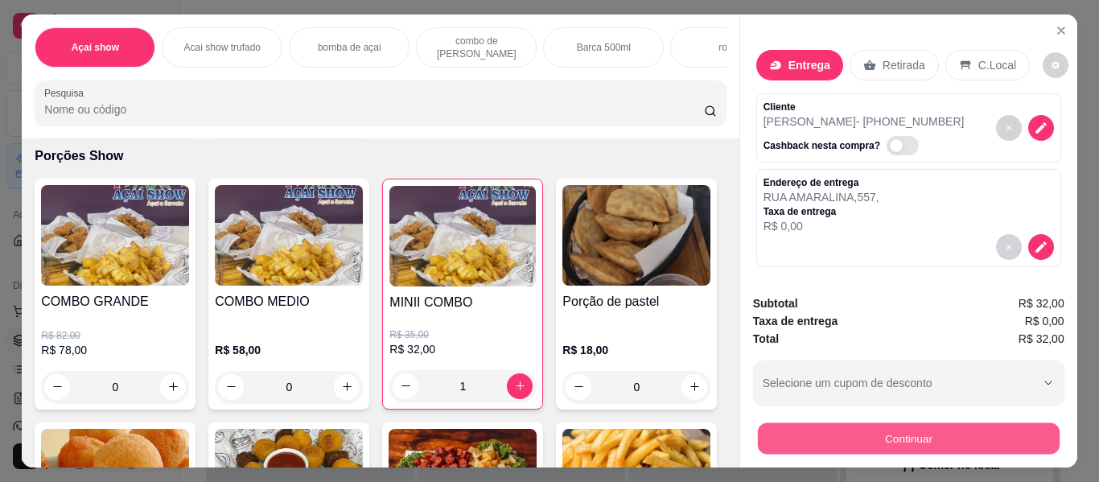
click at [856, 426] on button "Continuar" at bounding box center [908, 438] width 302 height 31
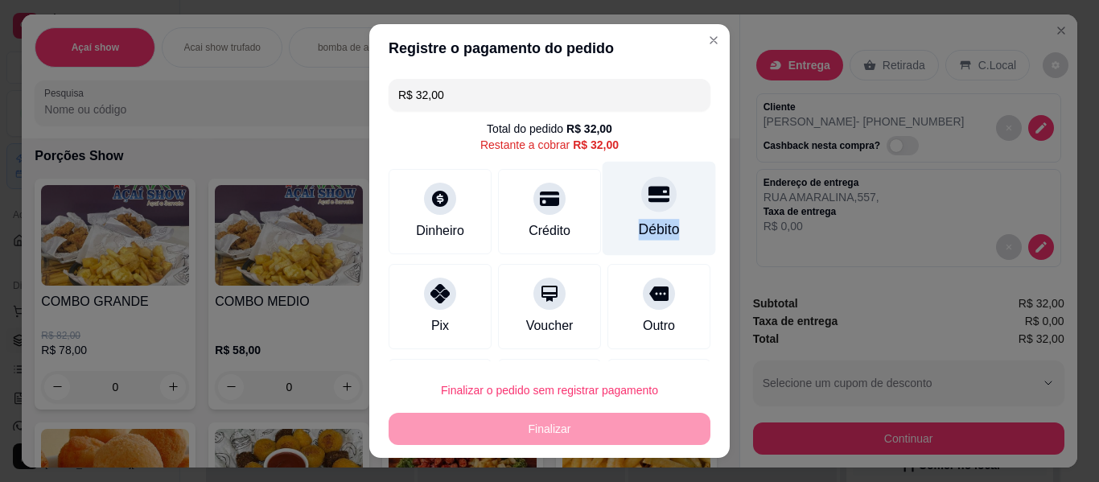
drag, startPoint x: 636, startPoint y: 207, endPoint x: 669, endPoint y: 218, distance: 34.9
click at [669, 218] on div "Débito" at bounding box center [659, 209] width 113 height 94
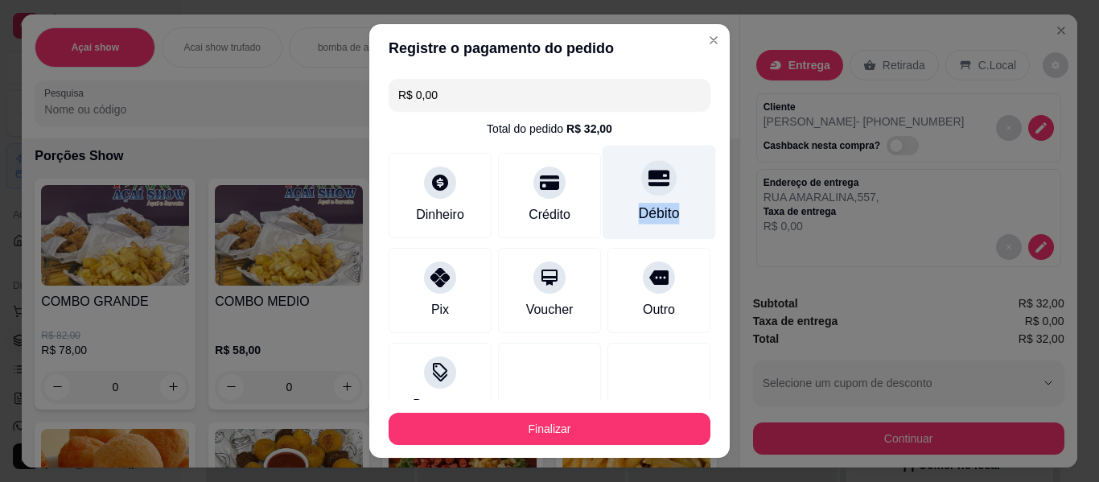
type input "R$ 0,00"
click at [669, 218] on div "Débito" at bounding box center [659, 193] width 113 height 94
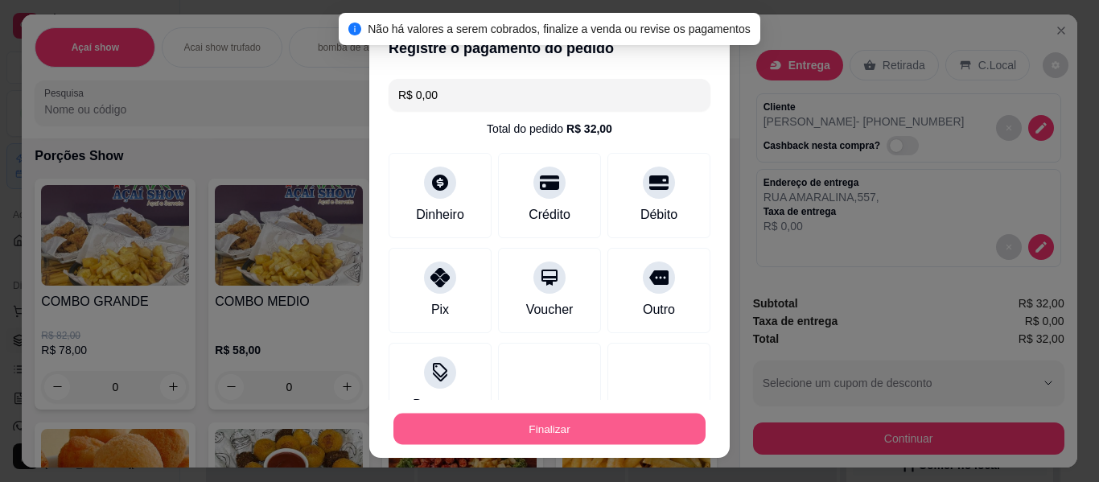
click at [574, 427] on button "Finalizar" at bounding box center [550, 429] width 312 height 31
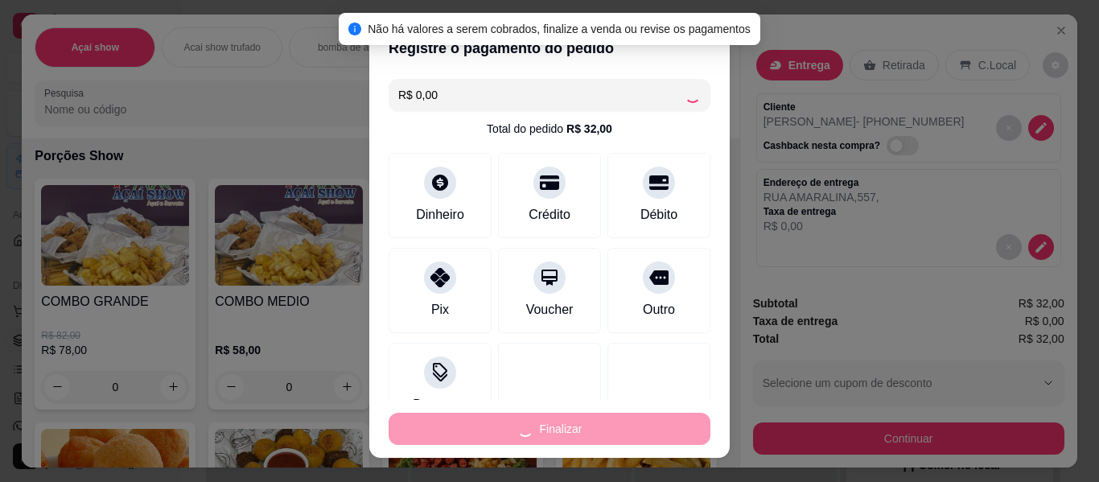
type input "0"
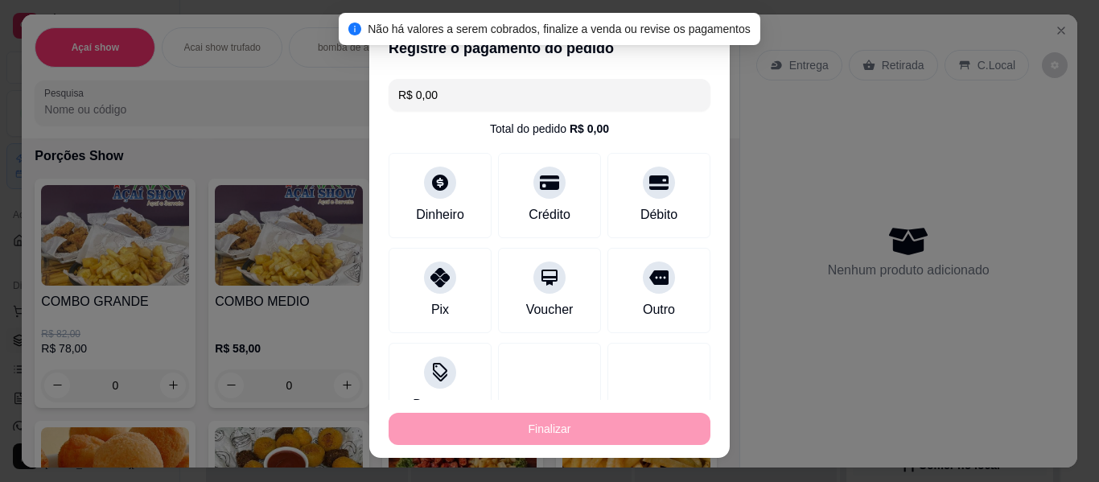
type input "-R$ 32,00"
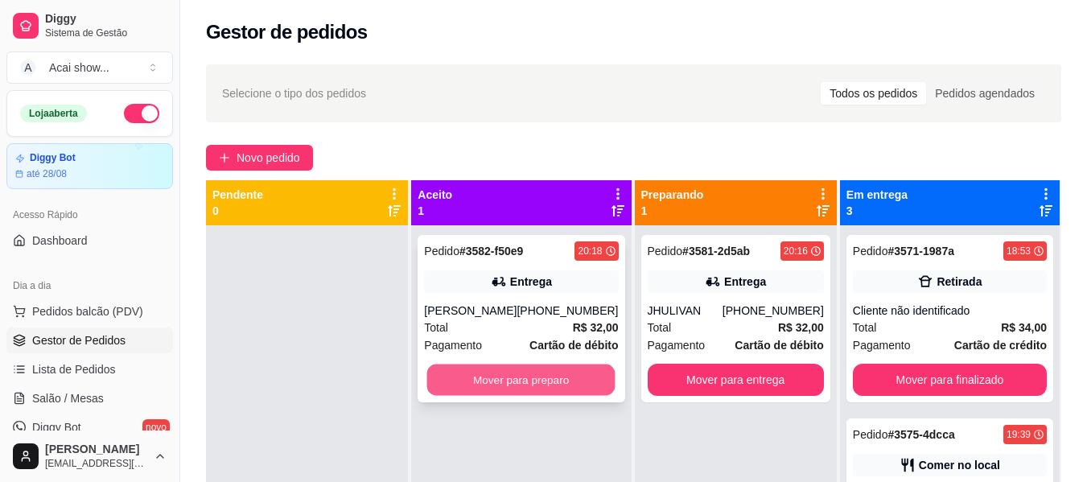
click at [579, 385] on button "Mover para preparo" at bounding box center [521, 380] width 188 height 31
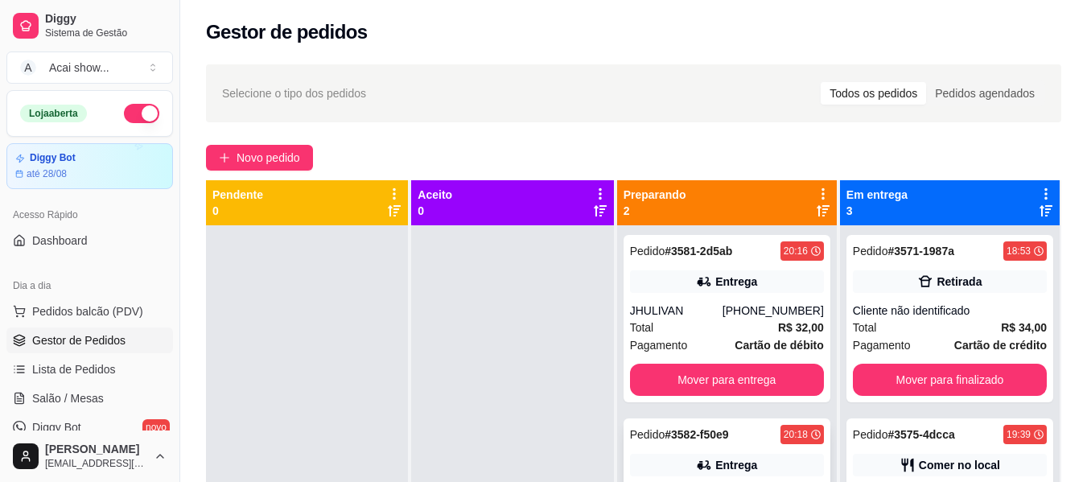
click at [763, 455] on div "Entrega" at bounding box center [727, 465] width 194 height 23
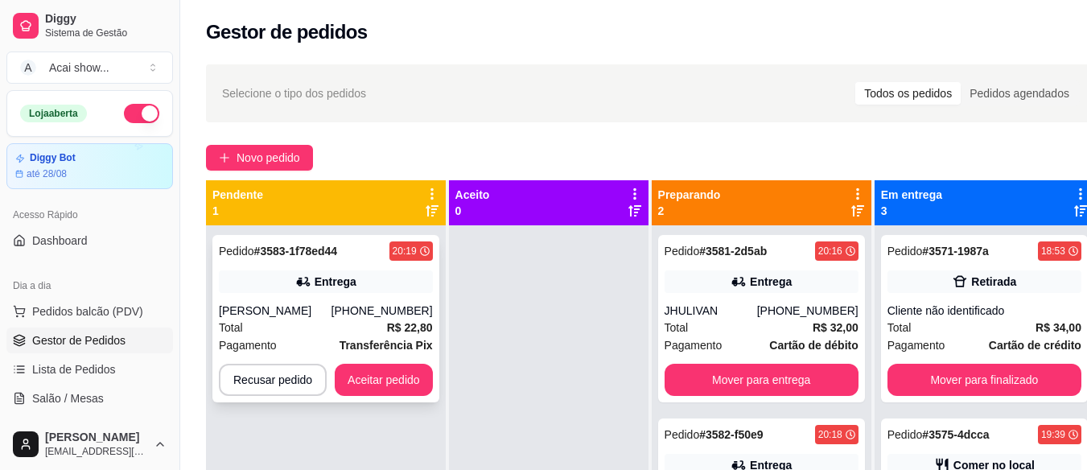
click at [366, 336] on div "Total R$ 22,80" at bounding box center [326, 328] width 214 height 18
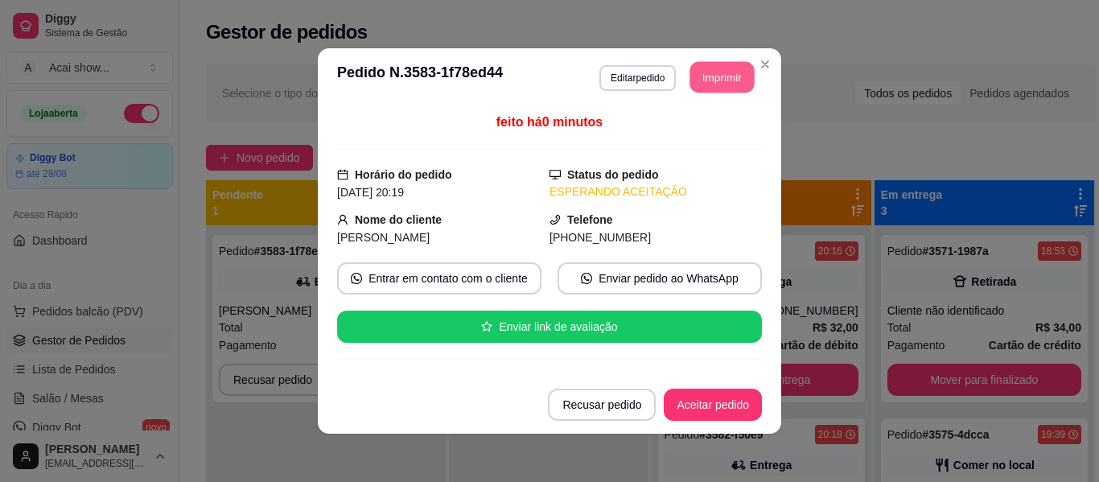
click at [726, 82] on button "Imprimir" at bounding box center [722, 77] width 64 height 31
click at [719, 402] on button "Aceitar pedido" at bounding box center [713, 404] width 95 height 31
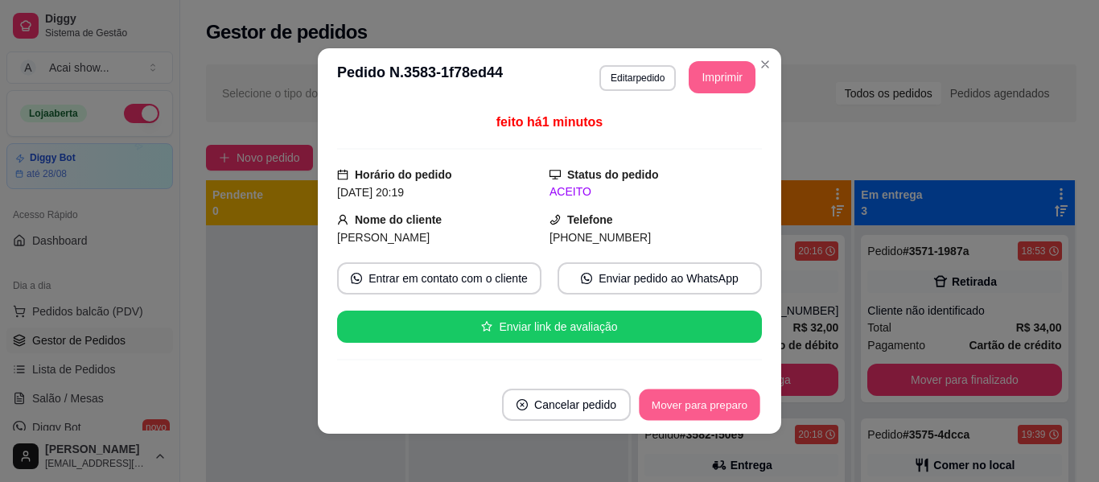
click at [716, 407] on button "Mover para preparo" at bounding box center [699, 404] width 121 height 31
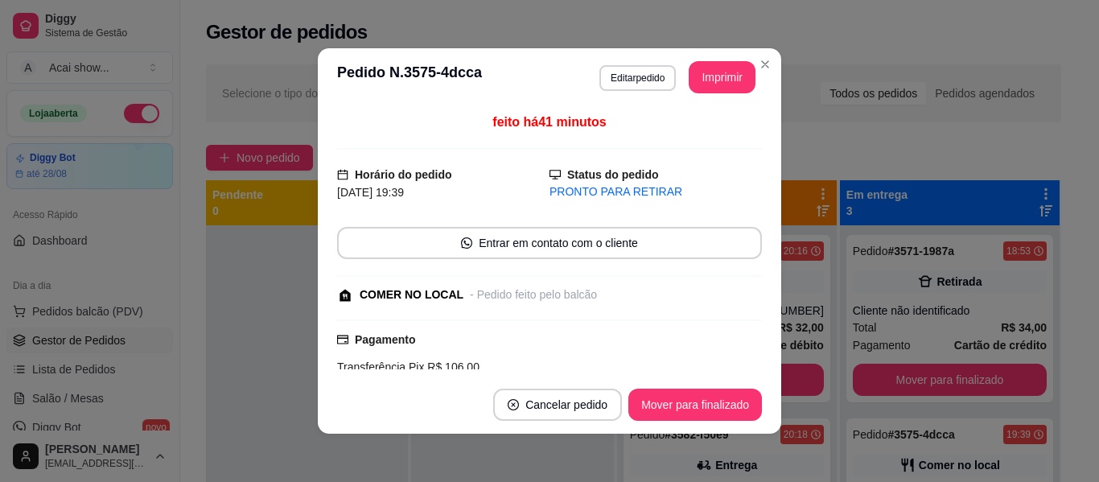
click at [725, 58] on header "**********" at bounding box center [550, 77] width 464 height 58
click at [728, 64] on button "Imprimir" at bounding box center [722, 77] width 64 height 31
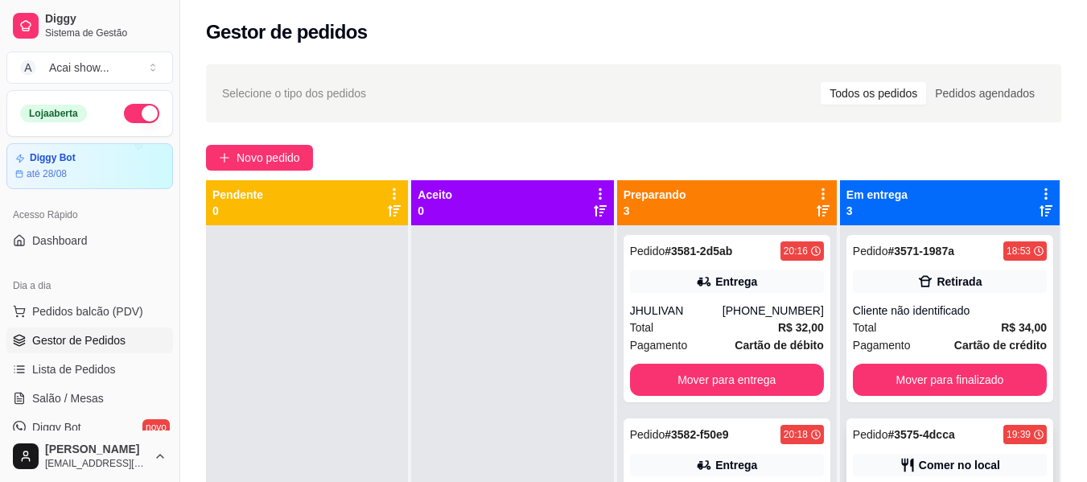
click at [970, 457] on div "Comer no local" at bounding box center [959, 465] width 81 height 16
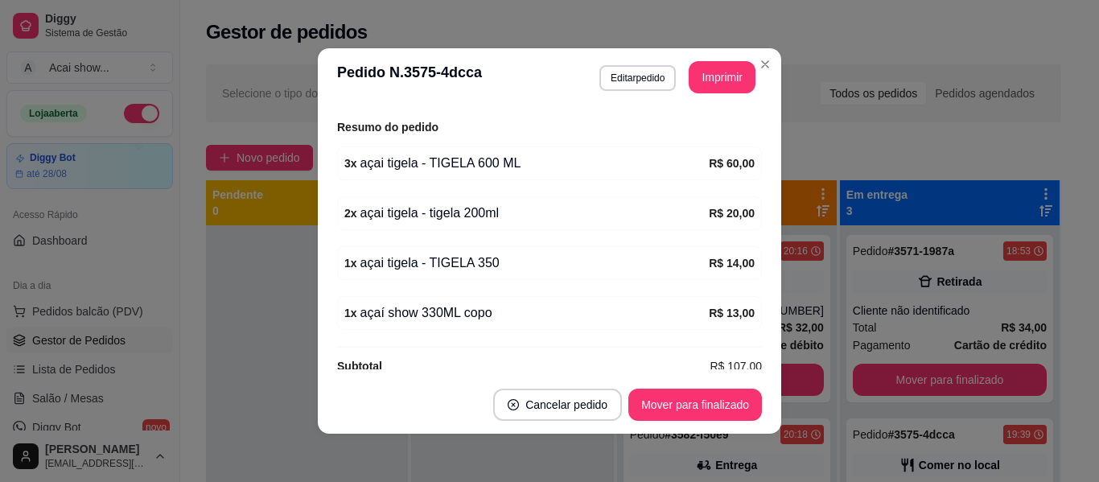
scroll to position [290, 0]
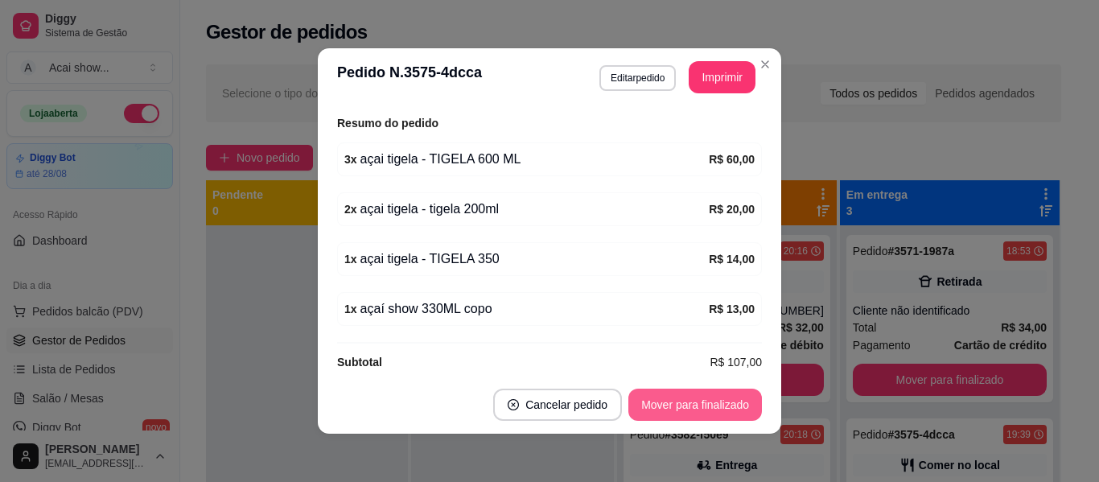
click at [692, 403] on button "Mover para finalizado" at bounding box center [695, 405] width 134 height 32
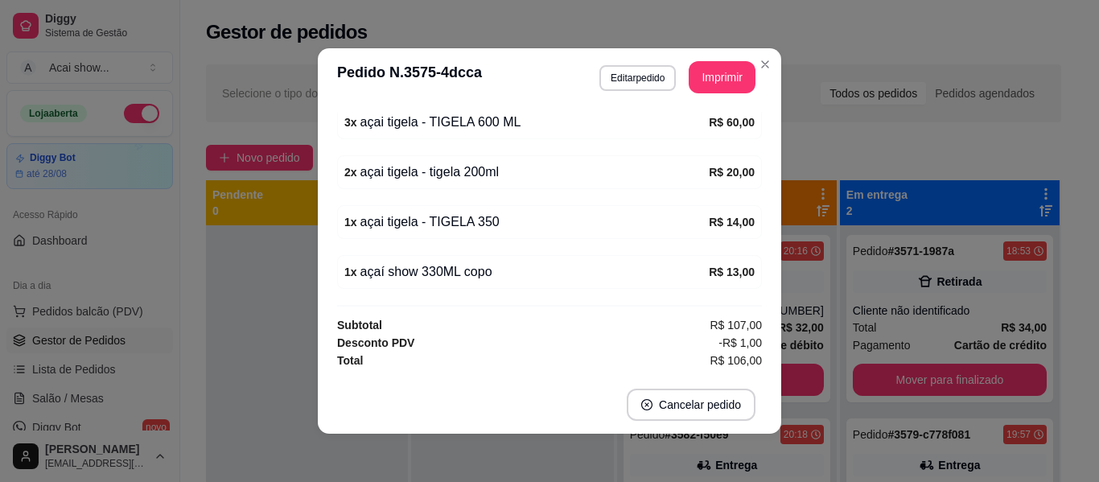
scroll to position [220, 0]
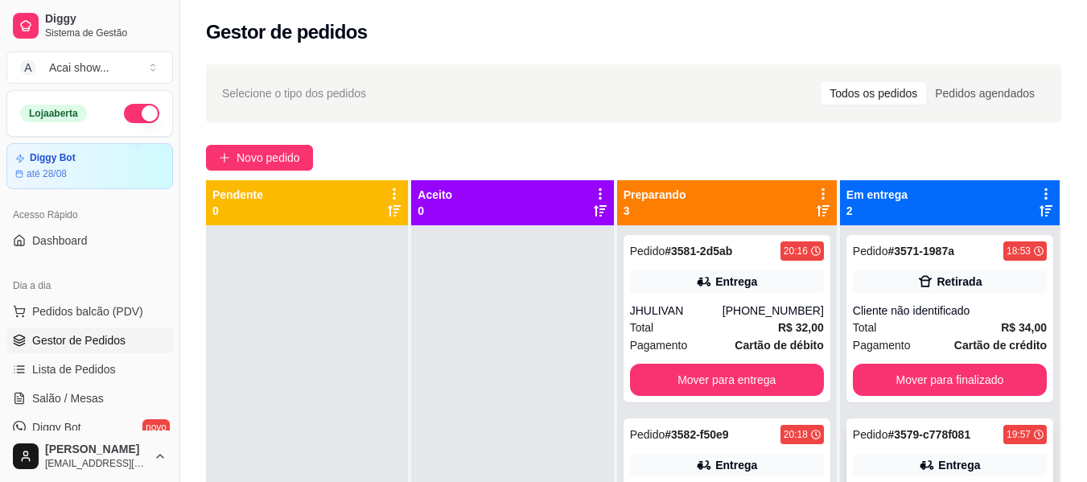
click at [903, 427] on div "Pedido # 3579-c778f081" at bounding box center [911, 434] width 117 height 19
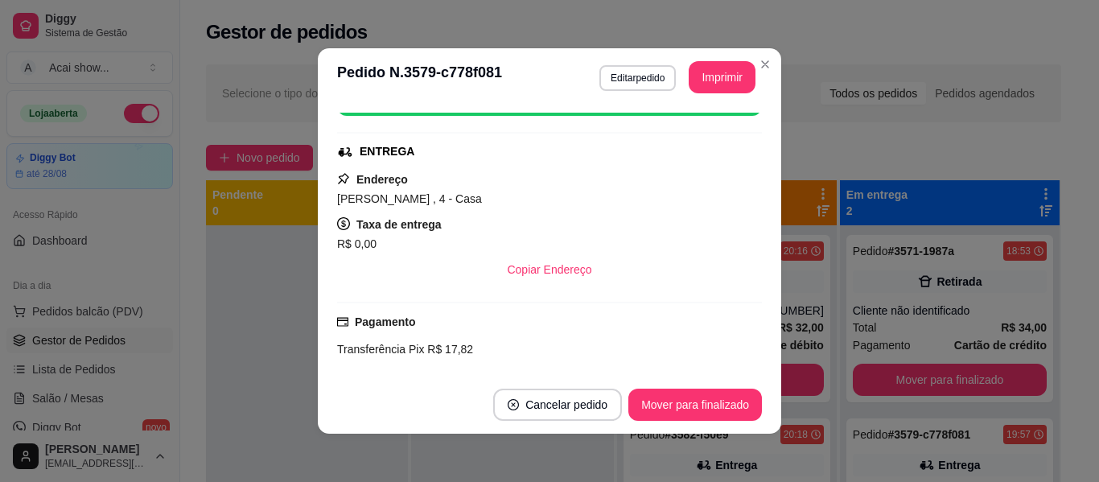
scroll to position [258, 0]
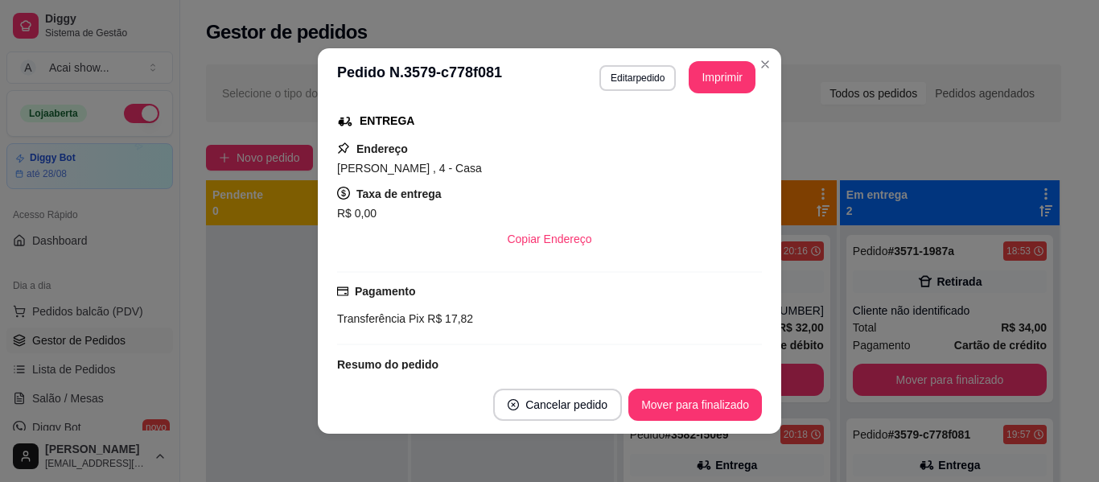
click at [741, 360] on div "Resumo do pedido" at bounding box center [549, 364] width 425 height 19
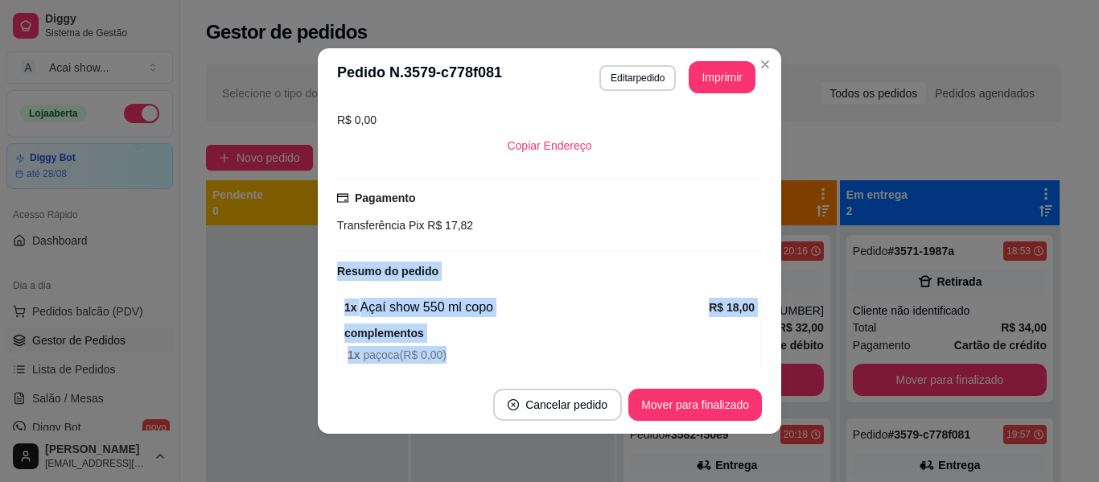
click at [745, 361] on div "feito há 24 minutos Horário do pedido [DATE] 19:57 Status do pedido SAIU PARA E…" at bounding box center [549, 241] width 425 height 257
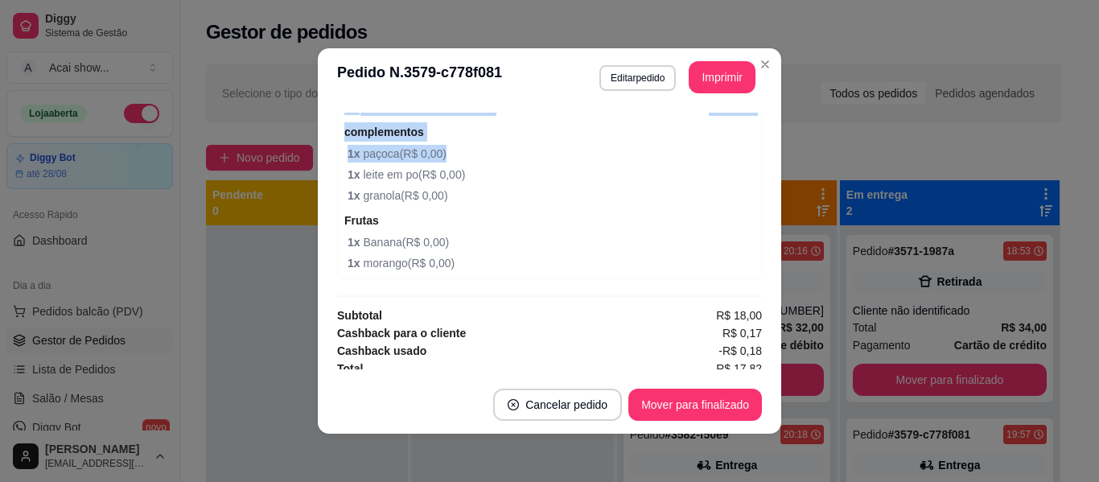
scroll to position [554, 0]
click at [736, 396] on button "Mover para finalizado" at bounding box center [696, 404] width 130 height 31
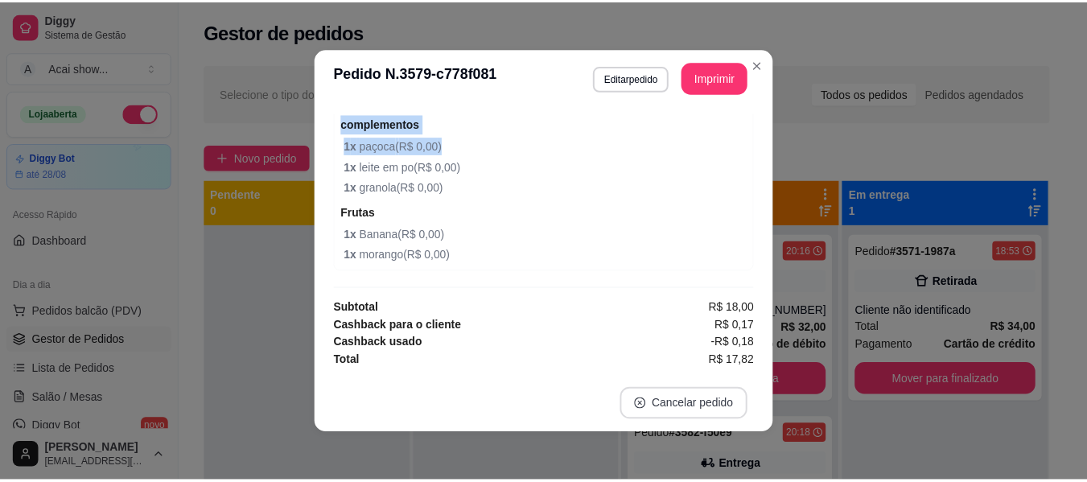
scroll to position [517, 0]
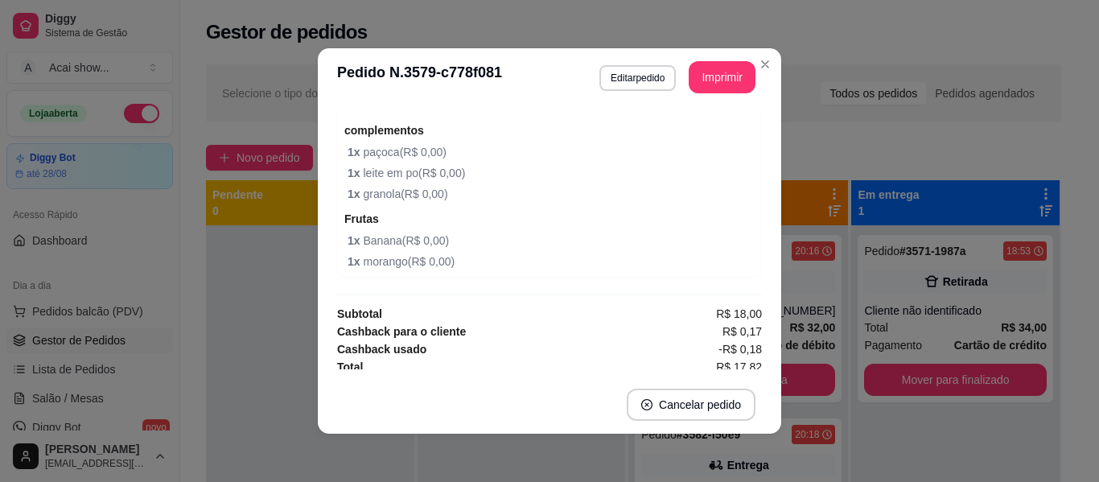
click at [774, 64] on header "**********" at bounding box center [550, 77] width 464 height 58
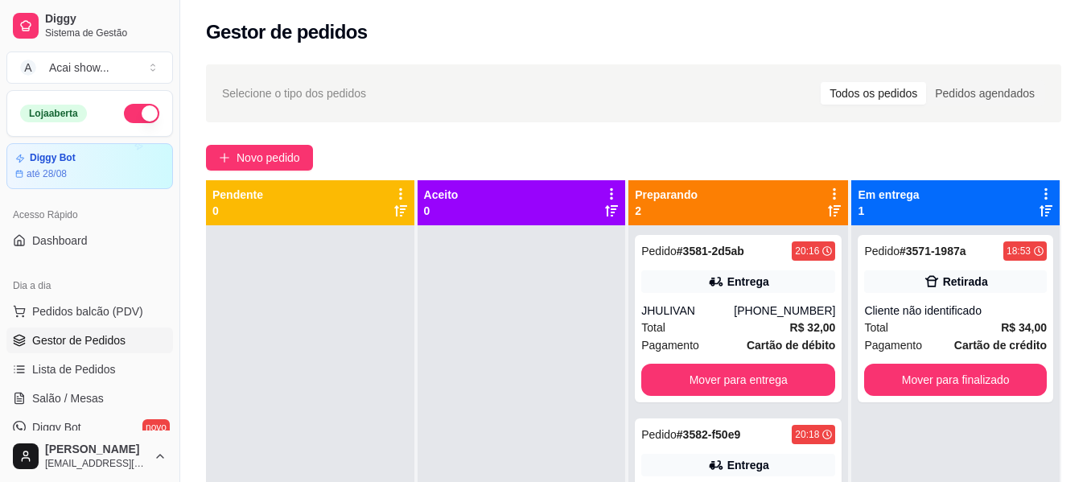
scroll to position [298, 0]
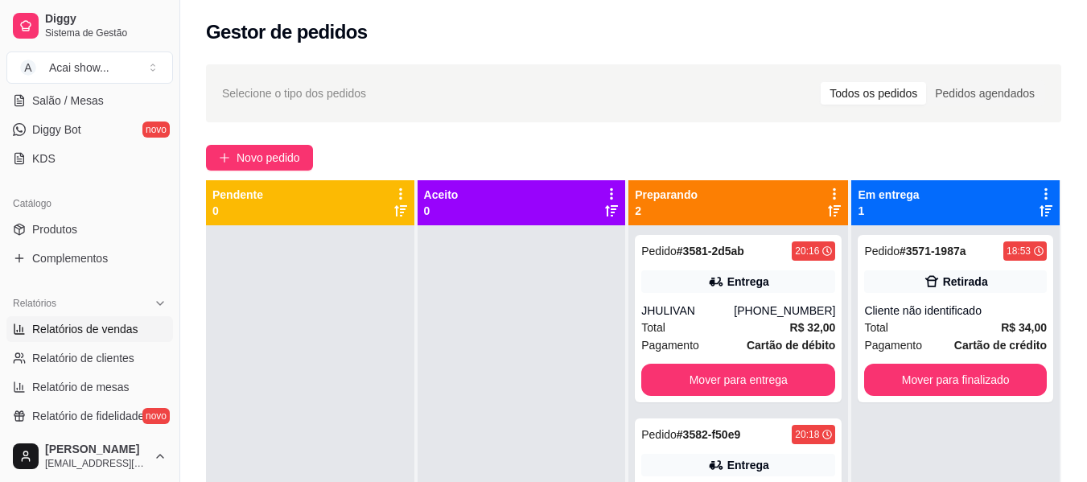
click at [143, 325] on link "Relatórios de vendas" at bounding box center [89, 329] width 167 height 26
select select "ALL"
select select "0"
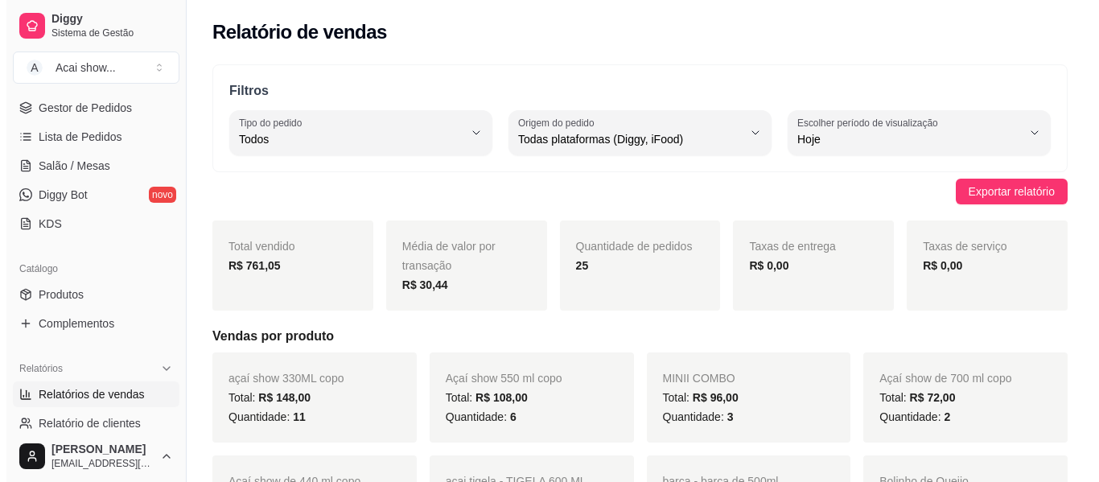
scroll to position [201, 0]
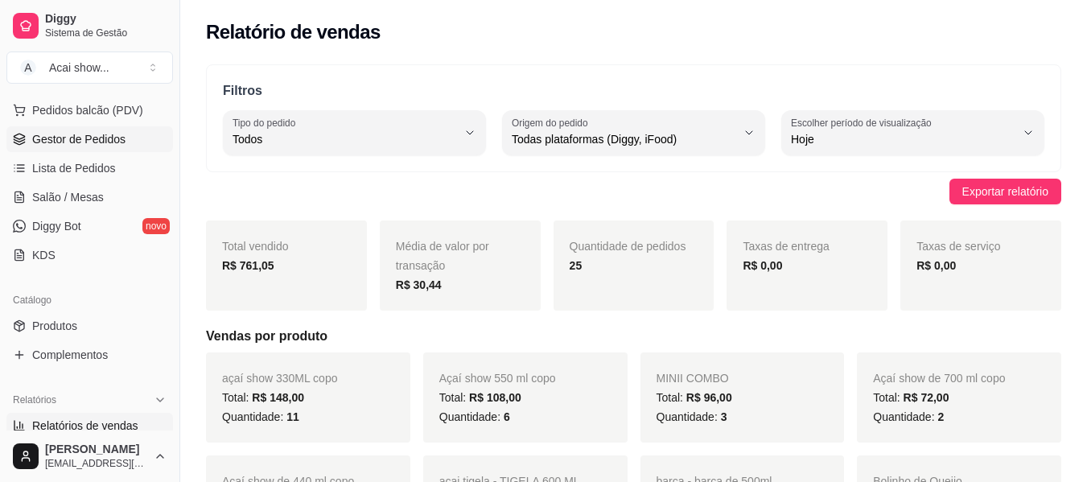
click at [122, 132] on span "Gestor de Pedidos" at bounding box center [78, 139] width 93 height 16
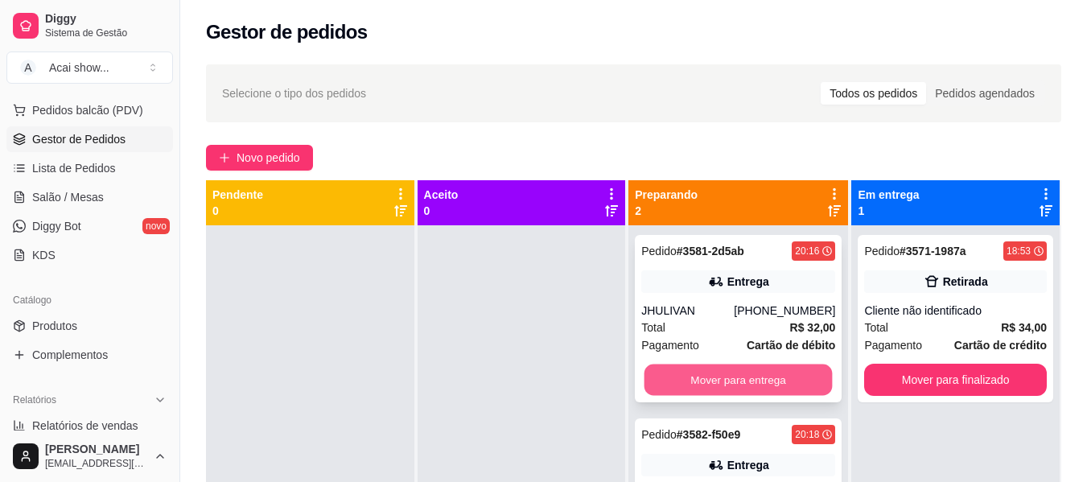
click at [675, 373] on button "Mover para entrega" at bounding box center [739, 380] width 188 height 31
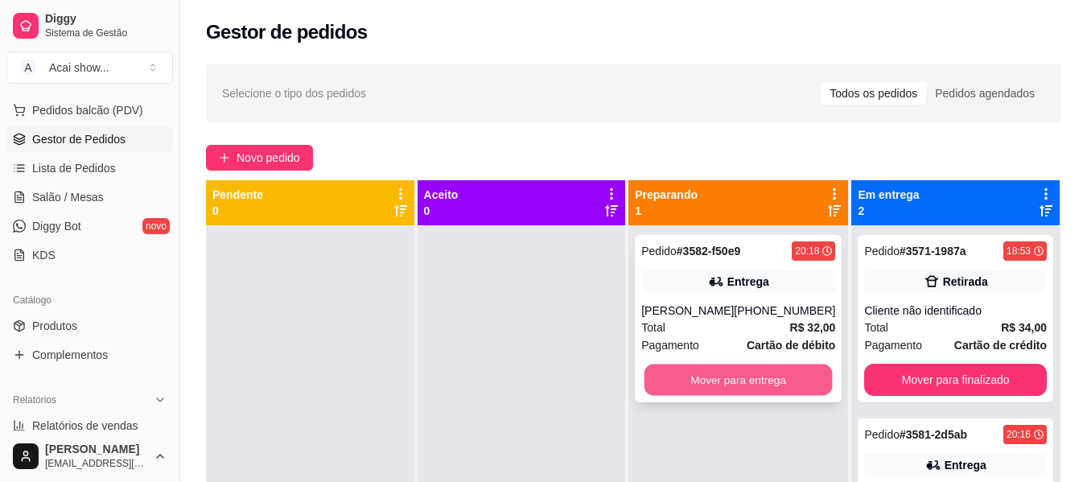
click at [760, 371] on button "Mover para entrega" at bounding box center [739, 380] width 188 height 31
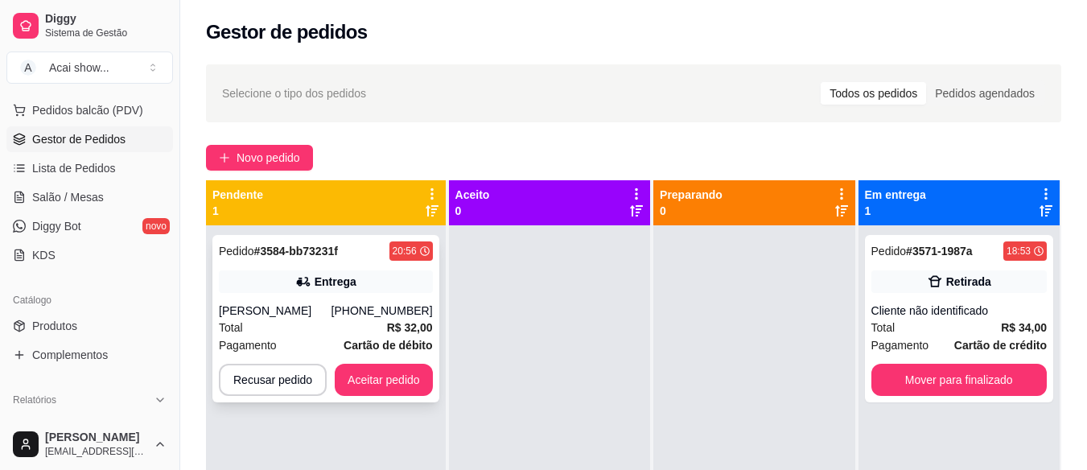
click at [383, 333] on div "Total R$ 32,00" at bounding box center [326, 328] width 214 height 18
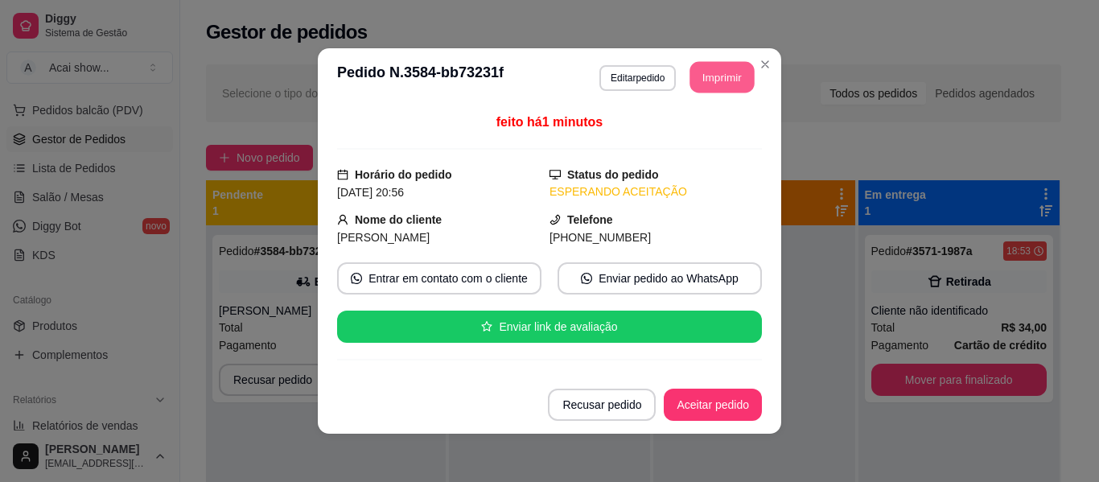
click at [725, 65] on button "Imprimir" at bounding box center [722, 77] width 64 height 31
click at [728, 398] on button "Aceitar pedido" at bounding box center [713, 404] width 95 height 31
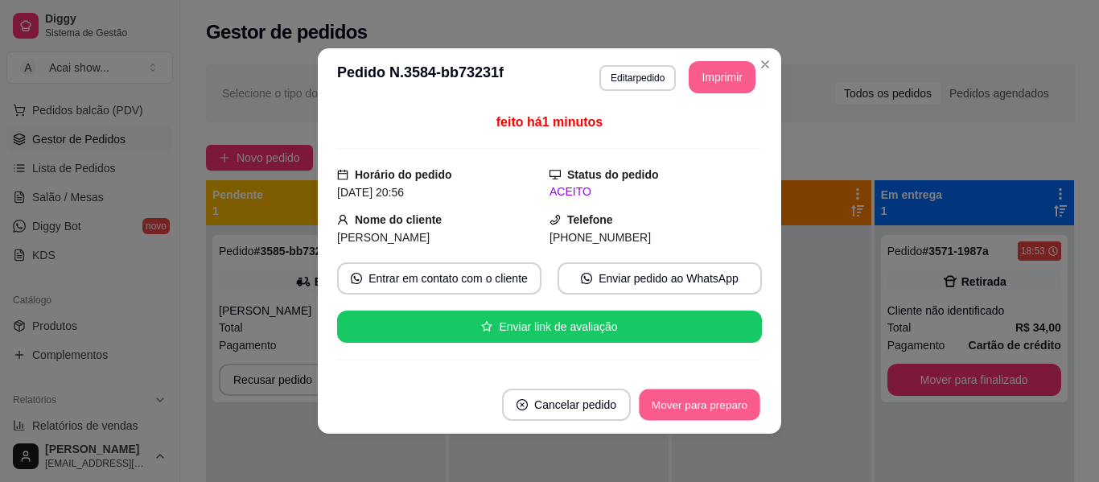
click at [718, 406] on button "Mover para preparo" at bounding box center [699, 404] width 121 height 31
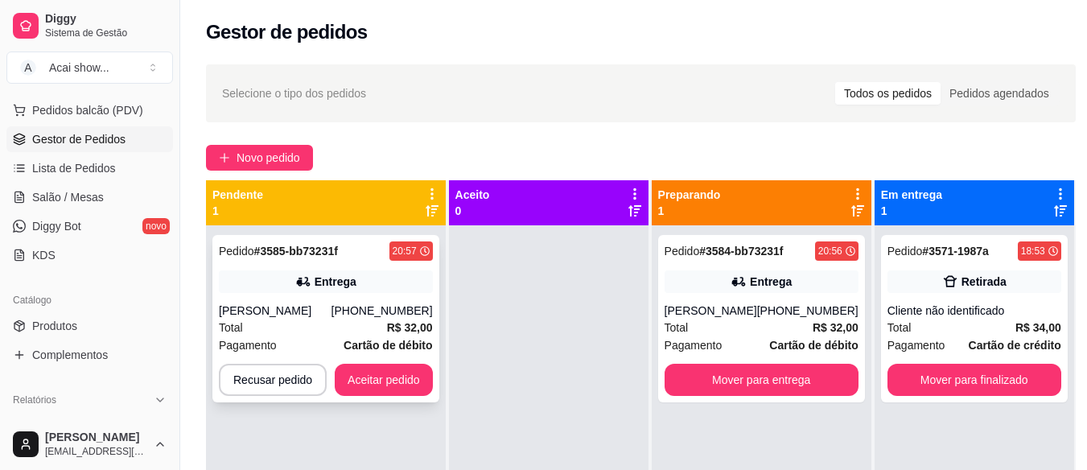
click at [372, 328] on div "Total R$ 32,00" at bounding box center [326, 328] width 214 height 18
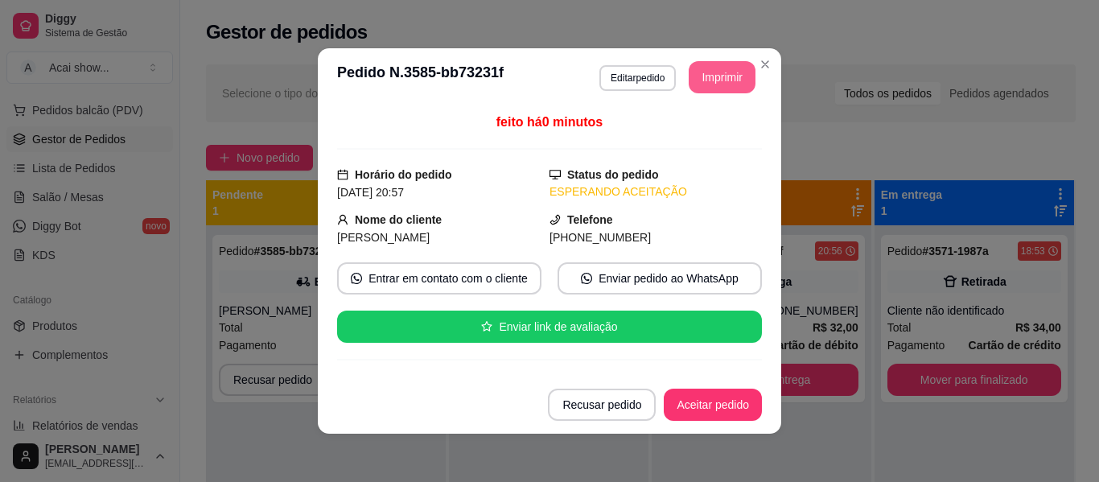
click at [732, 75] on button "Imprimir" at bounding box center [722, 77] width 67 height 32
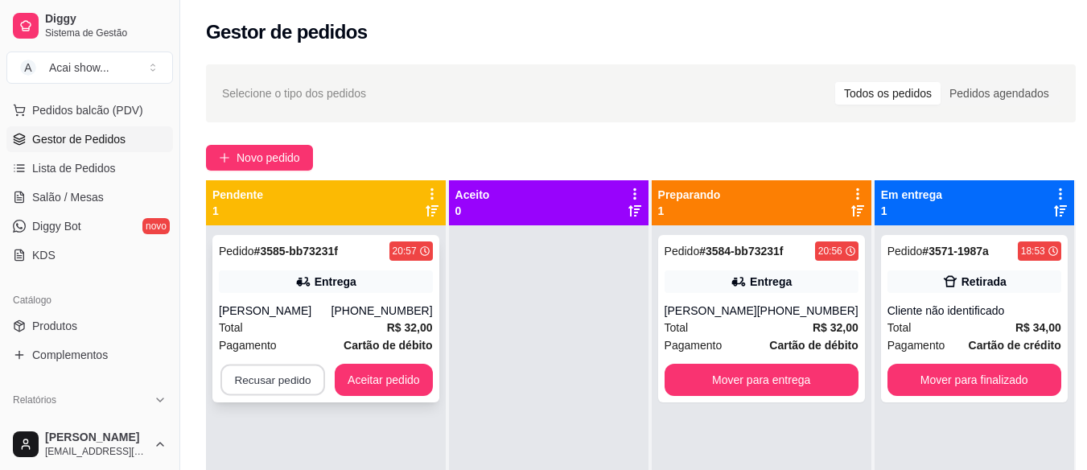
click at [297, 378] on button "Recusar pedido" at bounding box center [272, 380] width 105 height 31
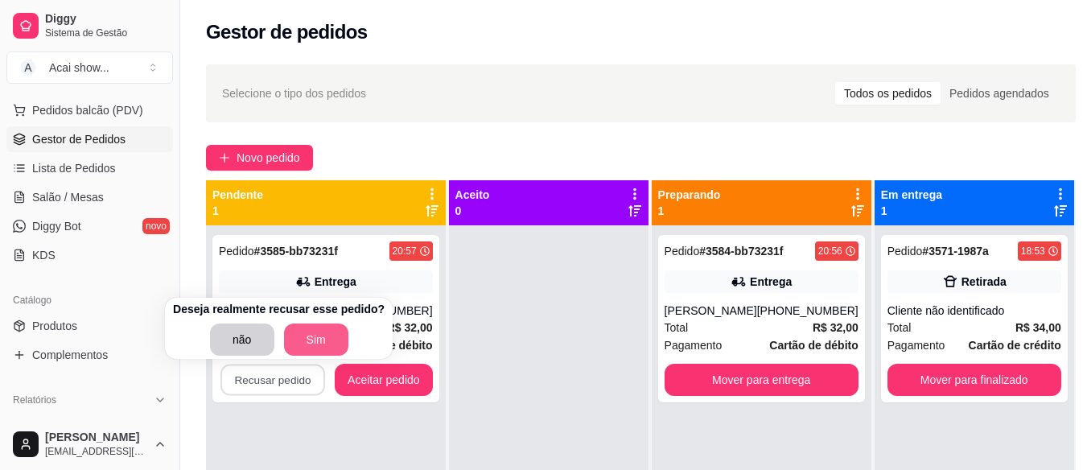
click at [307, 329] on button "Sim" at bounding box center [316, 339] width 64 height 32
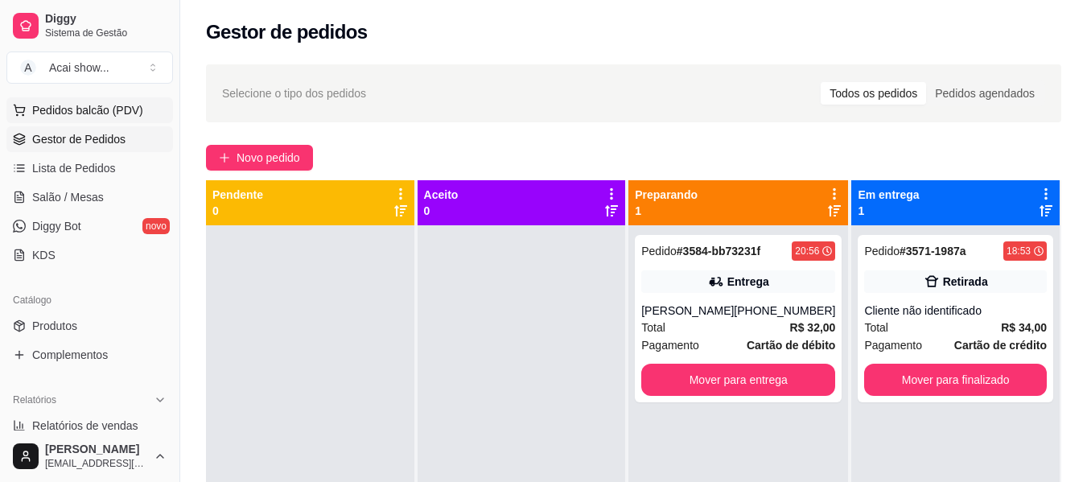
click at [103, 97] on button "Pedidos balcão (PDV)" at bounding box center [89, 110] width 167 height 26
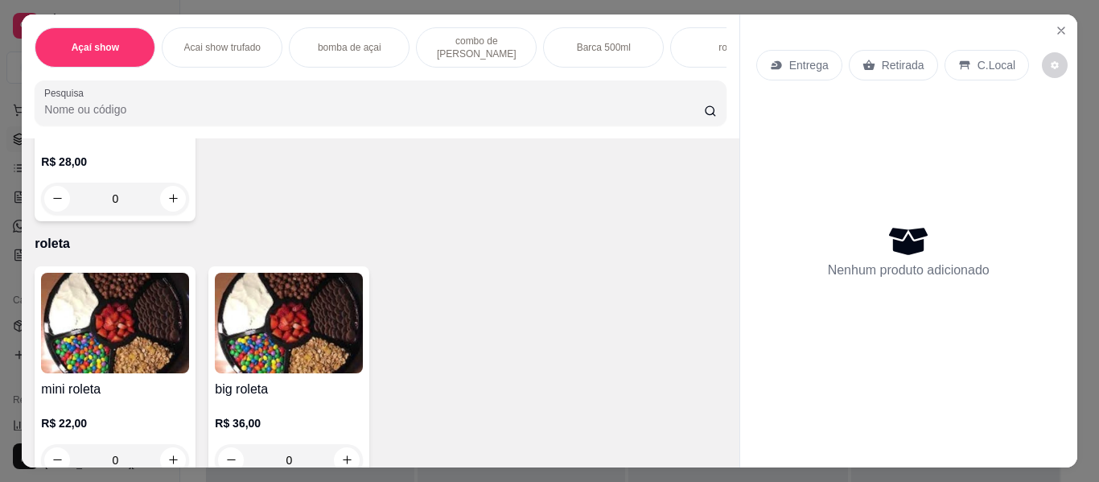
scroll to position [1609, 0]
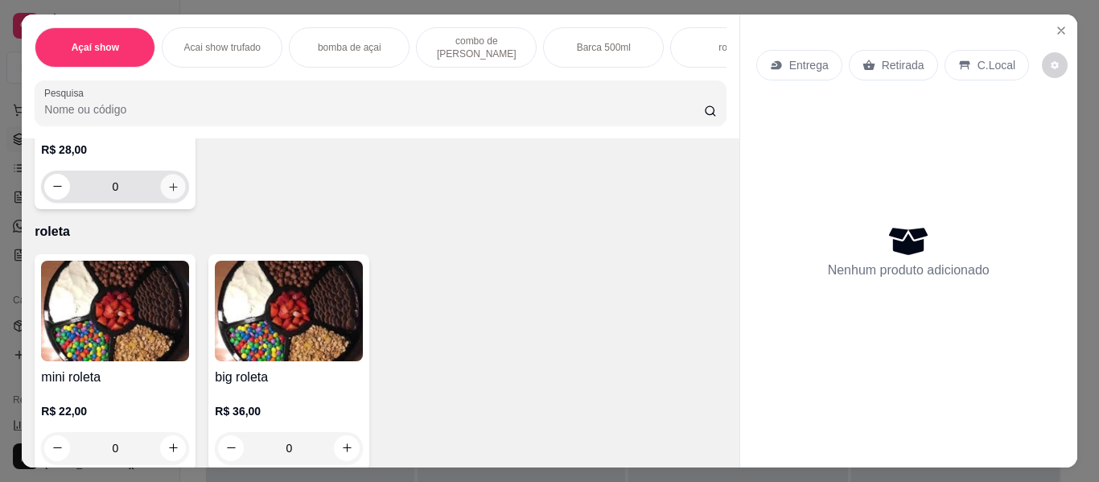
click at [161, 197] on button "increase-product-quantity" at bounding box center [173, 186] width 25 height 25
type input "1"
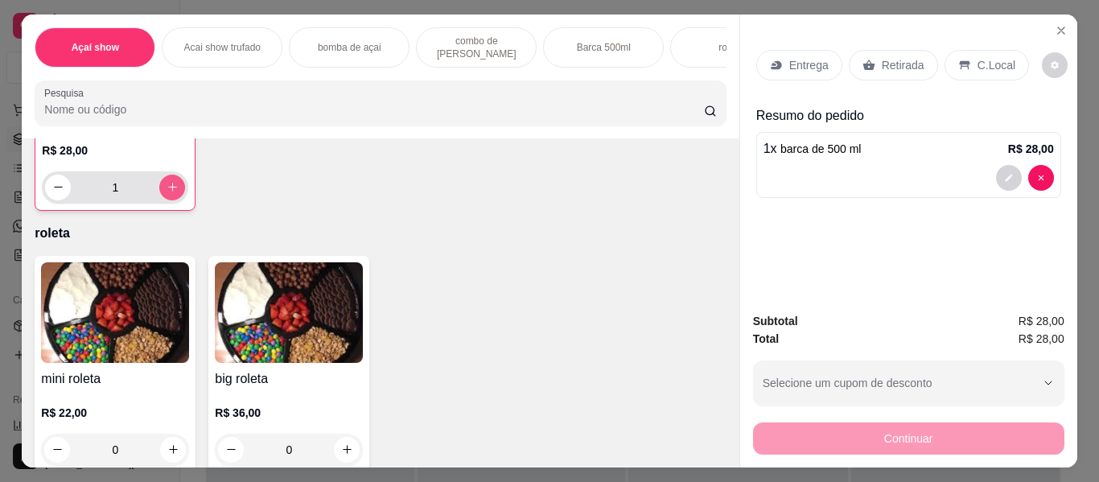
scroll to position [1610, 0]
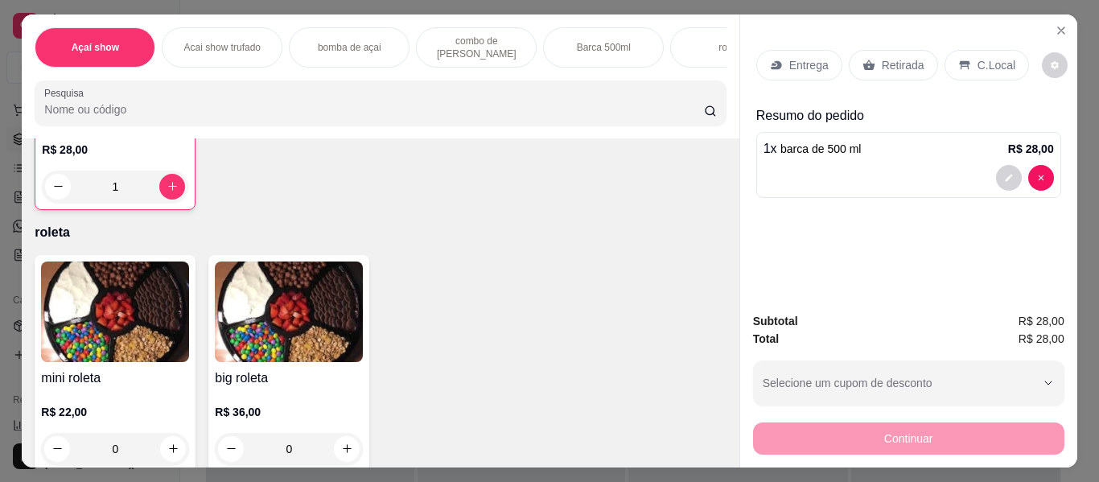
click at [902, 61] on p "Retirada" at bounding box center [903, 65] width 43 height 16
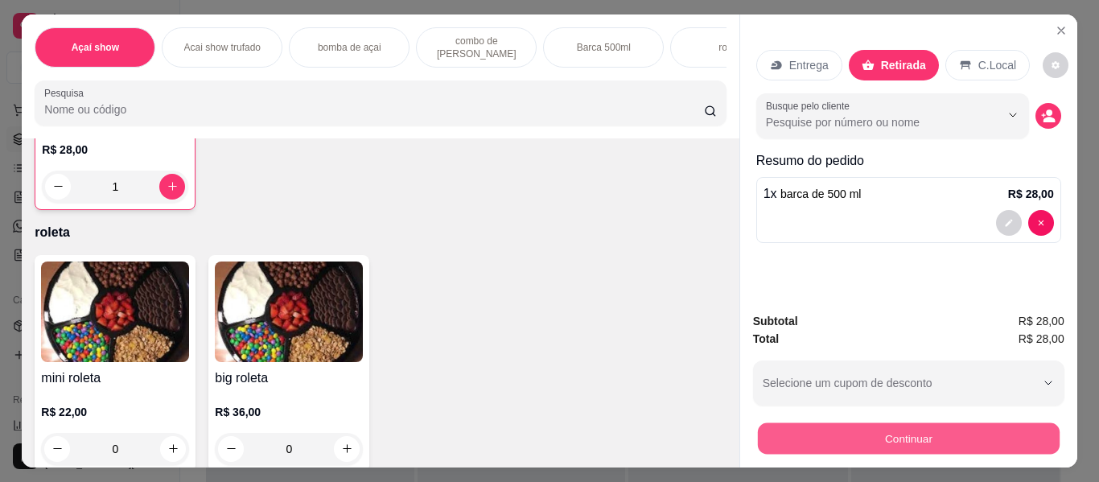
click at [899, 441] on button "Continuar" at bounding box center [908, 438] width 302 height 31
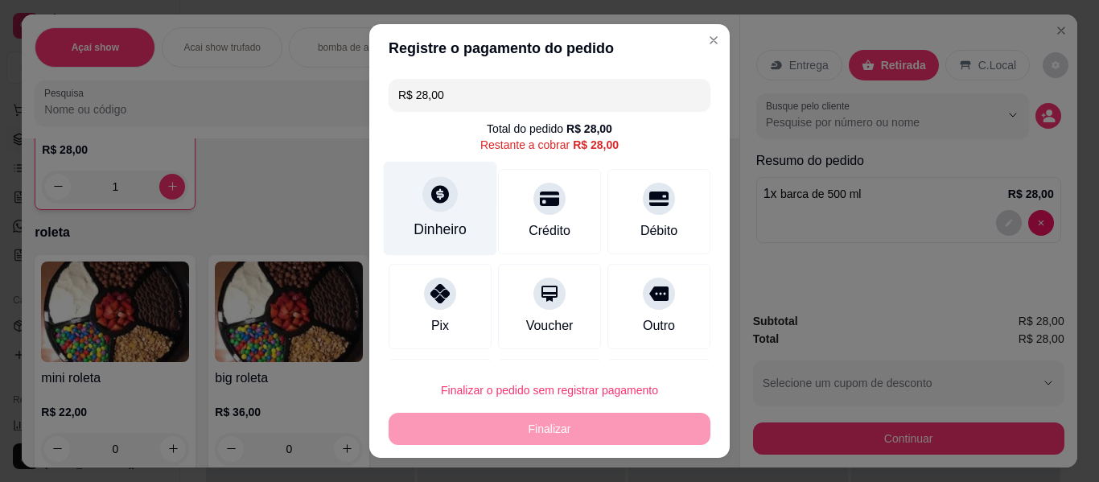
click at [467, 197] on div "Dinheiro" at bounding box center [440, 209] width 113 height 94
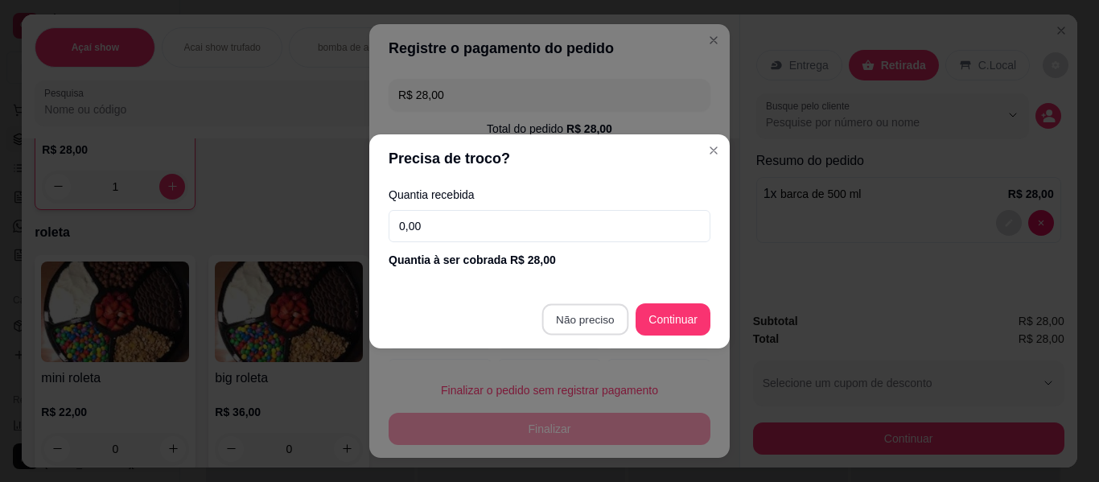
type input "R$ 0,00"
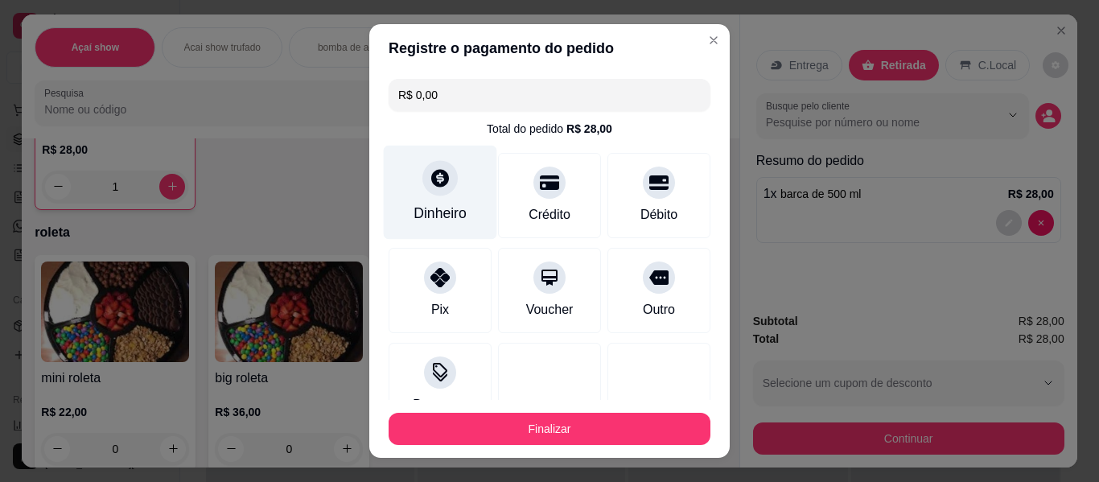
click at [435, 204] on div "Dinheiro" at bounding box center [440, 213] width 53 height 21
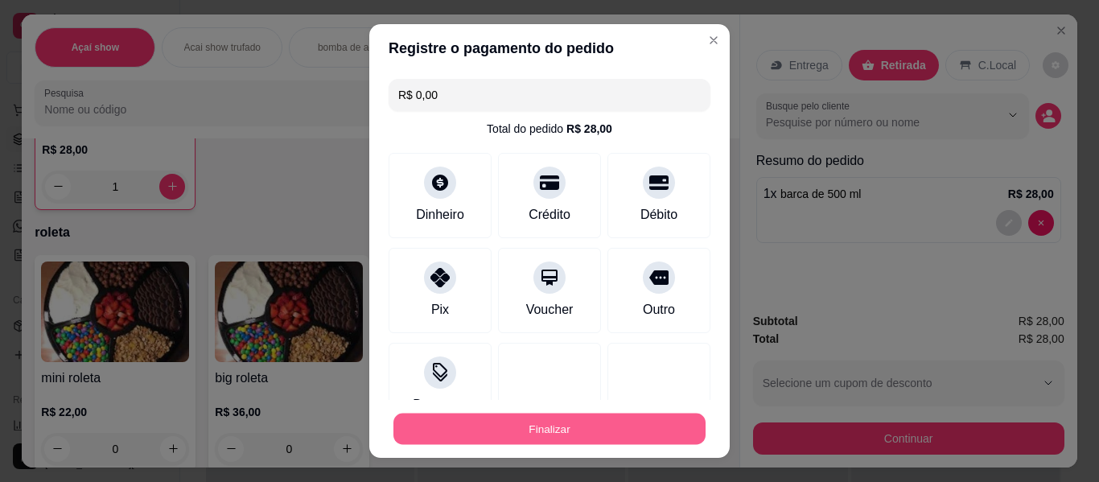
click at [636, 431] on button "Finalizar" at bounding box center [550, 429] width 312 height 31
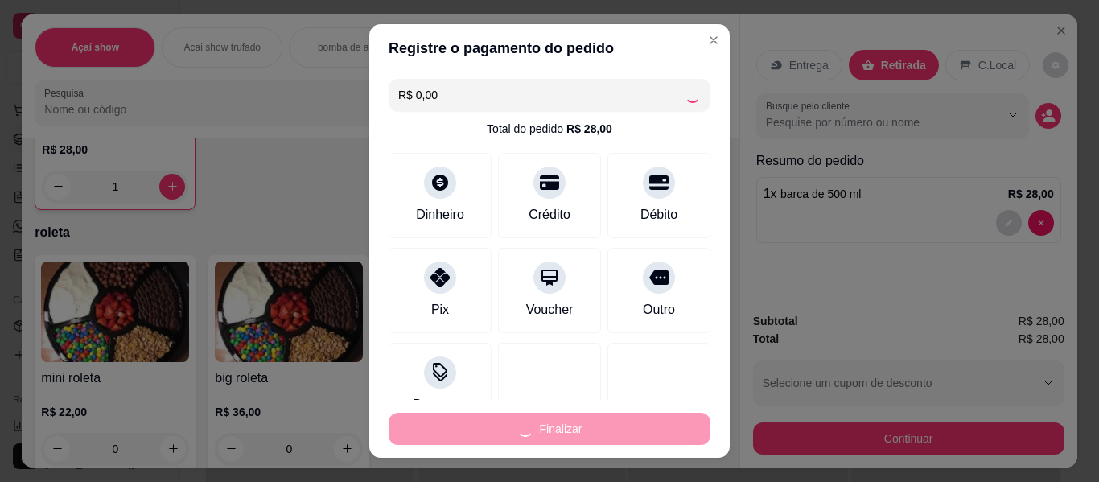
type input "0"
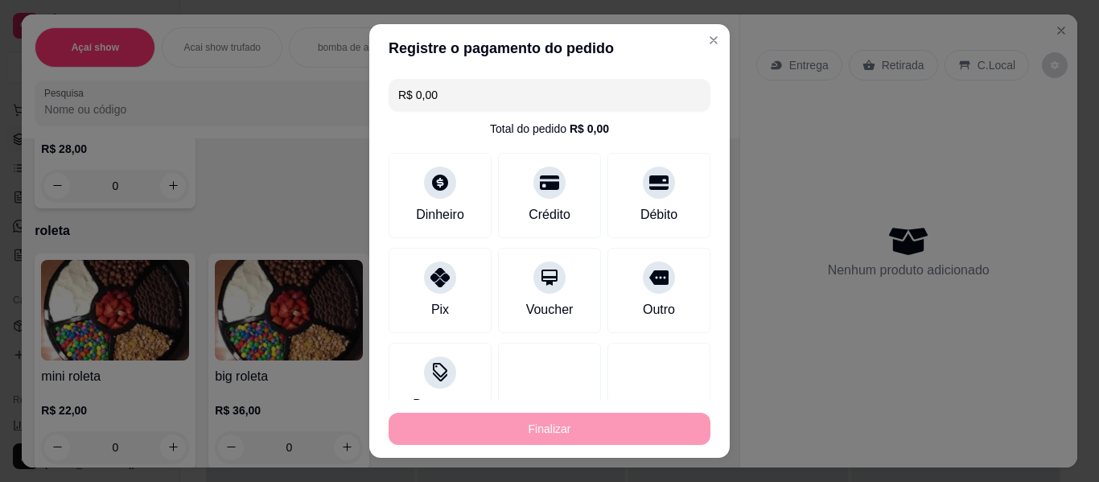
type input "-R$ 28,00"
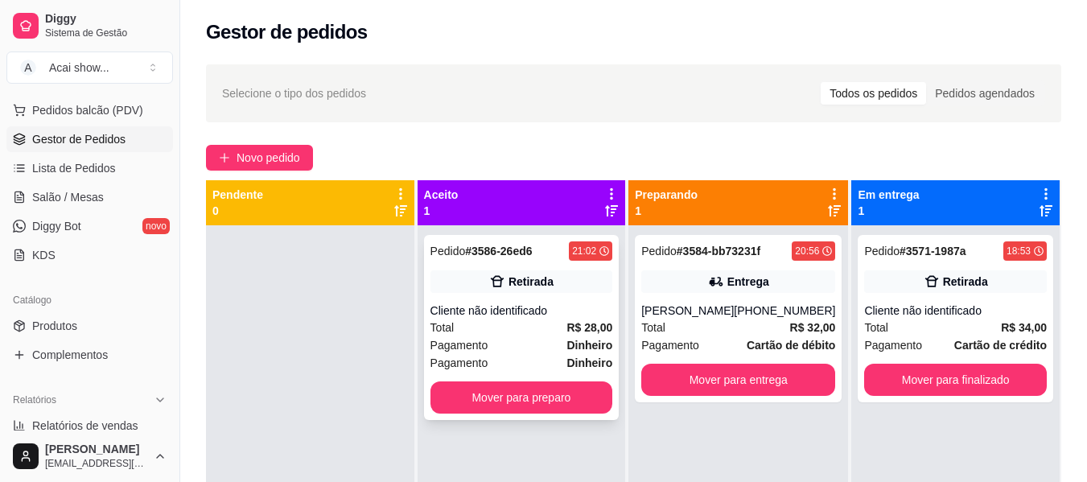
click at [587, 358] on strong "Dinheiro" at bounding box center [590, 362] width 46 height 13
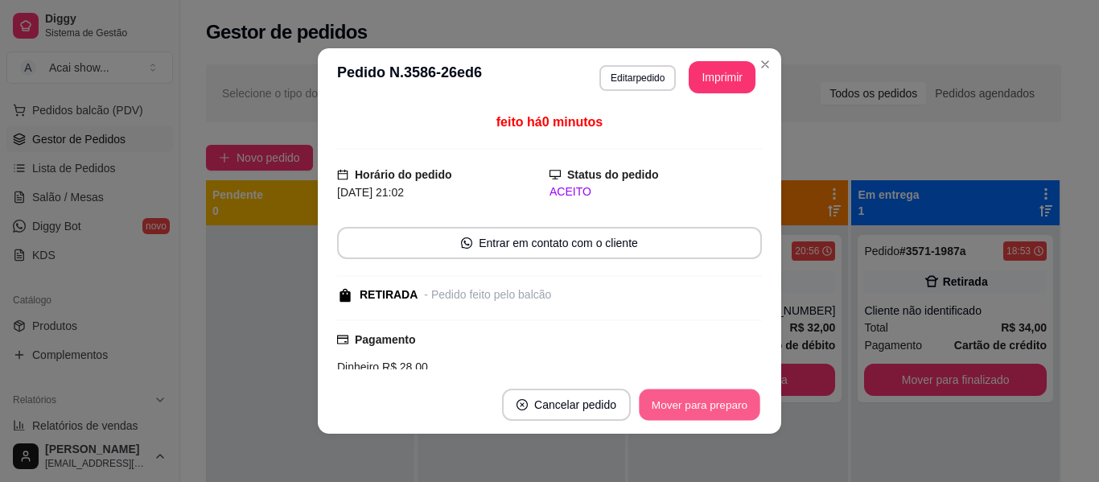
click at [696, 414] on button "Mover para preparo" at bounding box center [699, 404] width 121 height 31
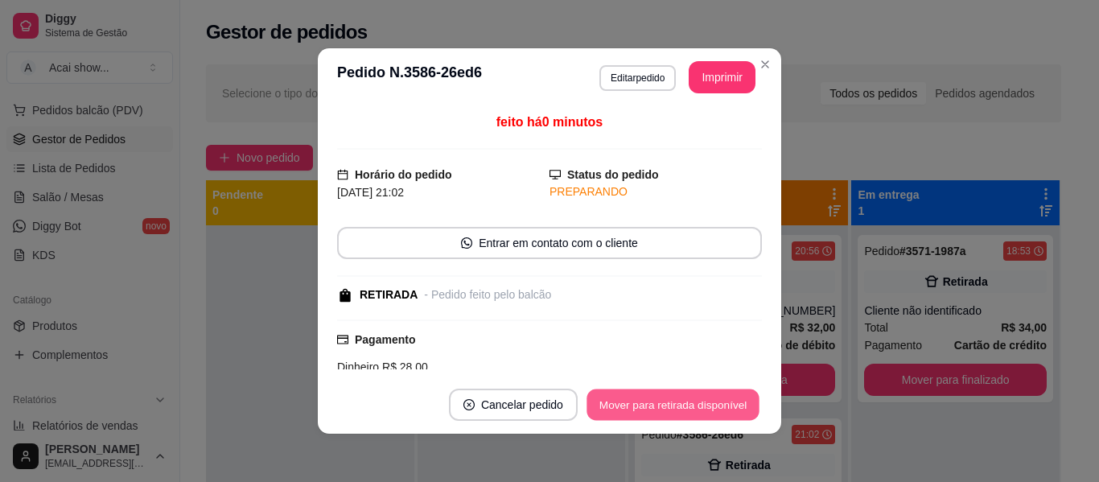
click at [726, 402] on button "Mover para retirada disponível" at bounding box center [673, 404] width 172 height 31
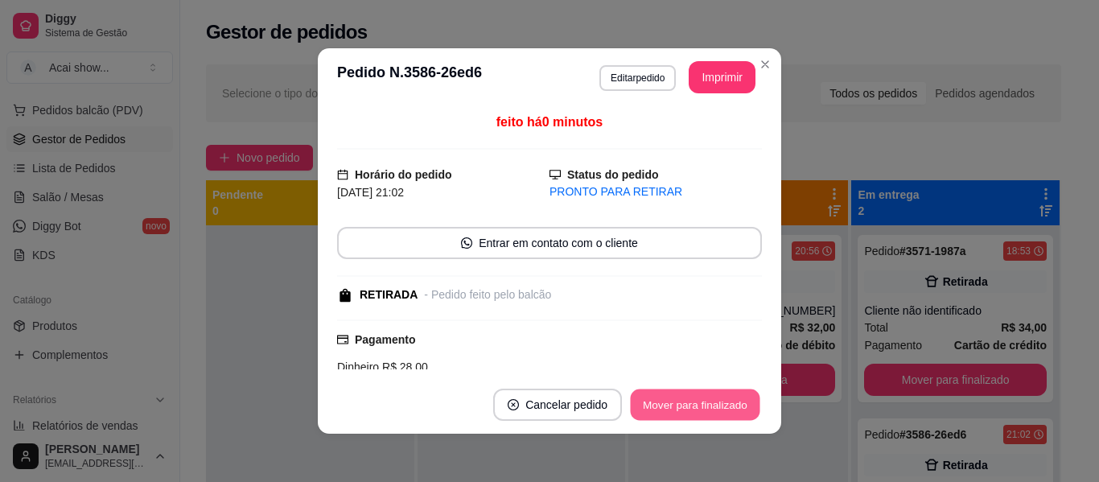
click at [726, 402] on button "Mover para finalizado" at bounding box center [696, 404] width 130 height 31
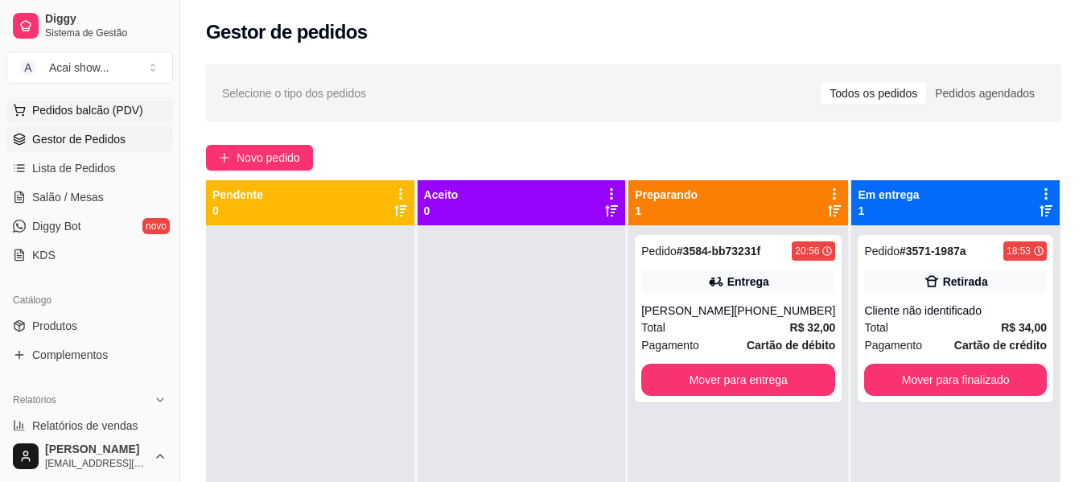
click at [120, 116] on span "Pedidos balcão (PDV)" at bounding box center [87, 110] width 111 height 16
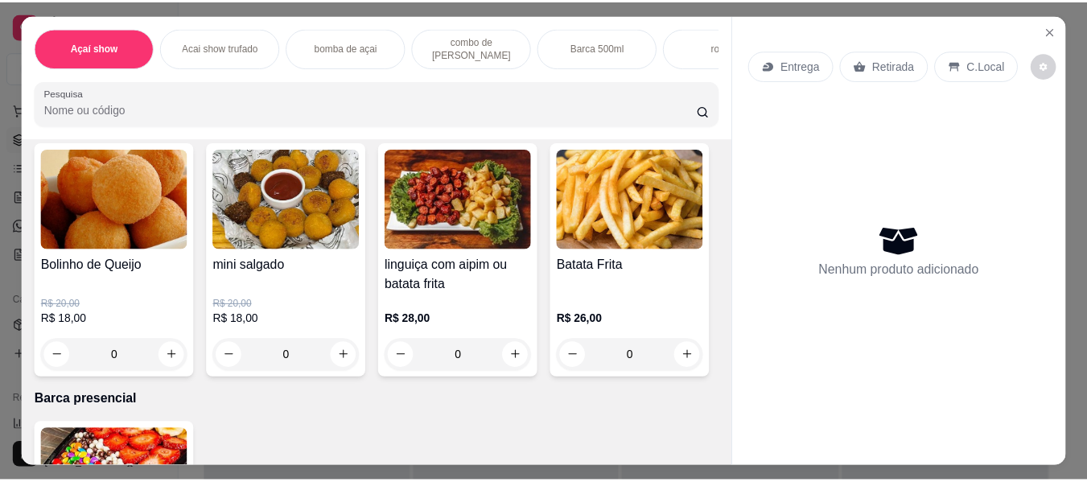
scroll to position [1947, 0]
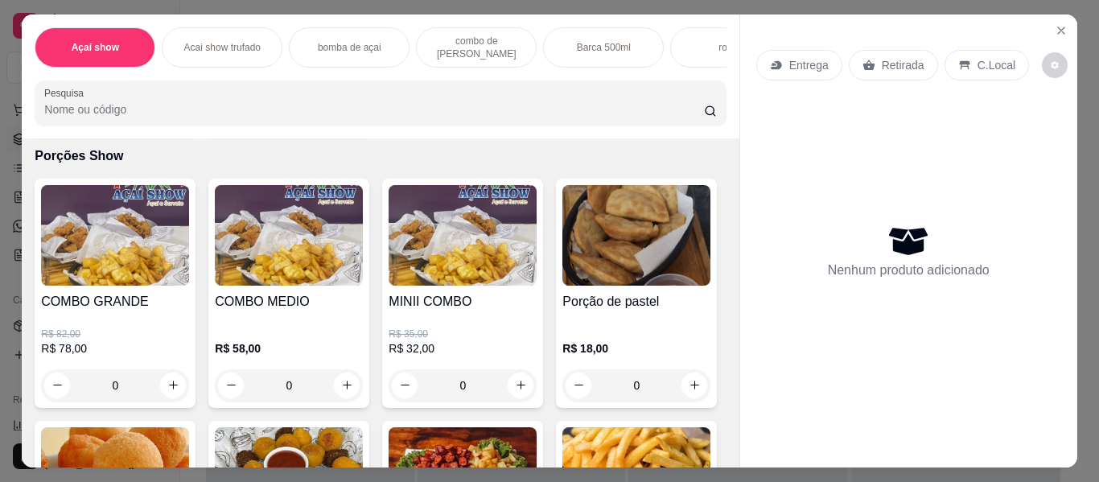
click at [453, 340] on p "R$ 35,00" at bounding box center [463, 334] width 148 height 13
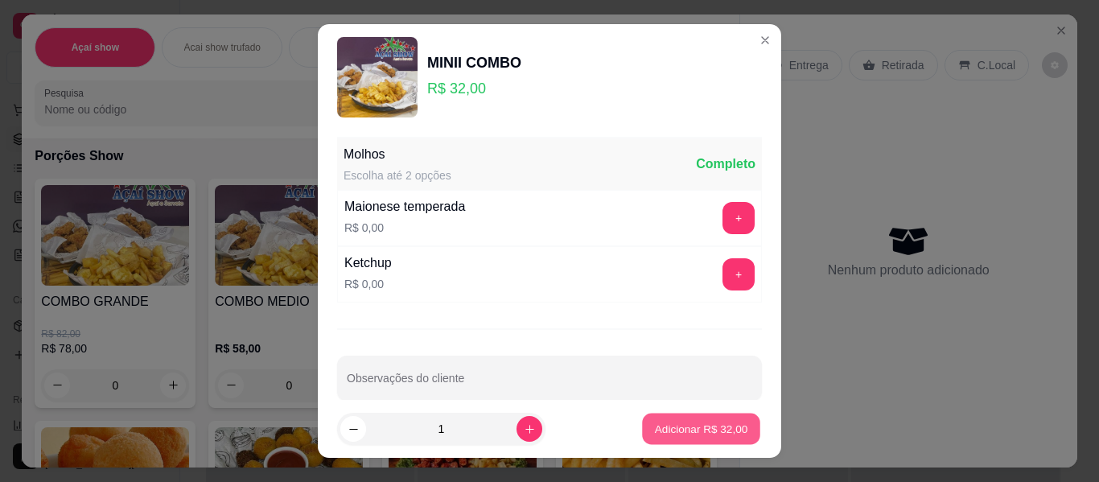
click at [709, 427] on p "Adicionar R$ 32,00" at bounding box center [701, 428] width 93 height 15
type input "1"
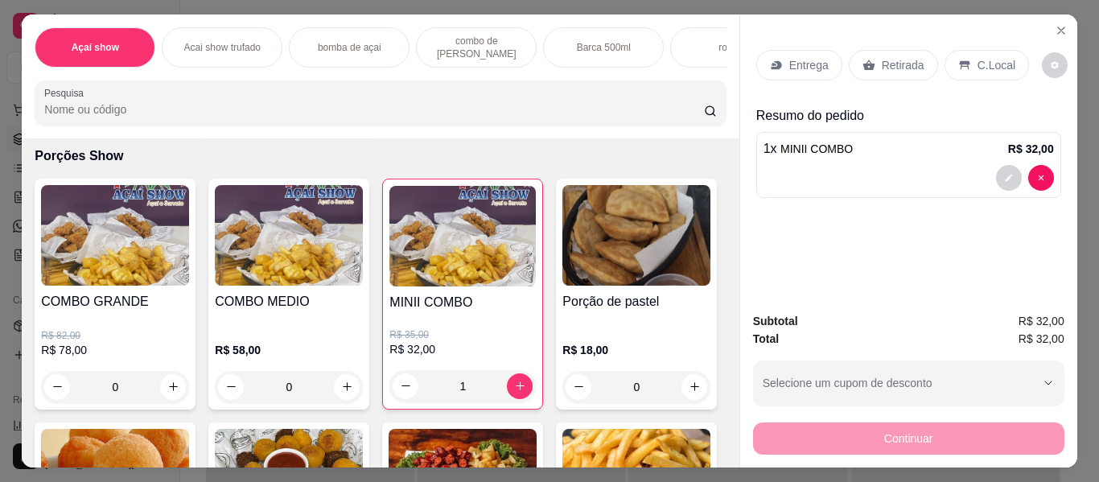
click at [905, 58] on p "Retirada" at bounding box center [903, 65] width 43 height 16
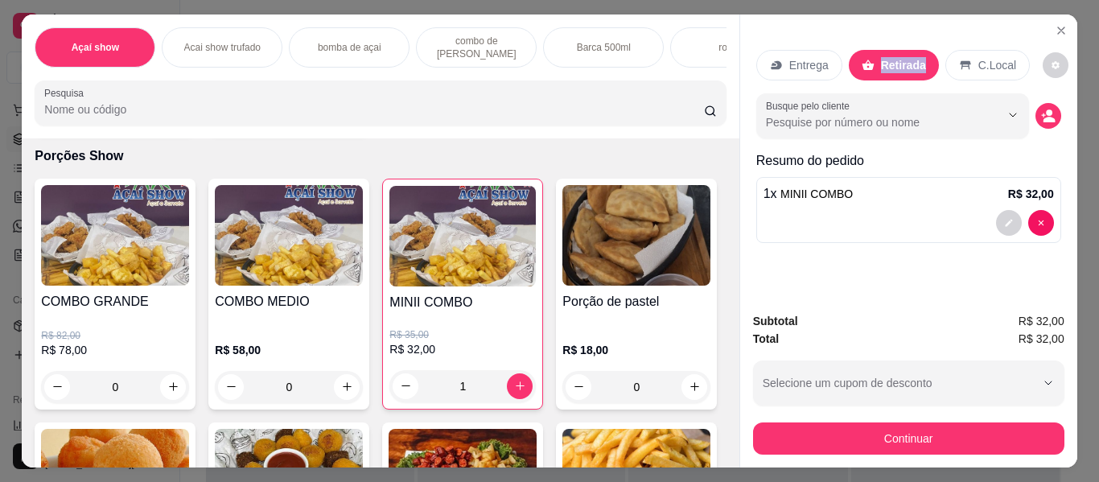
click at [905, 58] on p "Retirada" at bounding box center [903, 65] width 45 height 16
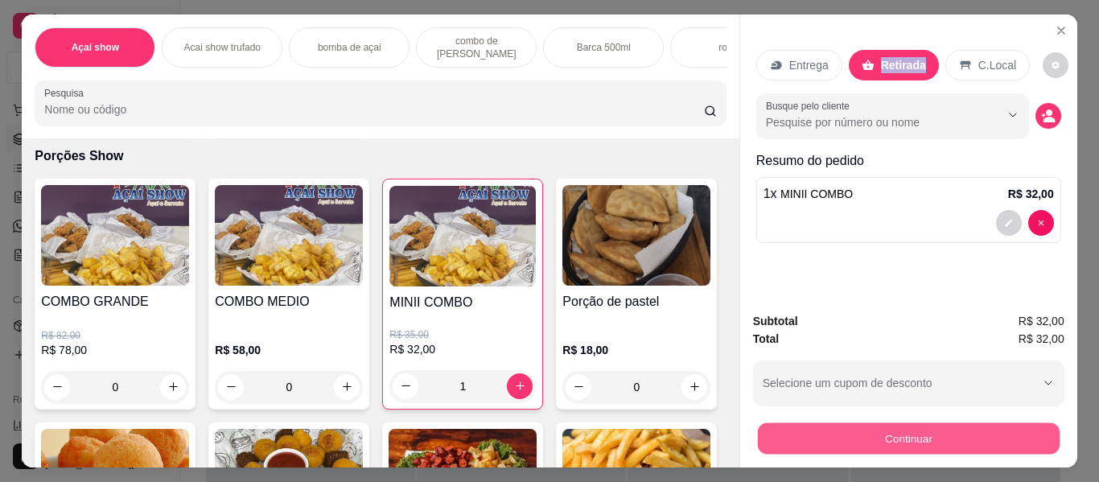
click at [922, 433] on button "Continuar" at bounding box center [908, 438] width 302 height 31
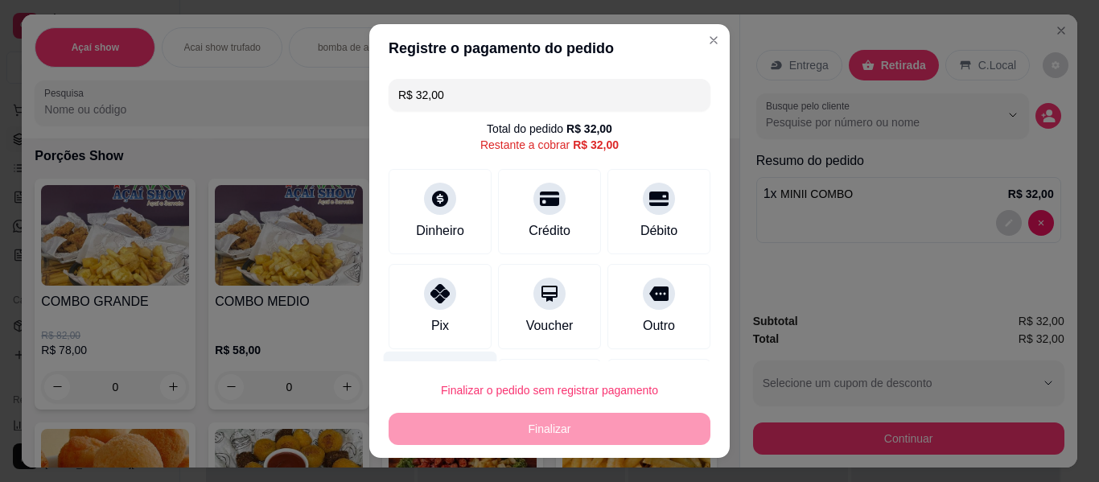
click at [468, 361] on div "Desconto" at bounding box center [440, 399] width 113 height 94
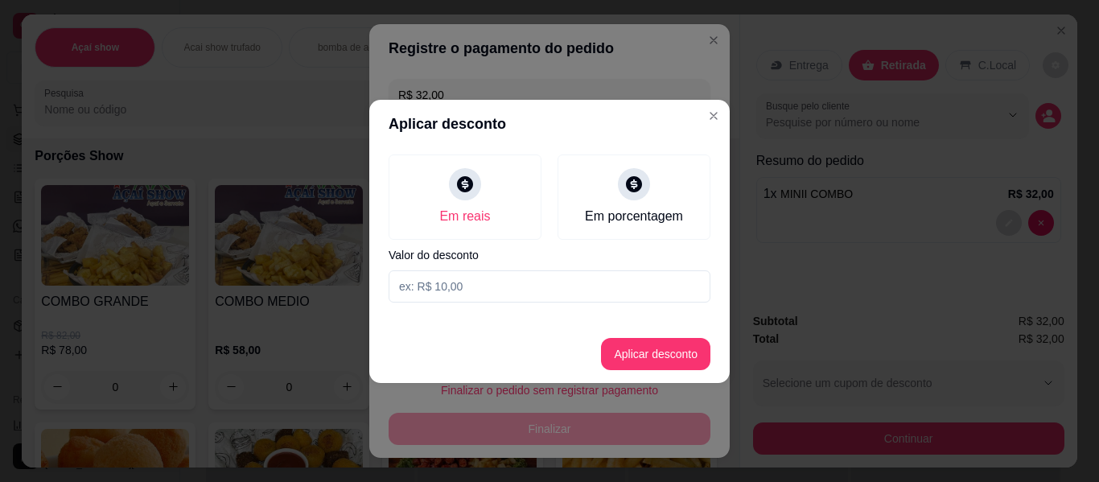
click at [535, 283] on input at bounding box center [550, 286] width 322 height 32
type input "2,00"
click at [640, 366] on button "Aplicar desconto" at bounding box center [655, 354] width 109 height 32
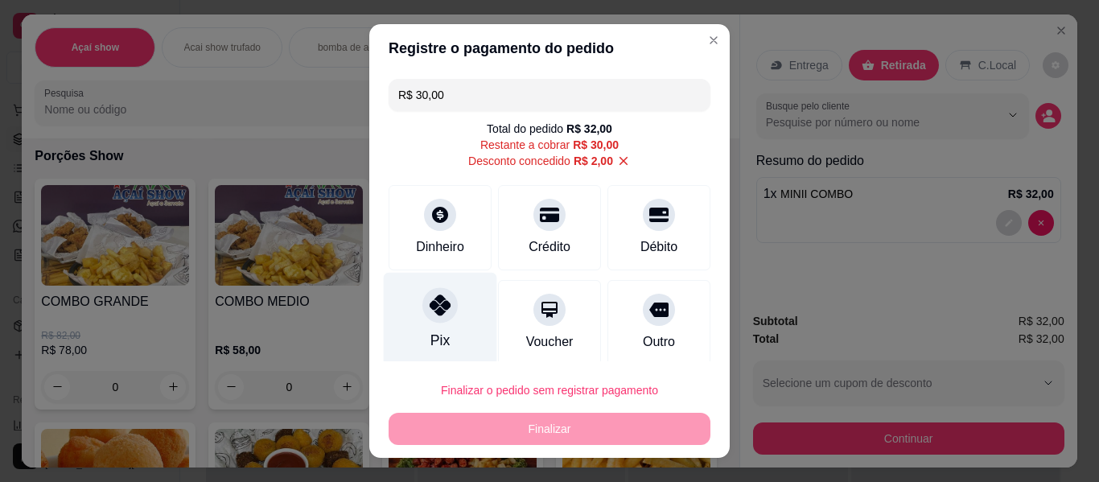
click at [443, 320] on div "Pix" at bounding box center [440, 320] width 113 height 94
type input "R$ 0,00"
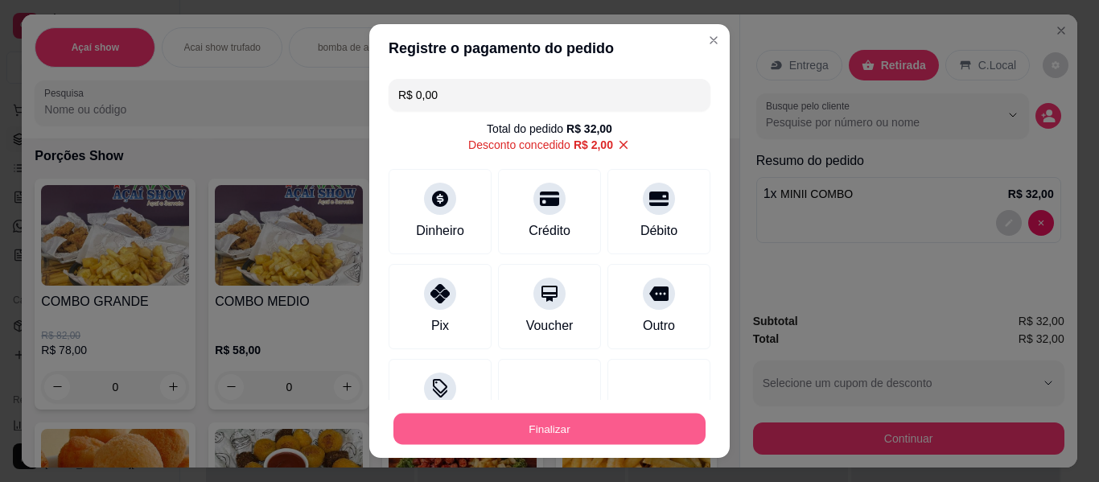
click at [535, 414] on button "Finalizar" at bounding box center [550, 429] width 312 height 31
click at [542, 421] on button "Finalizar" at bounding box center [550, 429] width 312 height 31
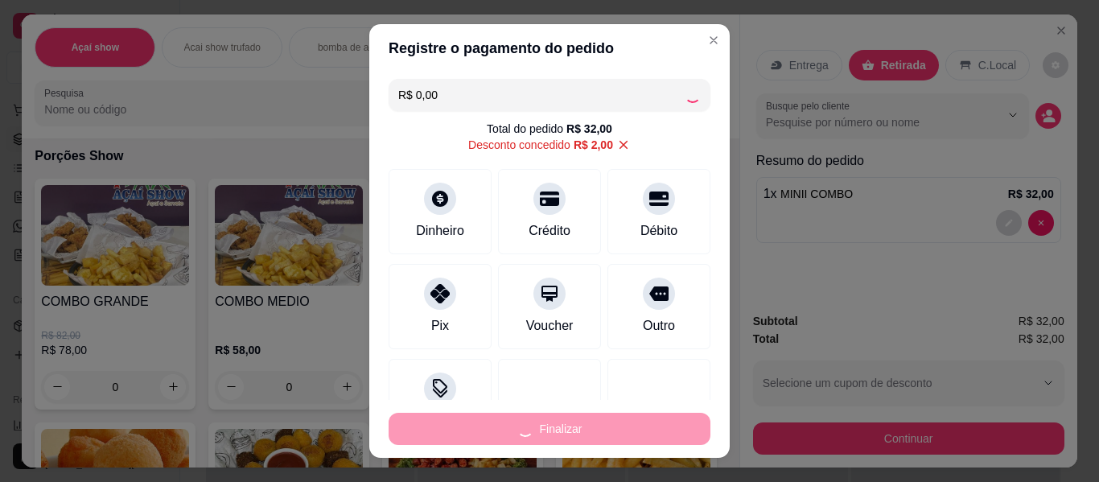
type input "0"
type input "-R$ 32,00"
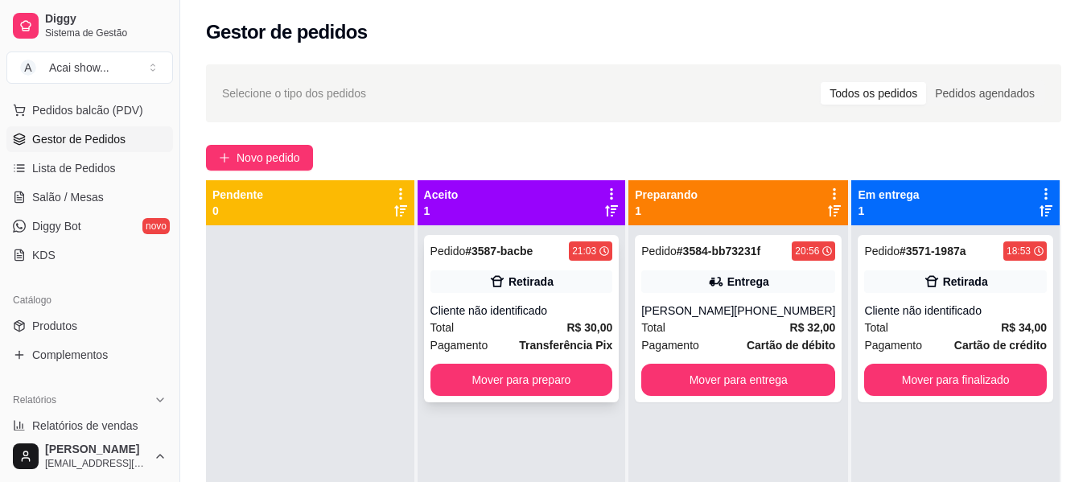
click at [603, 295] on div "Pedido # 3587-bacbe 21:03 Retirada Cliente não identificado Total R$ 30,00 Paga…" at bounding box center [522, 318] width 196 height 167
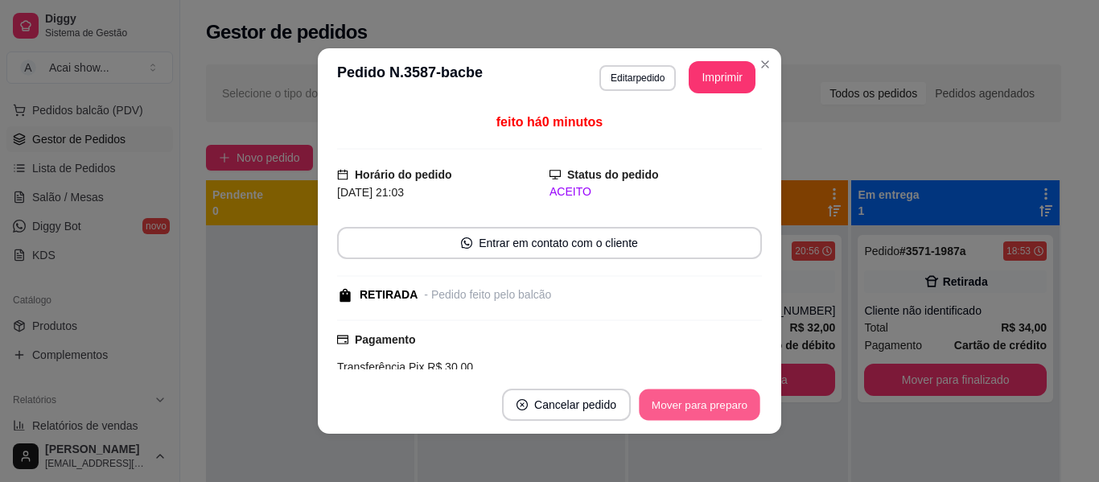
click at [691, 410] on button "Mover para preparo" at bounding box center [699, 404] width 121 height 31
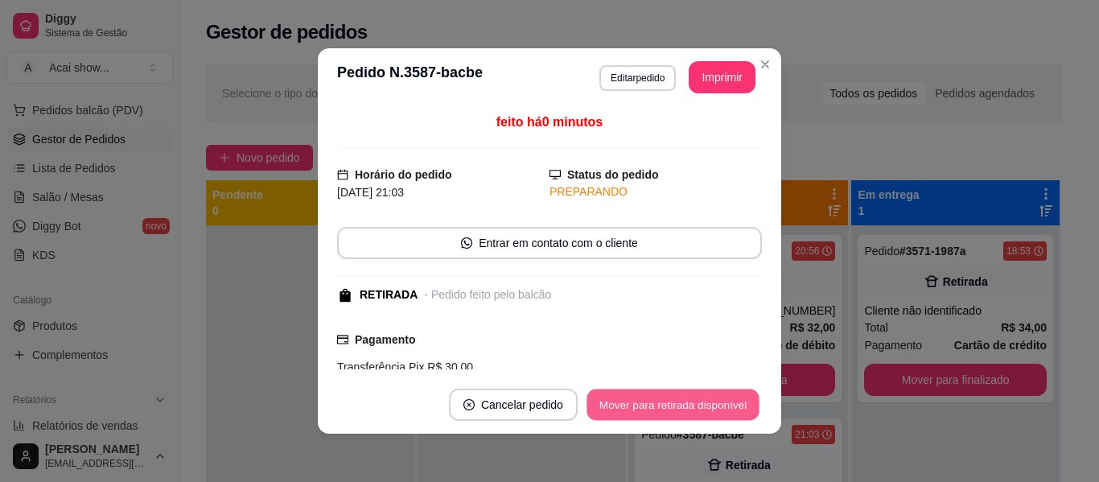
click at [691, 410] on button "Mover para retirada disponível" at bounding box center [673, 404] width 172 height 31
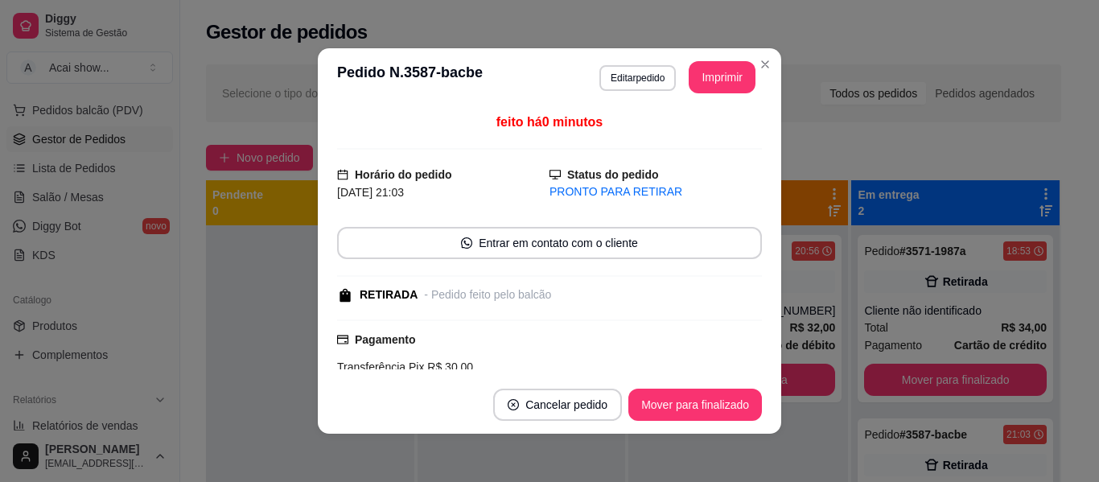
click at [774, 54] on header "**********" at bounding box center [550, 77] width 464 height 58
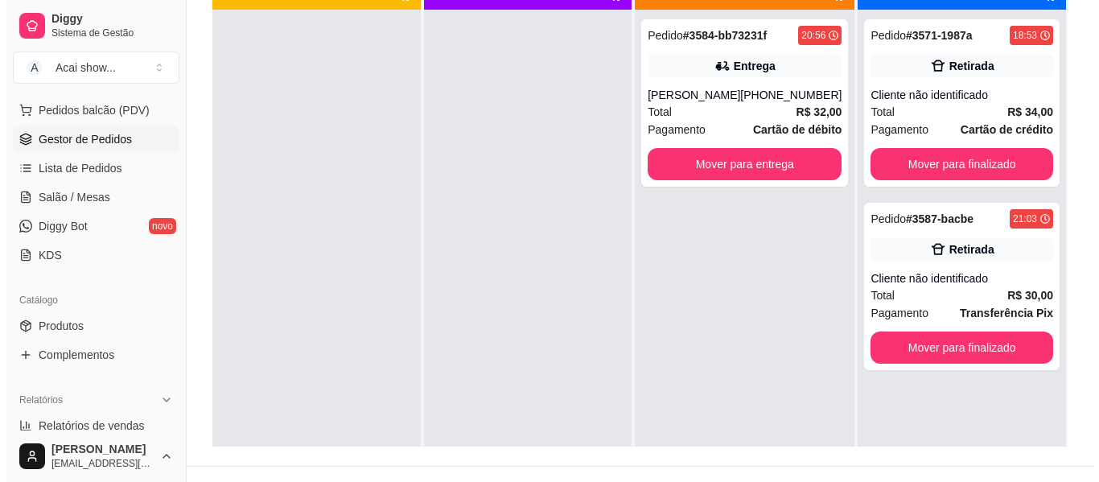
scroll to position [245, 0]
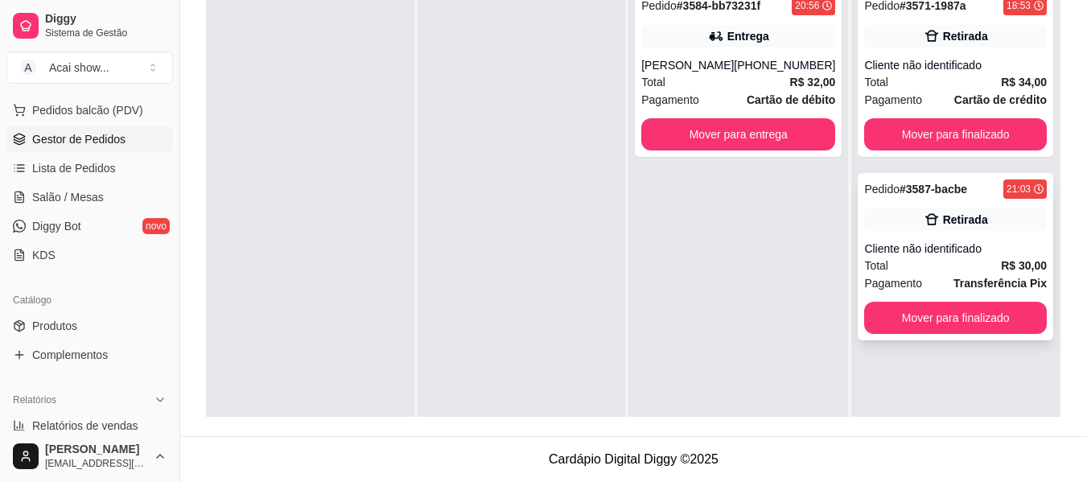
click at [925, 224] on icon at bounding box center [932, 219] width 14 height 11
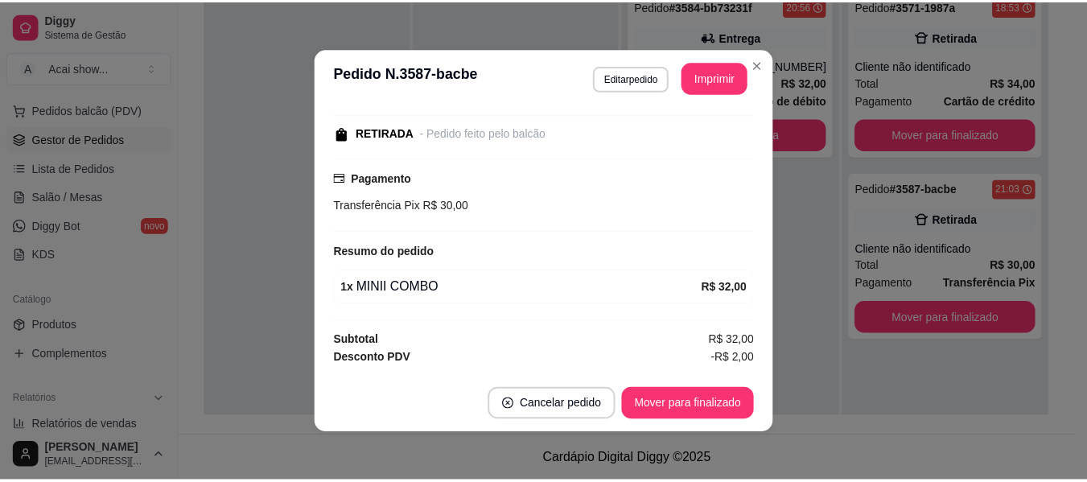
scroll to position [177, 0]
